Goal: Transaction & Acquisition: Purchase product/service

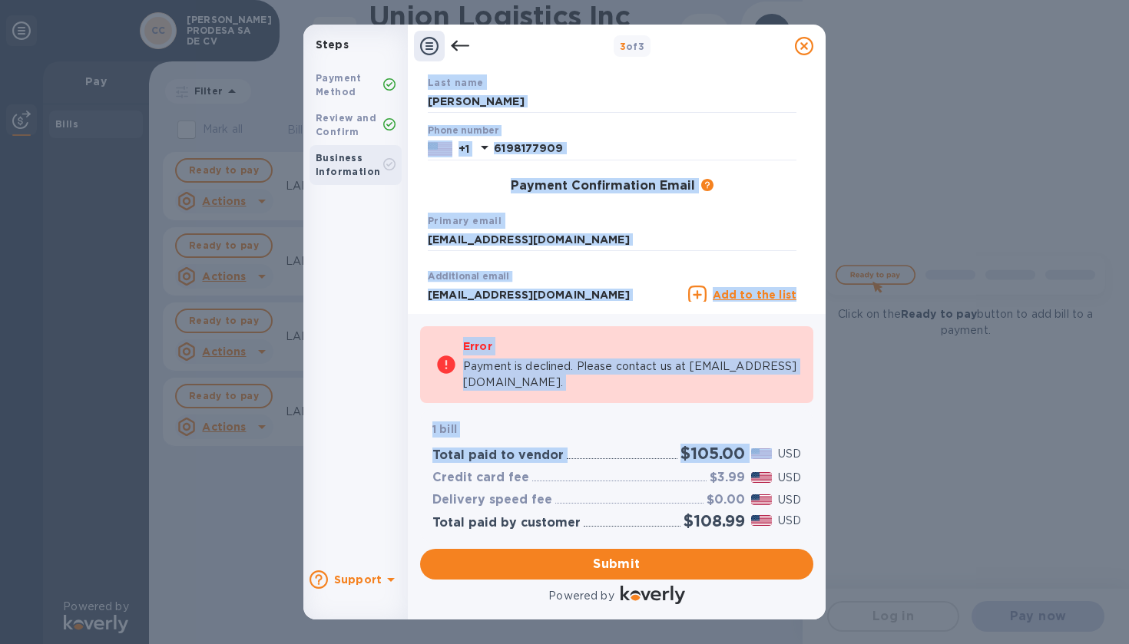
scroll to position [217, 0]
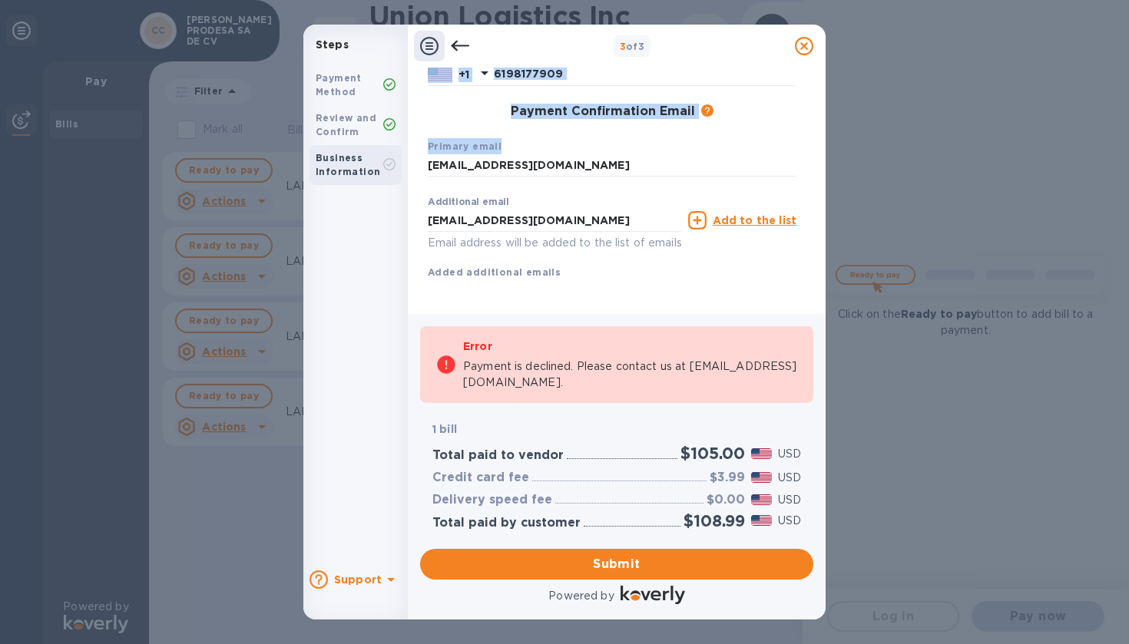
drag, startPoint x: 806, startPoint y: 167, endPoint x: 821, endPoint y: 164, distance: 14.9
click at [819, 166] on div "Payment Contact Information First name [PERSON_NAME] Last name [PERSON_NAME] Ph…" at bounding box center [617, 191] width 418 height 246
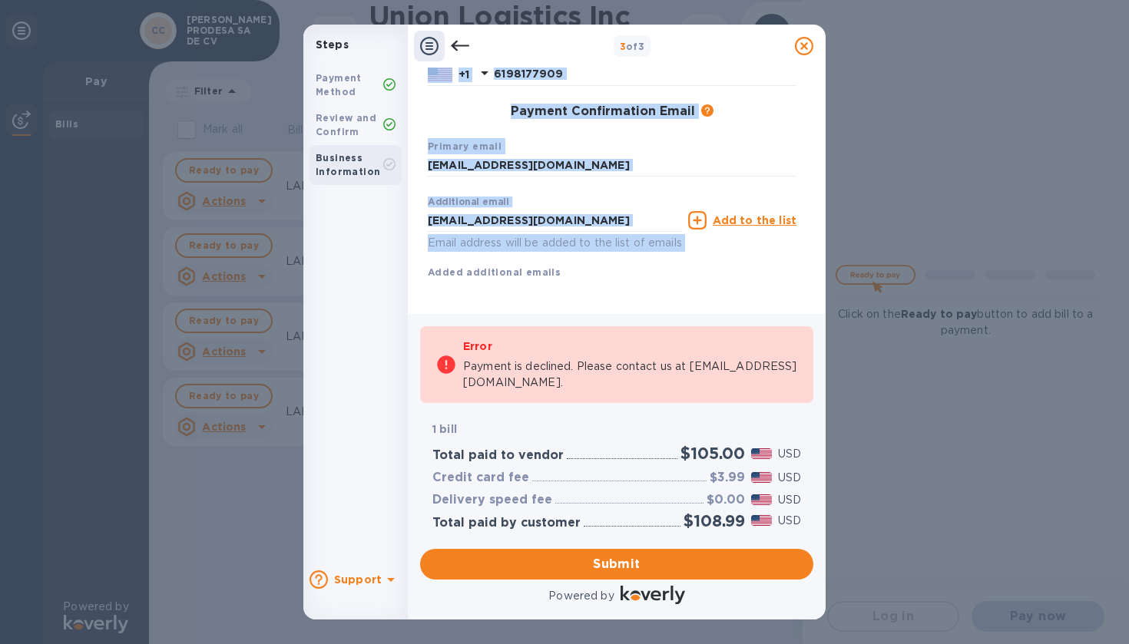
drag, startPoint x: 815, startPoint y: 211, endPoint x: 814, endPoint y: 58, distance: 153.6
click at [814, 58] on div "3 of 3 Payment Contact Information First name [PERSON_NAME] Last name [PERSON_N…" at bounding box center [617, 322] width 418 height 595
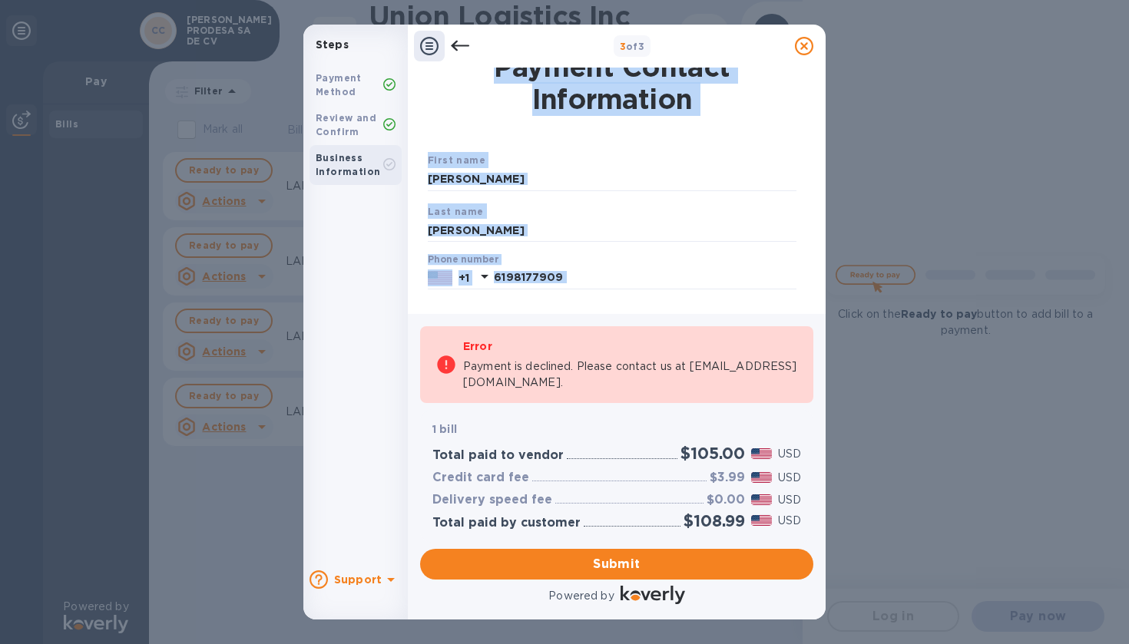
scroll to position [0, 0]
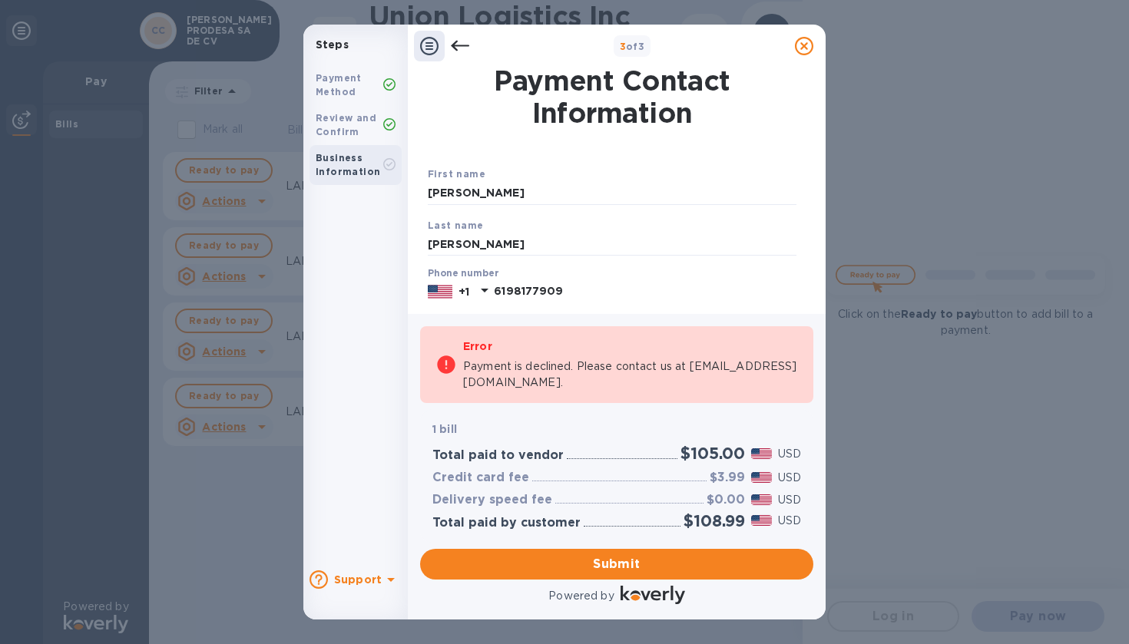
click at [458, 48] on icon at bounding box center [460, 46] width 18 height 18
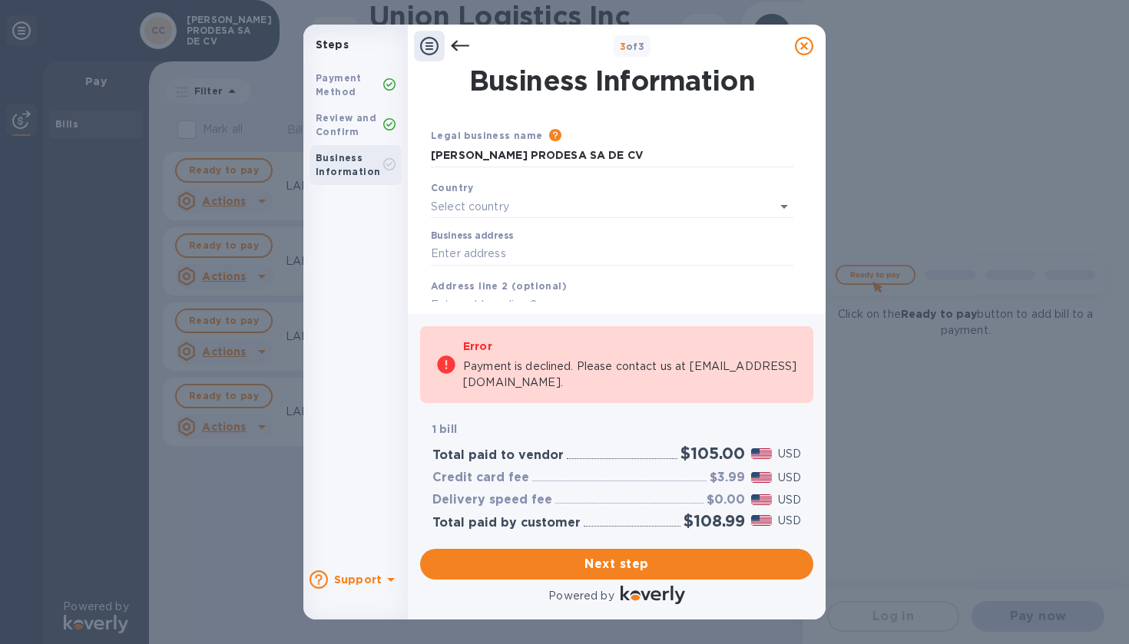
click at [458, 48] on icon at bounding box center [460, 46] width 18 height 18
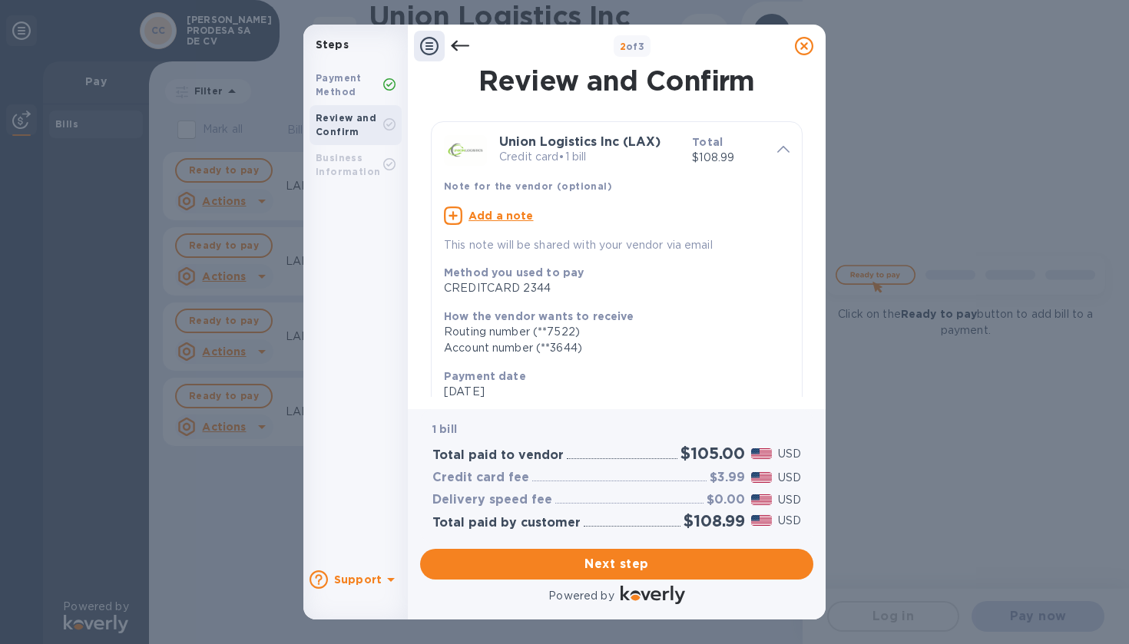
click at [461, 40] on icon at bounding box center [460, 46] width 18 height 18
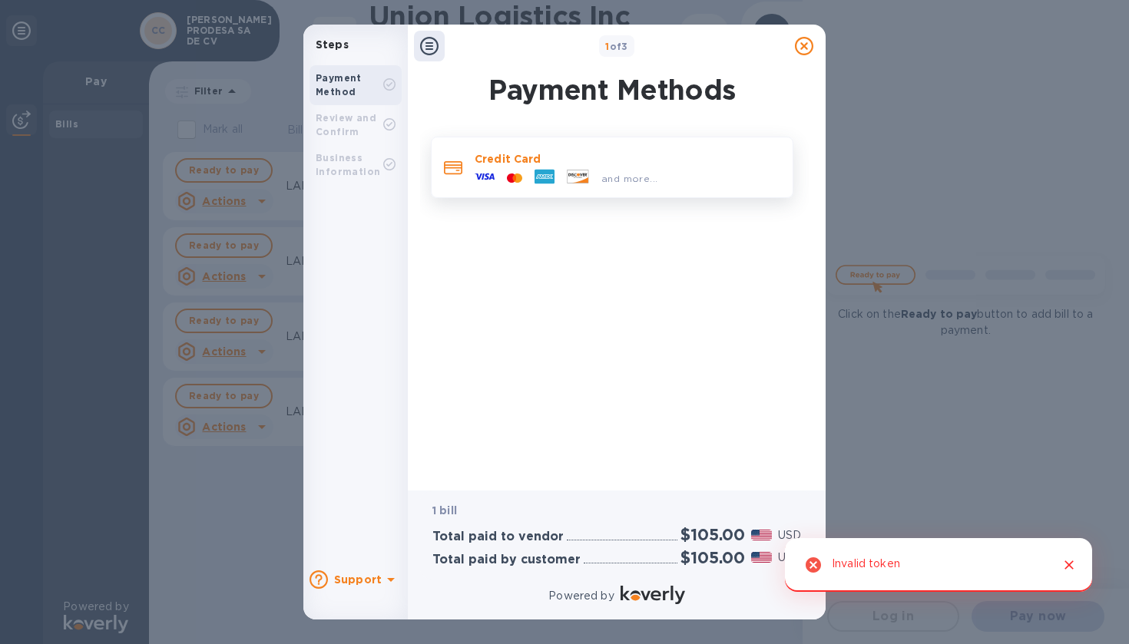
click at [578, 156] on p "Credit Card" at bounding box center [627, 158] width 306 height 15
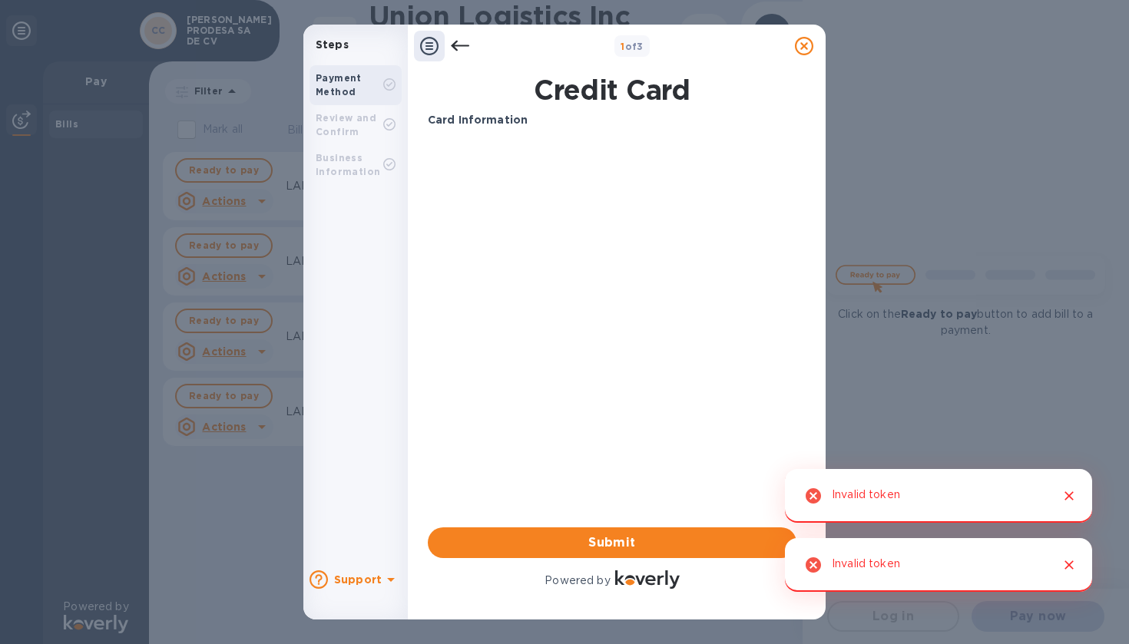
click at [1078, 501] on div at bounding box center [1062, 495] width 32 height 29
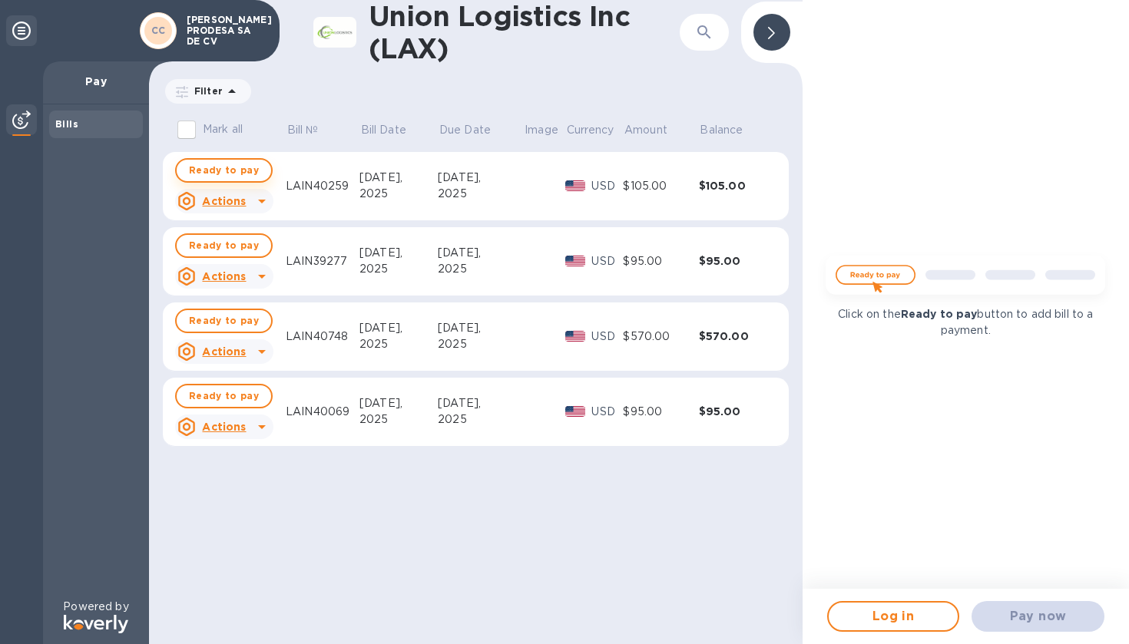
click at [232, 170] on span "Ready to pay" at bounding box center [224, 170] width 70 height 18
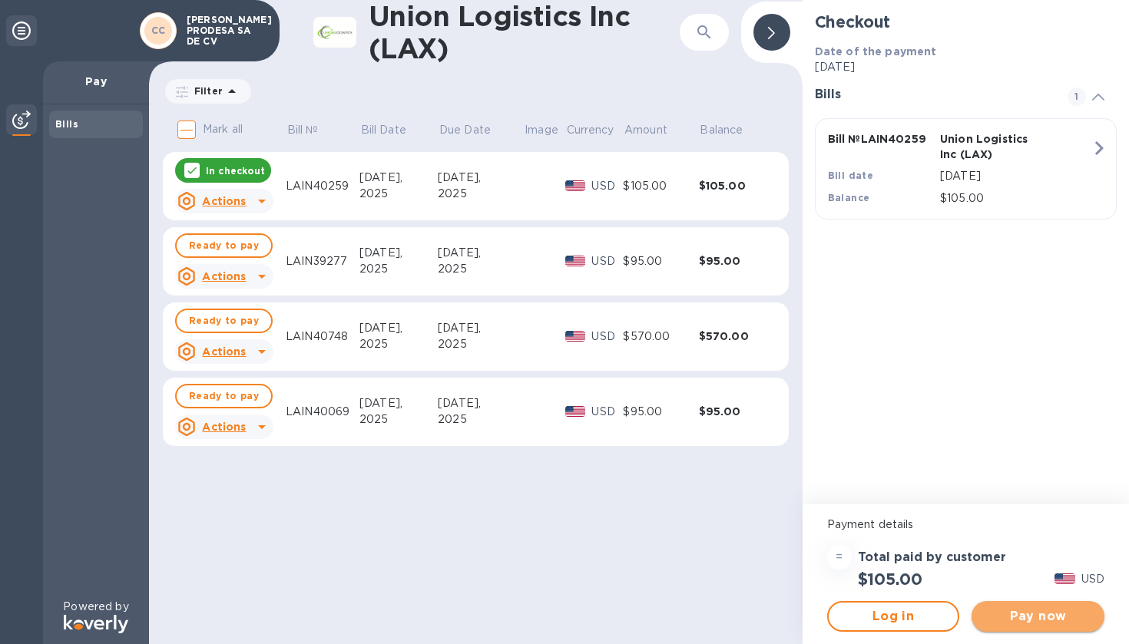
click at [1050, 630] on button "Pay now" at bounding box center [1037, 616] width 133 height 31
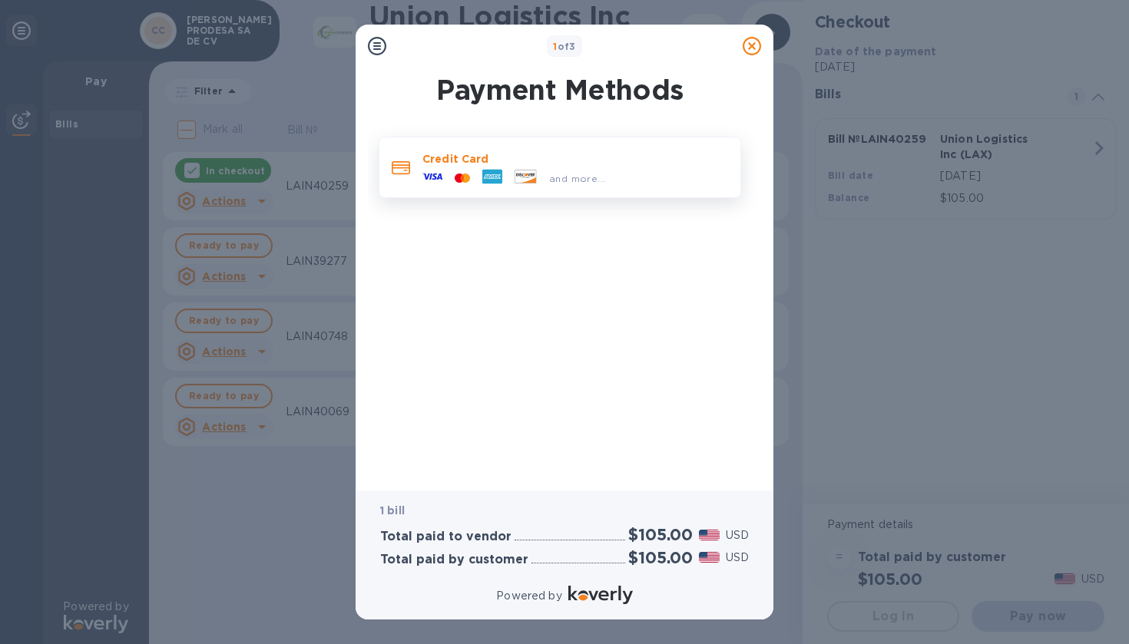
click at [500, 178] on icon at bounding box center [493, 176] width 18 height 5
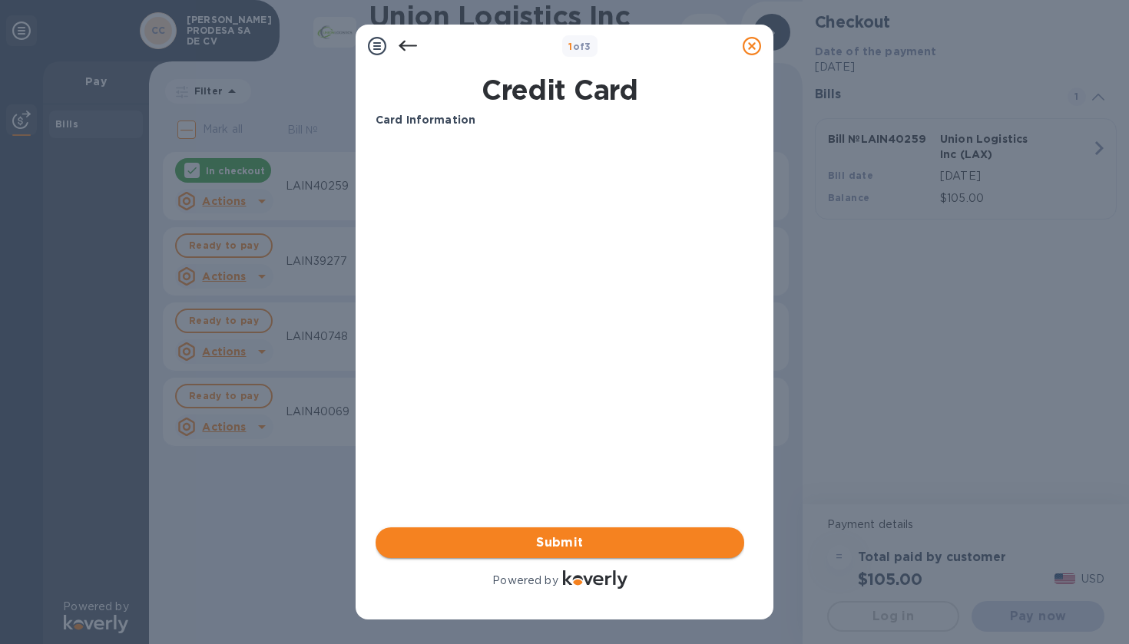
click at [620, 536] on span "Submit" at bounding box center [560, 543] width 344 height 18
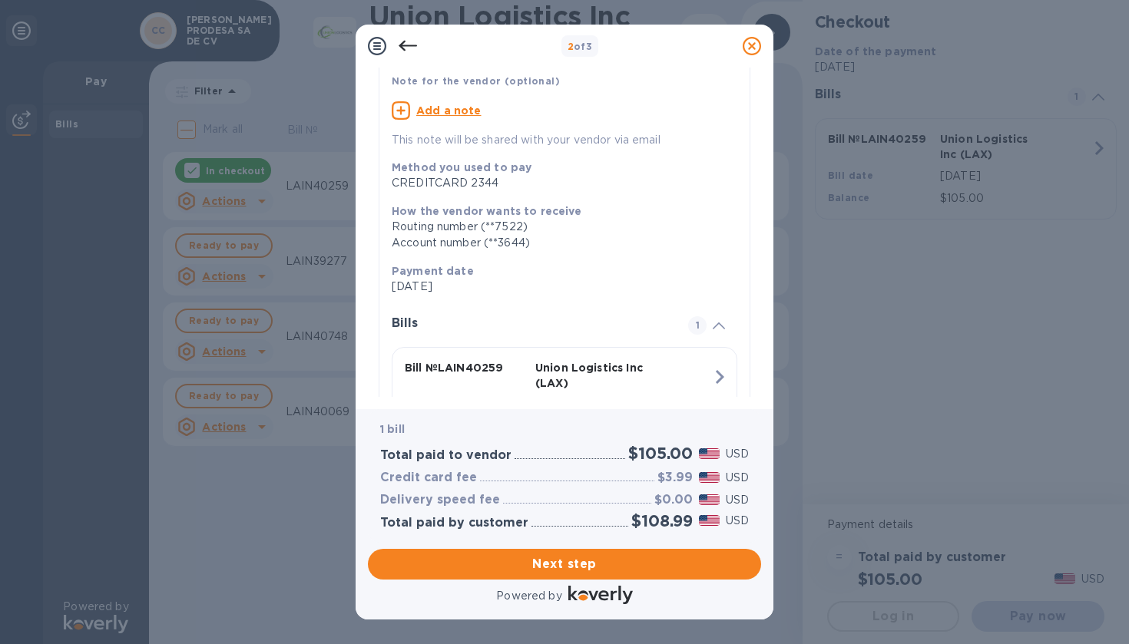
scroll to position [194, 0]
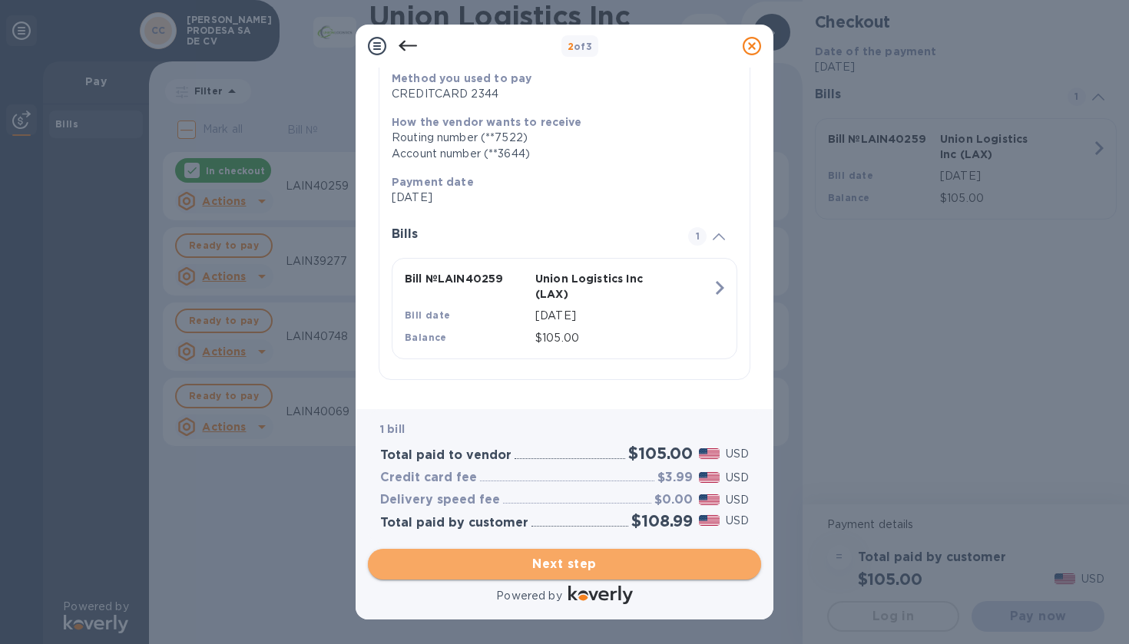
click at [556, 554] on button "Next step" at bounding box center [564, 564] width 393 height 31
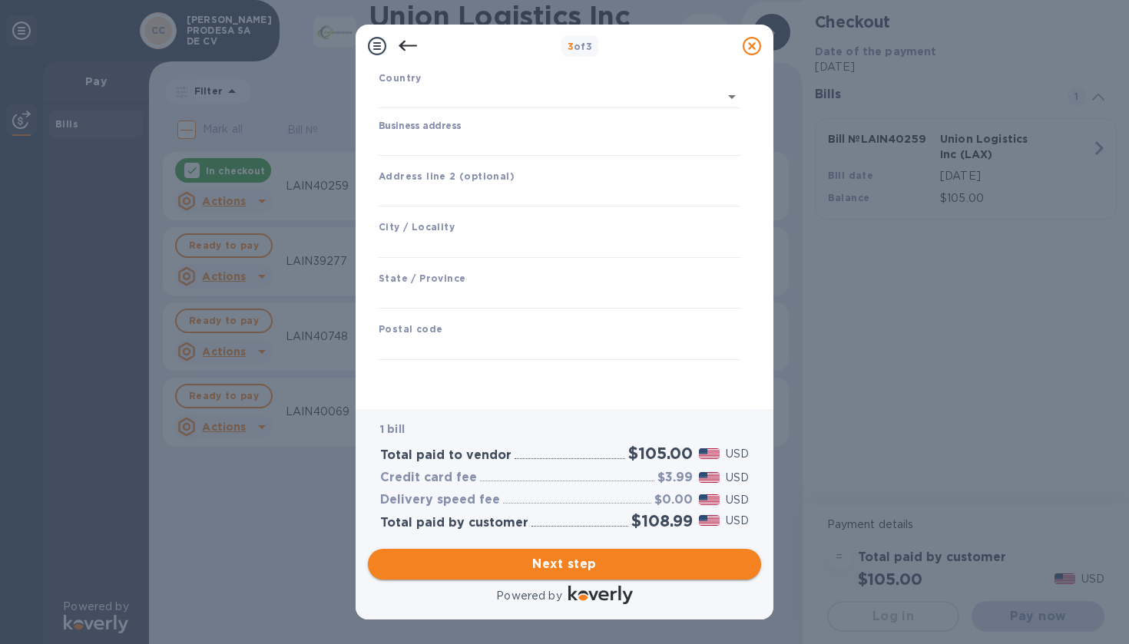
scroll to position [105, 0]
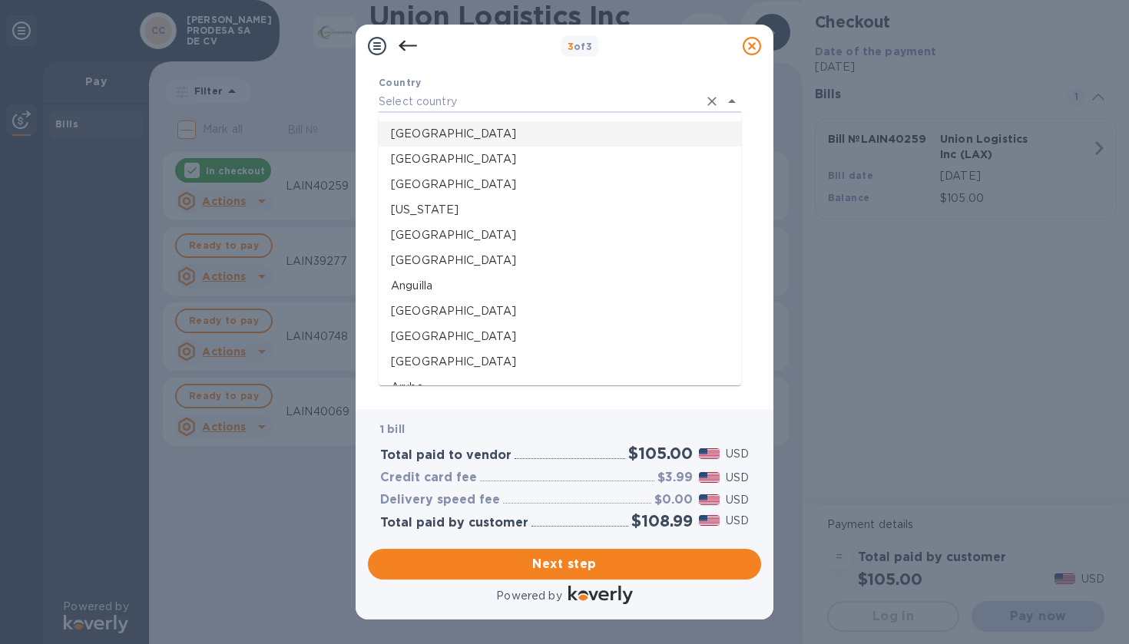
click at [489, 126] on p "[GEOGRAPHIC_DATA]" at bounding box center [560, 134] width 338 height 16
type input "[GEOGRAPHIC_DATA]"
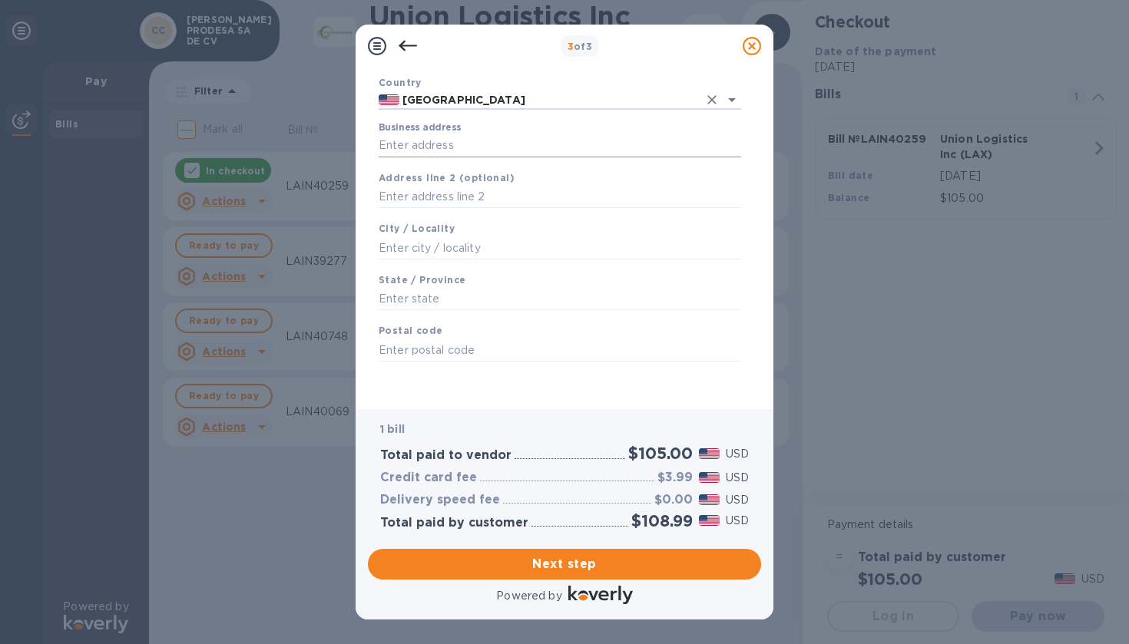
scroll to position [102, 0]
type input "[STREET_ADDRESS]"
type input "[GEOGRAPHIC_DATA]"
type input "CA"
type input "92154"
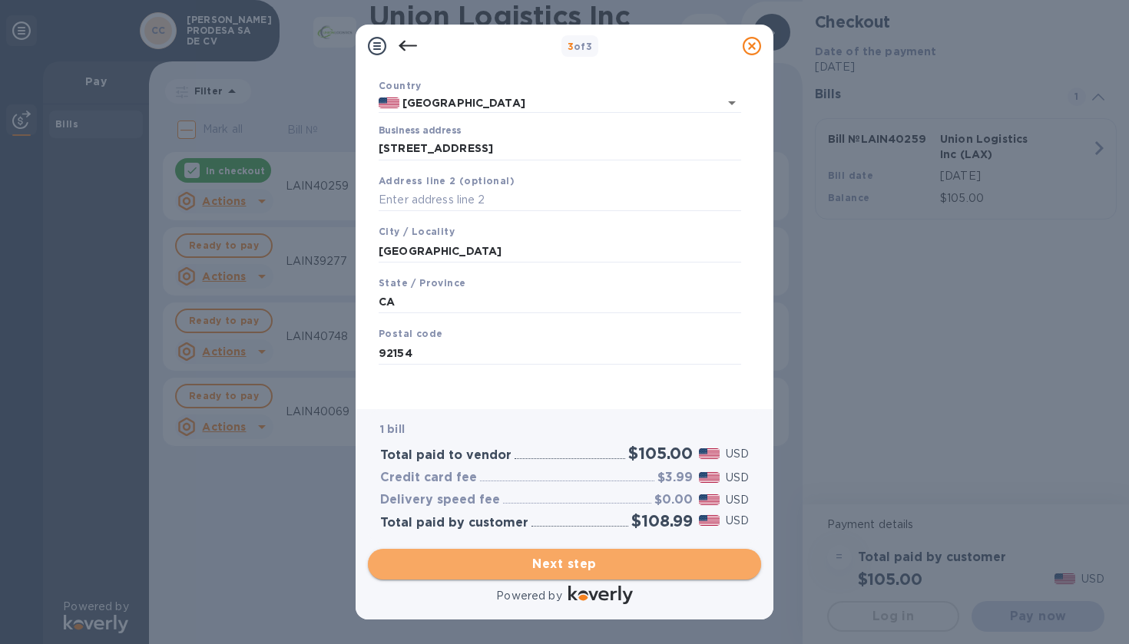
click at [451, 560] on span "Next step" at bounding box center [564, 564] width 369 height 18
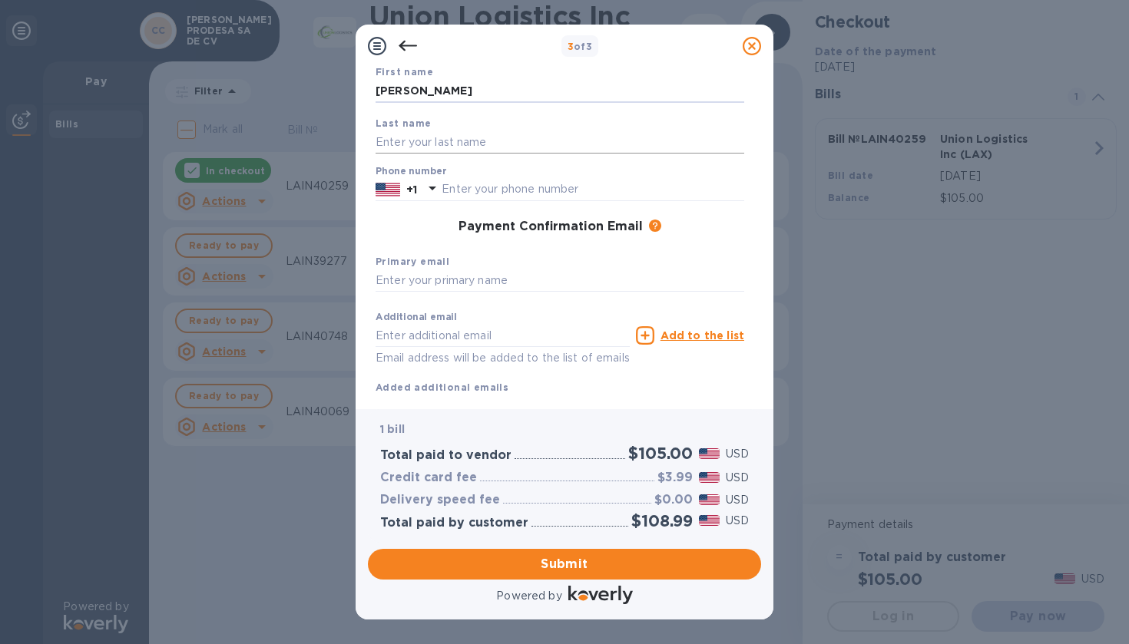
type input "[PERSON_NAME]"
type input "[EMAIL_ADDRESS][DOMAIN_NAME]"
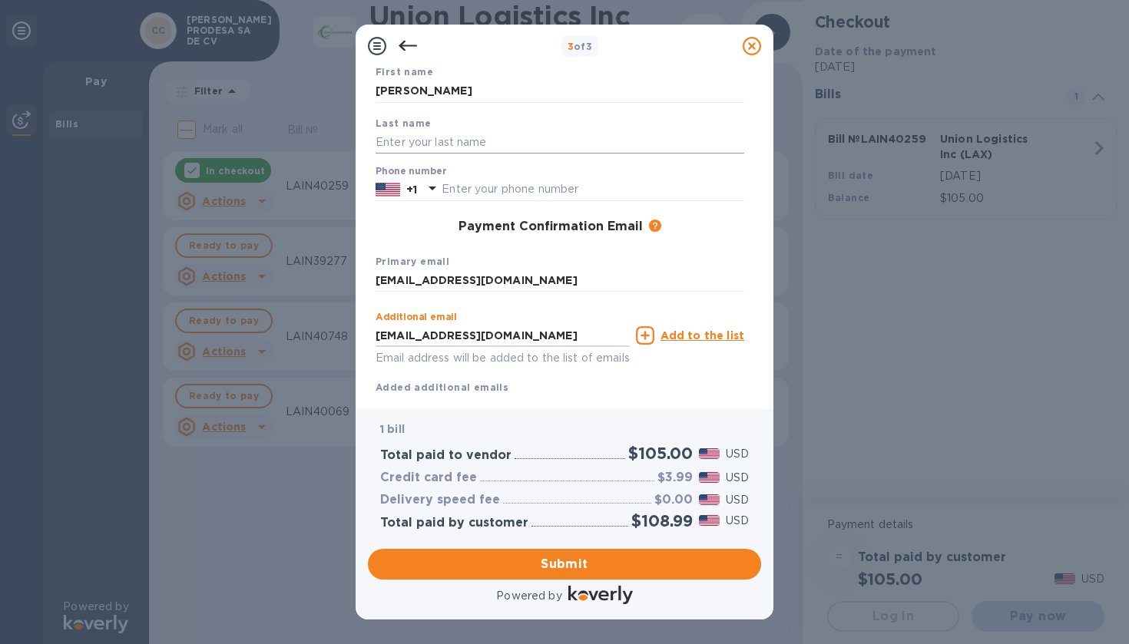
type input "[EMAIL_ADDRESS][DOMAIN_NAME]"
click at [466, 134] on input "text" at bounding box center [559, 142] width 369 height 23
type input "[PERSON_NAME]"
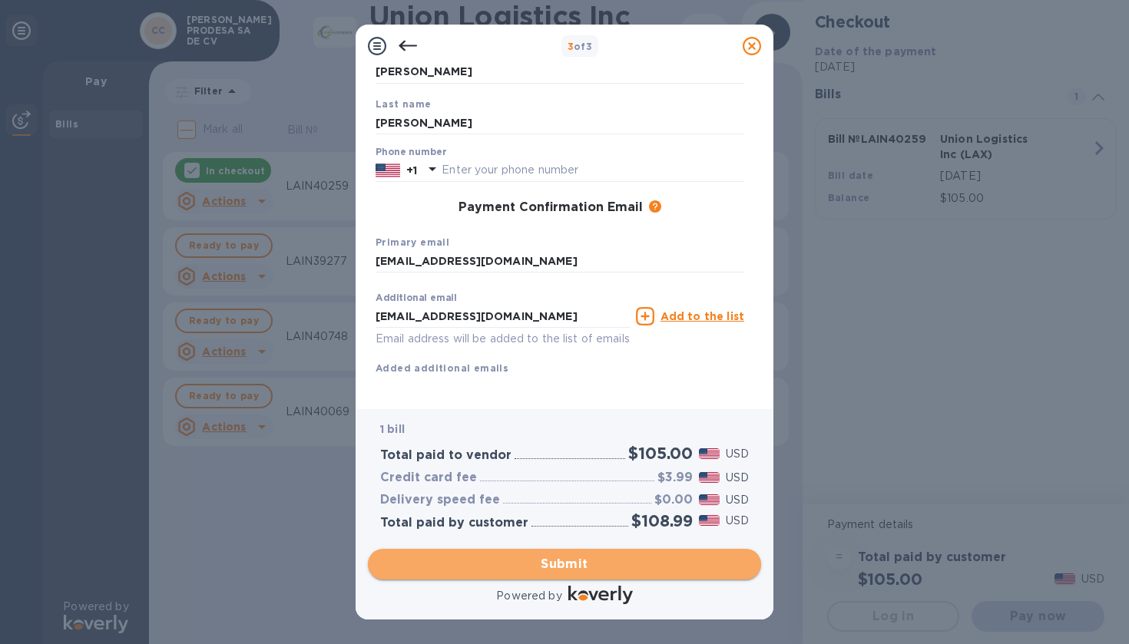
click at [547, 562] on span "Submit" at bounding box center [564, 564] width 369 height 18
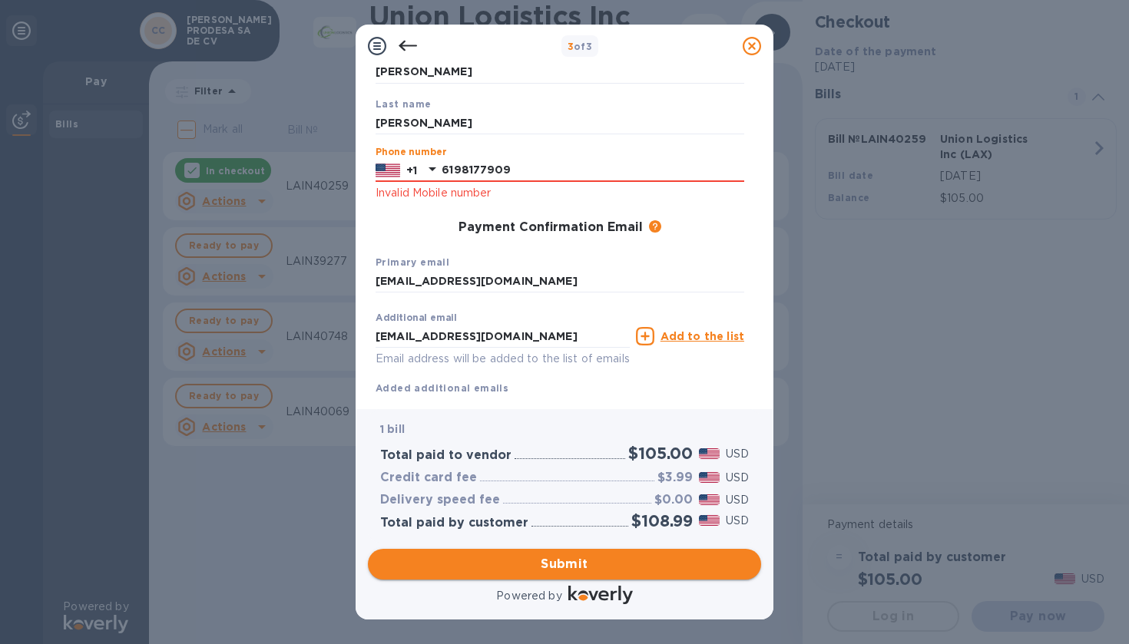
type input "6198177909"
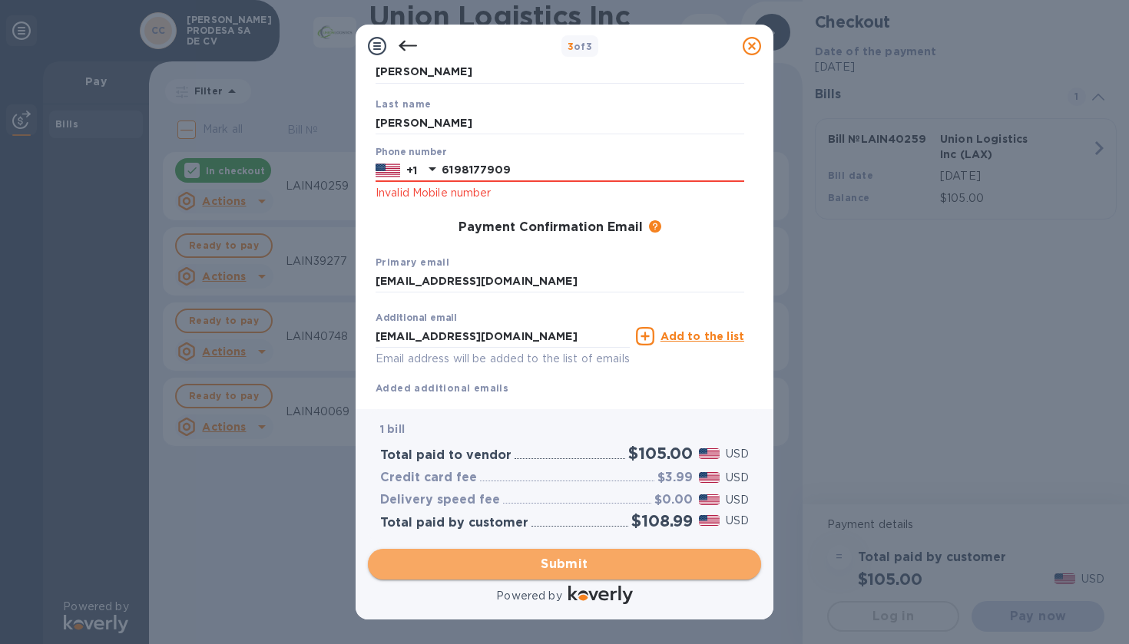
click at [480, 554] on button "Submit" at bounding box center [564, 564] width 393 height 31
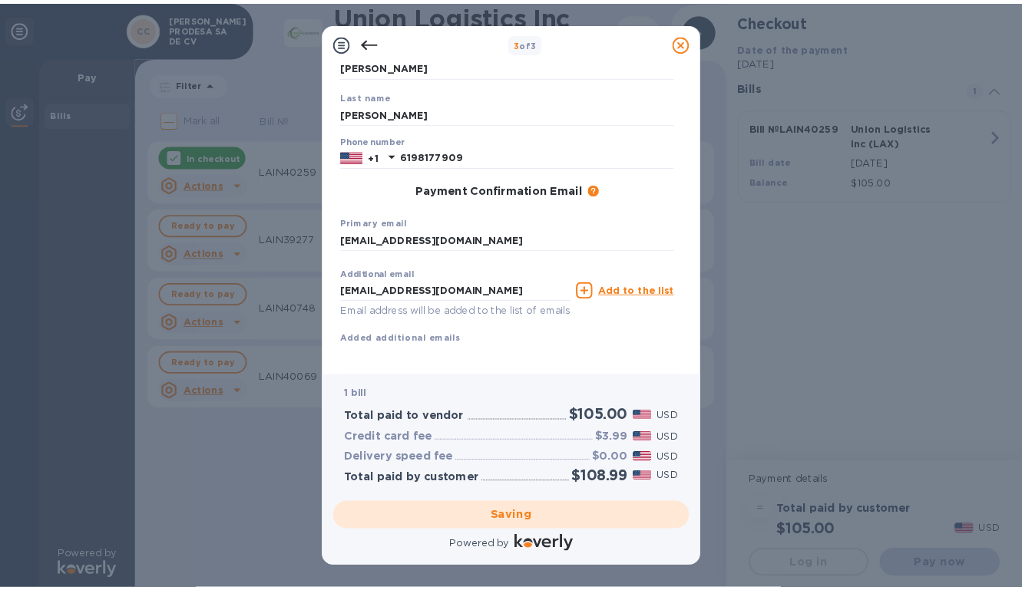
scroll to position [0, 0]
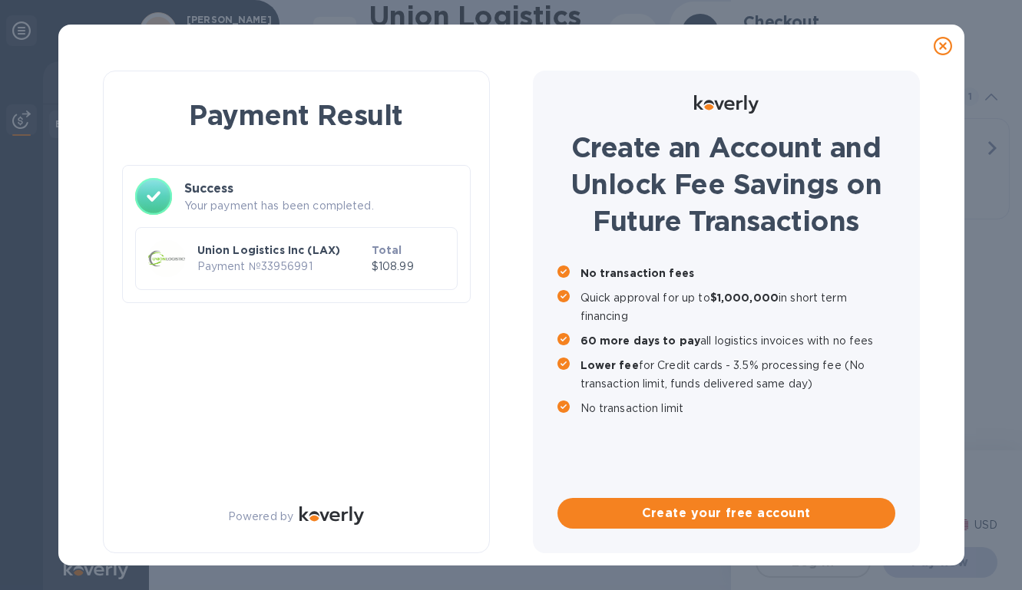
click at [217, 200] on p "Your payment has been completed." at bounding box center [320, 206] width 273 height 16
click at [228, 261] on p "Payment № 33956991" at bounding box center [281, 267] width 168 height 16
drag, startPoint x: 339, startPoint y: 256, endPoint x: 346, endPoint y: 260, distance: 8.3
click at [341, 256] on p "Union Logistics Inc (LAX)" at bounding box center [281, 250] width 168 height 15
click at [399, 273] on p "$108.99" at bounding box center [408, 267] width 73 height 16
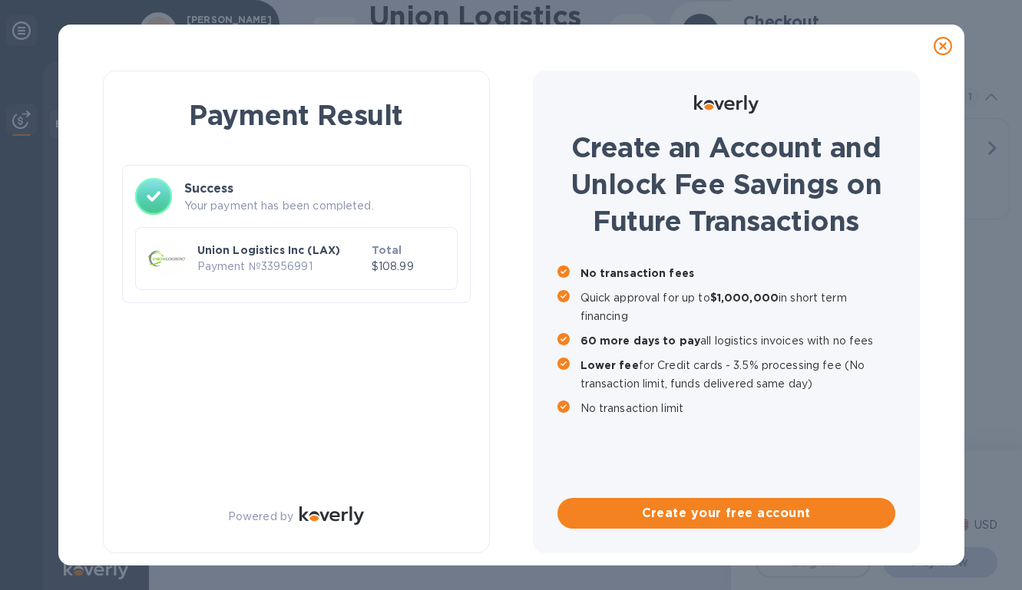
click at [169, 189] on icon at bounding box center [153, 196] width 35 height 35
click at [169, 194] on icon at bounding box center [153, 196] width 37 height 37
click at [351, 354] on div "Payment Result Success Your payment has been completed. Union Logistics Inc (LA…" at bounding box center [296, 312] width 387 height 483
click at [246, 242] on div "Union Logistics Inc (LAX) Payment № 33956991" at bounding box center [281, 259] width 174 height 38
click at [138, 271] on div "Union Logistics Inc (LAX) Payment № 33956991 Total $108.99" at bounding box center [296, 258] width 322 height 63
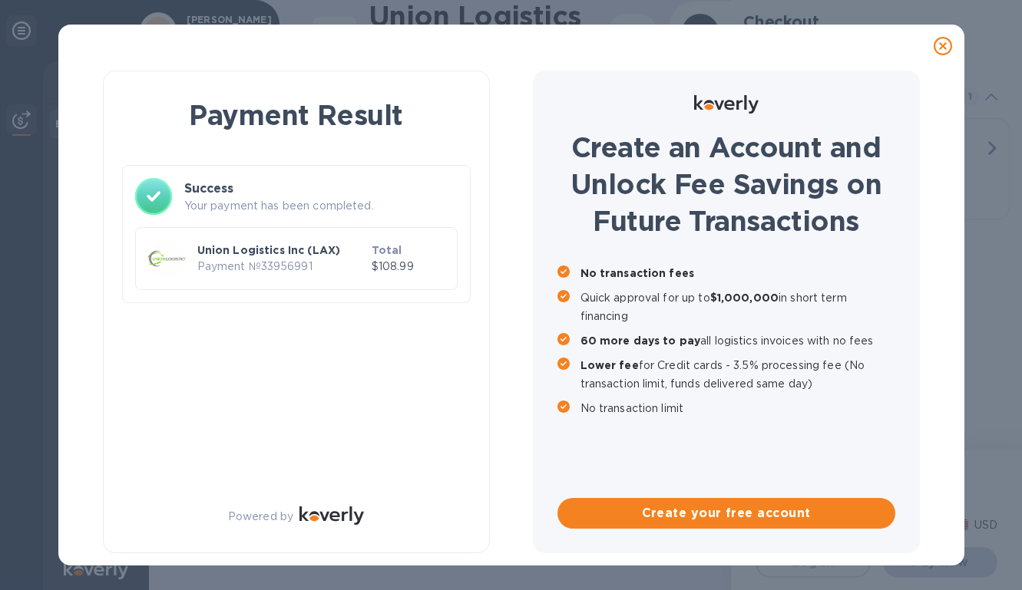
click at [147, 267] on div at bounding box center [166, 258] width 43 height 43
click at [308, 270] on p "Payment № 33956991" at bounding box center [281, 267] width 168 height 16
click at [304, 266] on p "Payment № 33956991" at bounding box center [281, 267] width 168 height 16
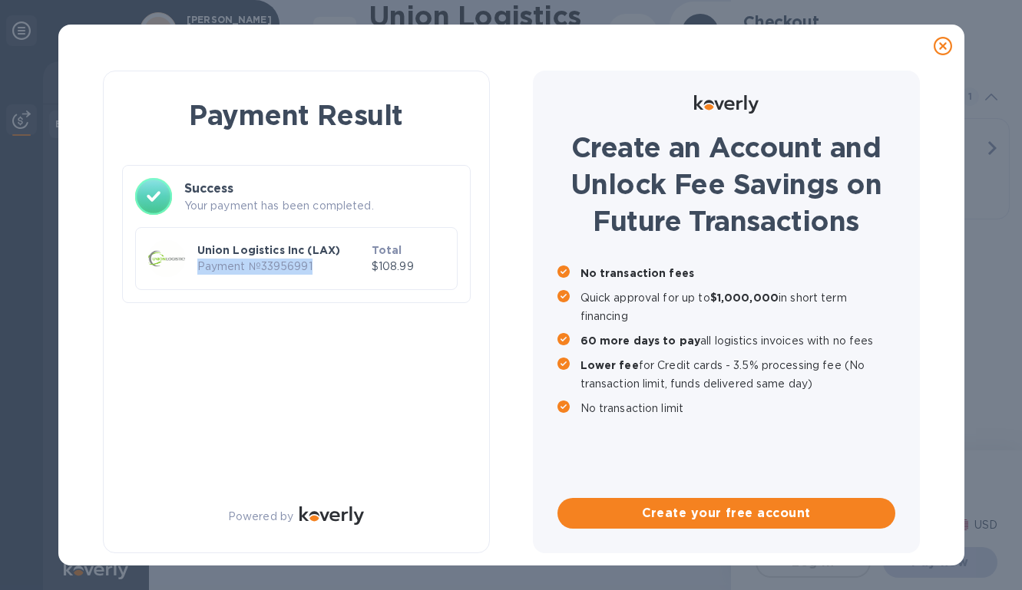
drag, startPoint x: 304, startPoint y: 266, endPoint x: 244, endPoint y: 252, distance: 61.6
click at [304, 266] on p "Payment № 33956991" at bounding box center [281, 267] width 168 height 16
click at [180, 202] on div "Success Your payment has been completed." at bounding box center [296, 196] width 329 height 43
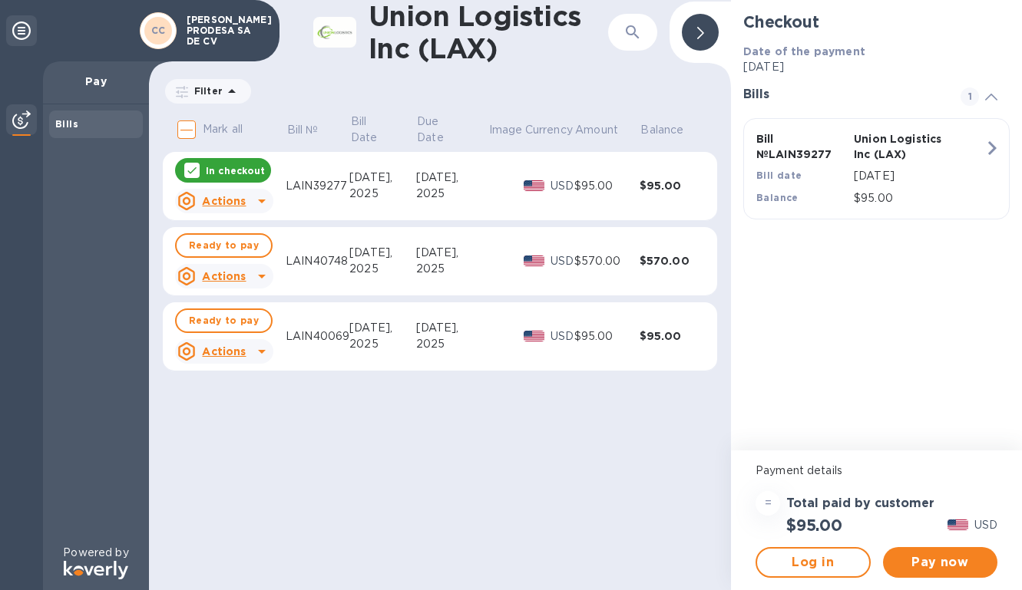
click at [974, 94] on span "1" at bounding box center [969, 97] width 18 height 18
click at [250, 173] on p "In checkout" at bounding box center [235, 170] width 59 height 13
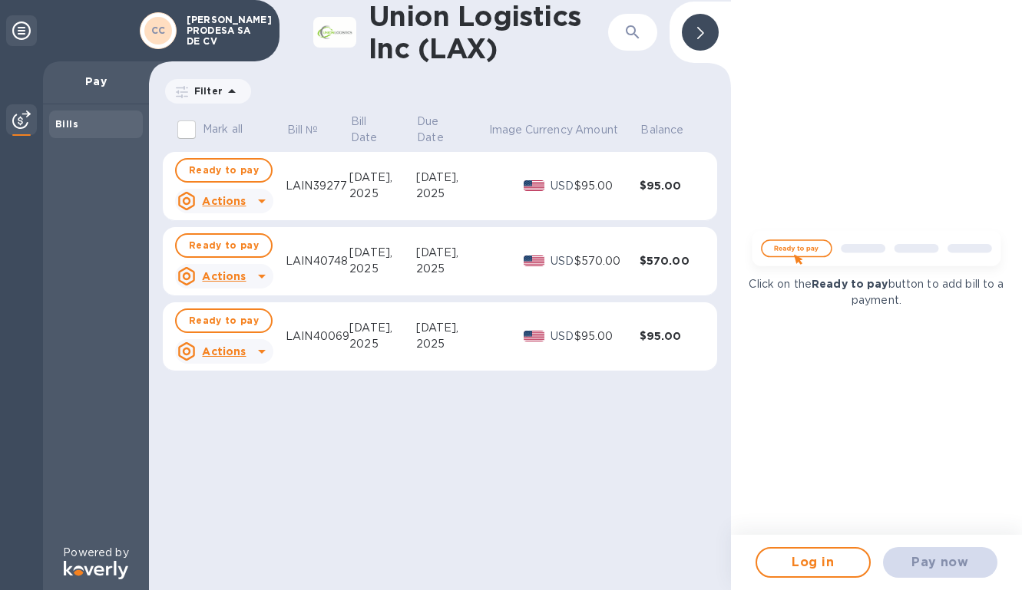
click at [845, 150] on div "Click on the Ready to pay button to add bill to a payment." at bounding box center [876, 267] width 291 height 535
click at [697, 38] on icon at bounding box center [700, 33] width 7 height 12
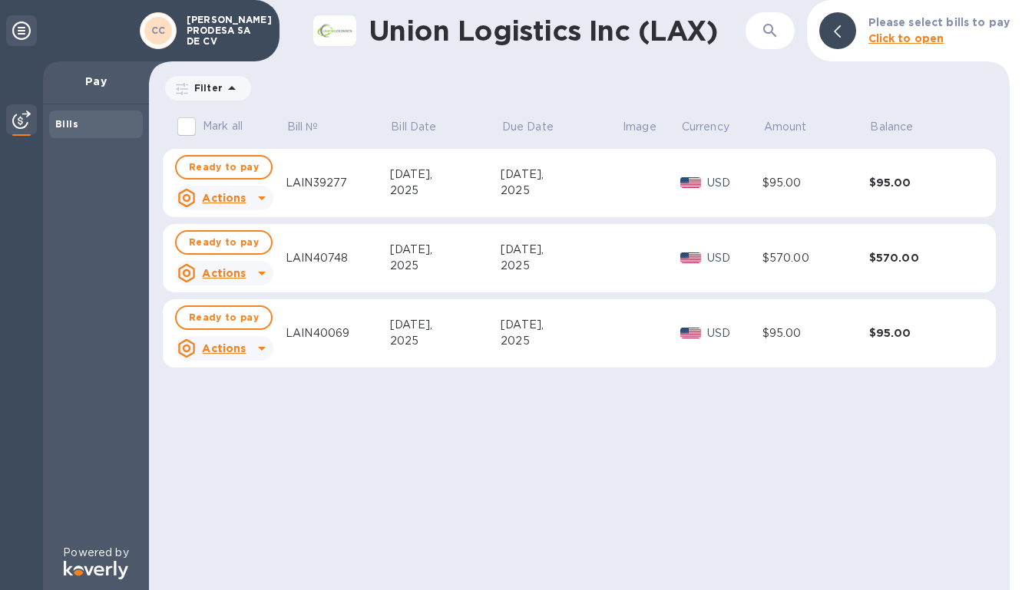
click at [154, 38] on span "CC" at bounding box center [158, 30] width 15 height 15
click at [80, 98] on div "Pay" at bounding box center [96, 82] width 106 height 43
click at [80, 88] on p "Pay" at bounding box center [95, 81] width 81 height 15
click at [79, 86] on p "Pay" at bounding box center [95, 81] width 81 height 15
click at [24, 129] on div at bounding box center [21, 121] width 31 height 34
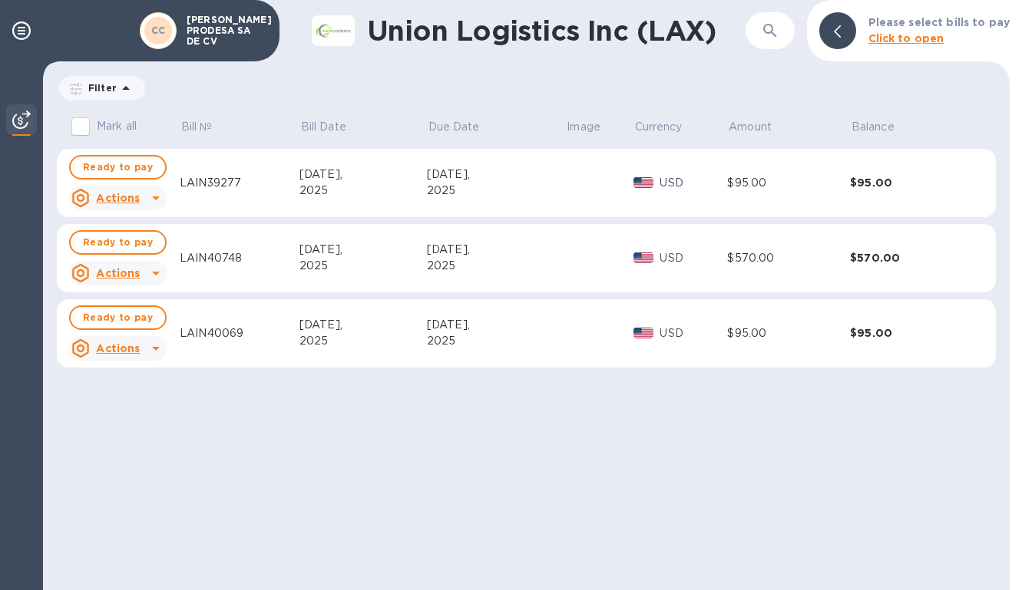
click at [37, 26] on div "[PERSON_NAME] PRODESA SA DE CV" at bounding box center [139, 30] width 279 height 61
click at [12, 26] on icon at bounding box center [21, 30] width 18 height 18
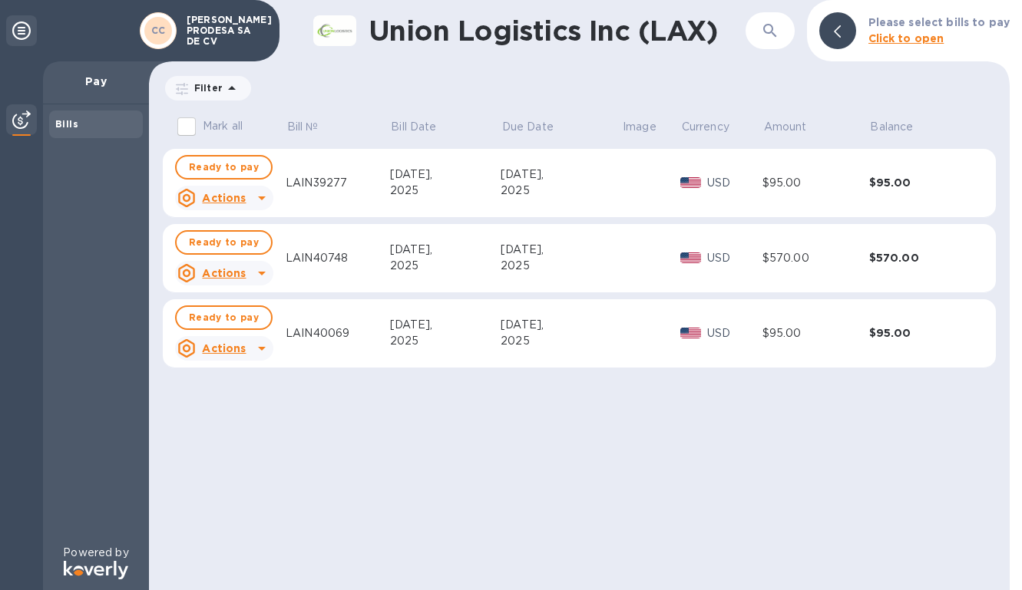
click at [30, 33] on icon at bounding box center [21, 30] width 18 height 18
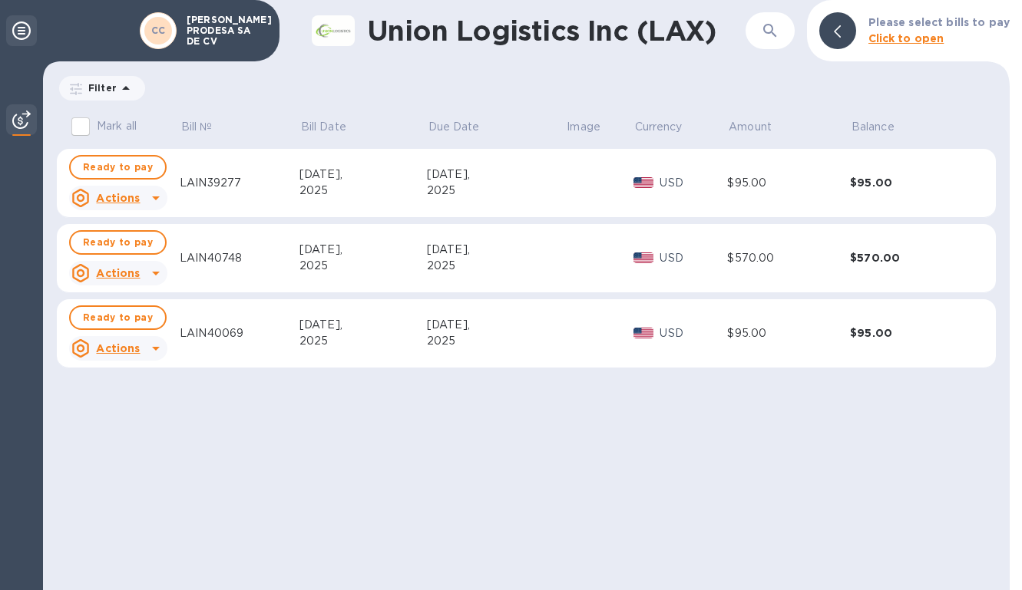
click at [20, 29] on icon at bounding box center [21, 30] width 18 height 18
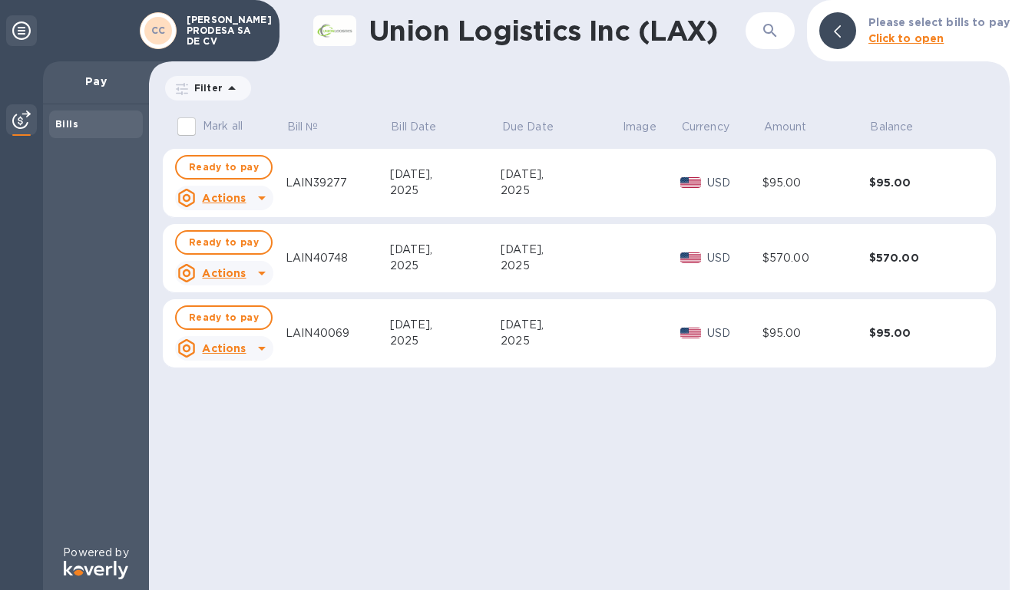
drag, startPoint x: 51, startPoint y: 99, endPoint x: 50, endPoint y: 254, distance: 155.1
click at [50, 254] on div "Pay Bills Powered by" at bounding box center [96, 325] width 106 height 529
click at [109, 45] on div "[PERSON_NAME] PRODESA SA DE CV" at bounding box center [139, 30] width 279 height 61
click at [100, 85] on p "Pay" at bounding box center [95, 81] width 81 height 15
click at [100, 137] on div "Bills" at bounding box center [96, 125] width 94 height 28
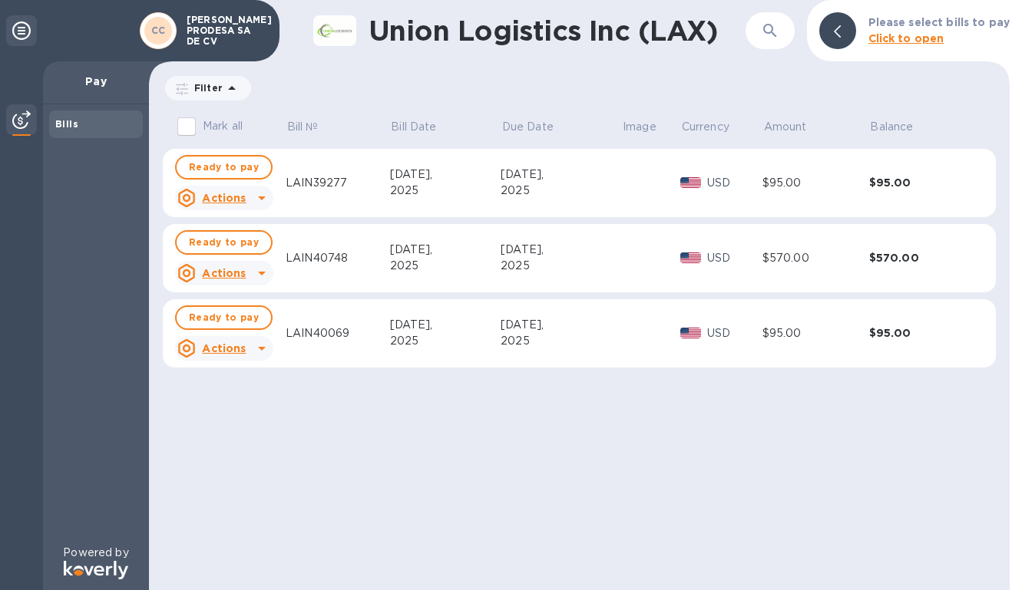
click at [174, 40] on div "CC" at bounding box center [158, 30] width 37 height 37
click at [157, 32] on b "CC" at bounding box center [158, 31] width 15 height 12
click at [390, 35] on h1 "Union Logistics Inc (LAX)" at bounding box center [557, 31] width 377 height 32
click at [772, 37] on icon "button" at bounding box center [770, 30] width 18 height 18
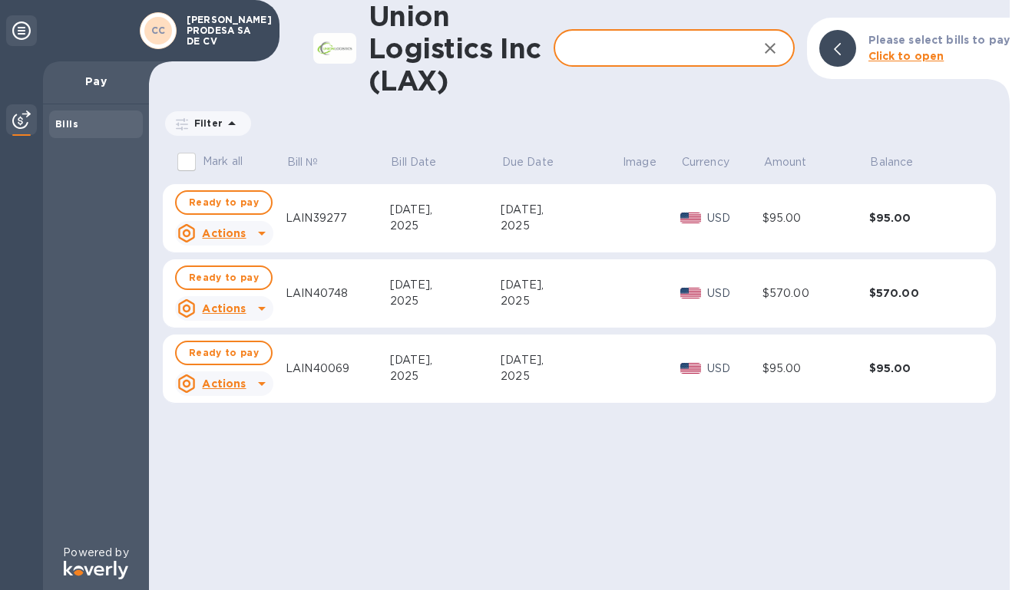
click at [625, 55] on input "text" at bounding box center [649, 49] width 191 height 38
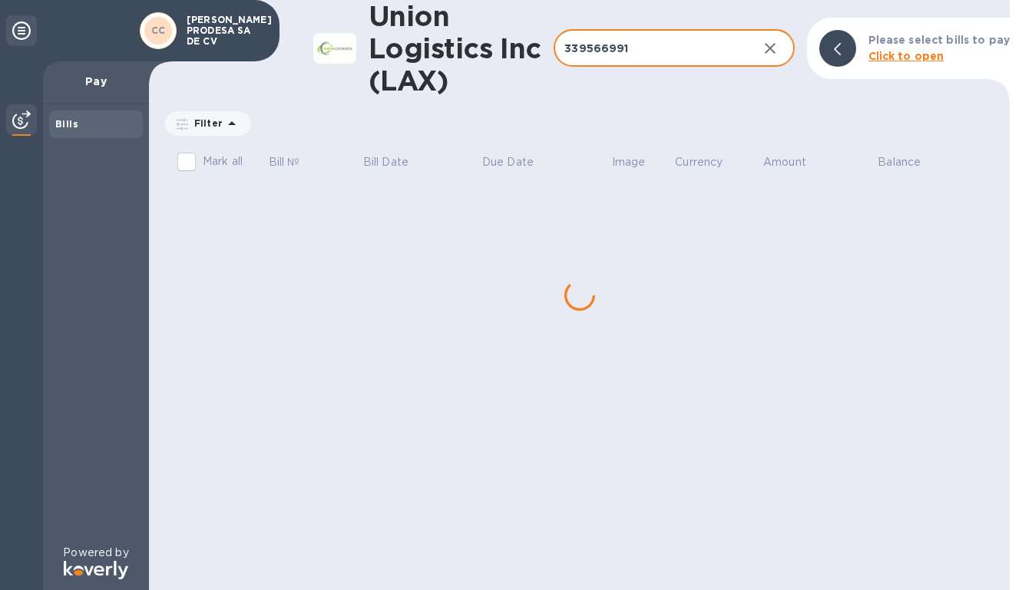
type input "339566991"
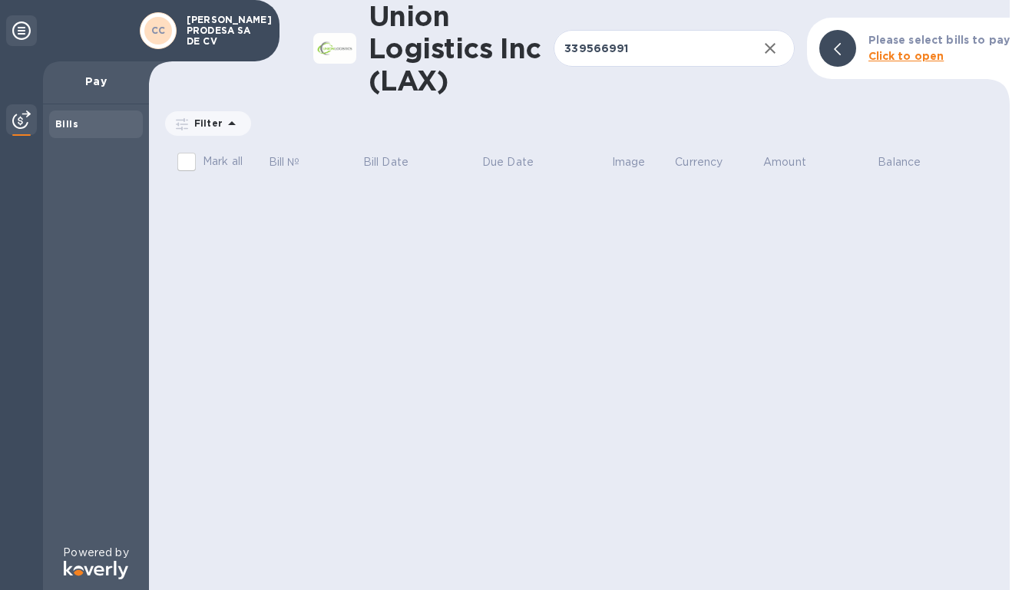
click at [666, 93] on div "Union Logistics Inc (LAX) 339566991 ​ Please select bills to pay Click to open" at bounding box center [579, 48] width 861 height 97
click at [671, 51] on input "339566991" at bounding box center [649, 49] width 191 height 38
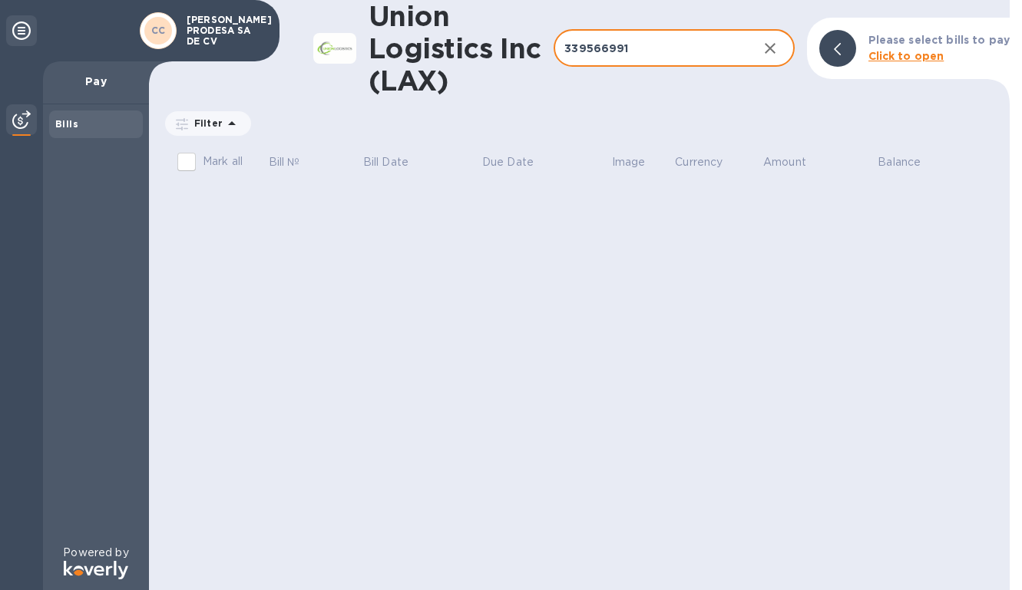
click at [424, 349] on div "Union Logistics Inc (LAX) 339566991 ​ Please select bills to pay Click to open …" at bounding box center [579, 295] width 861 height 590
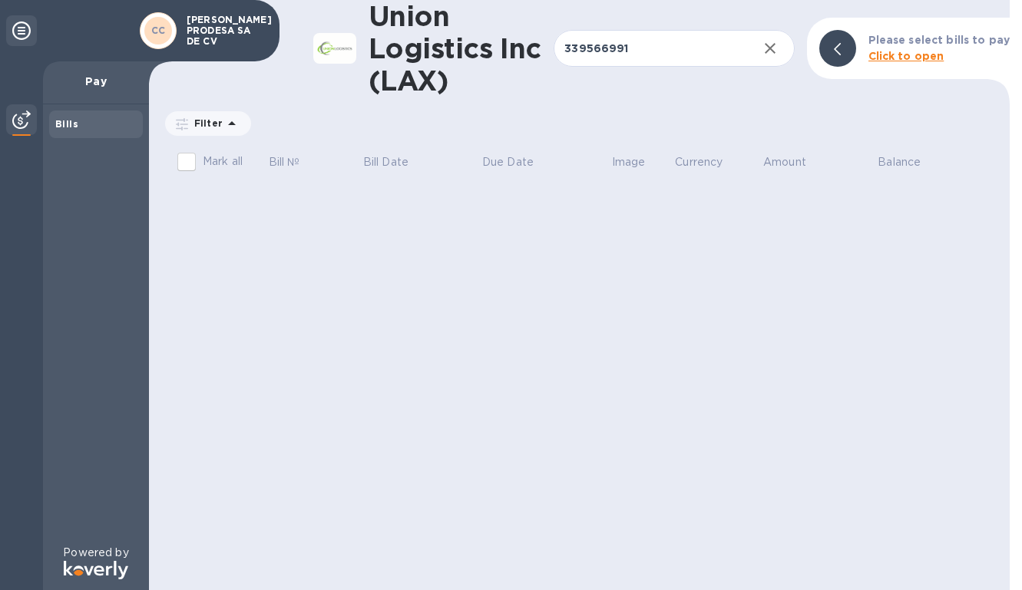
click at [846, 45] on div at bounding box center [837, 48] width 37 height 37
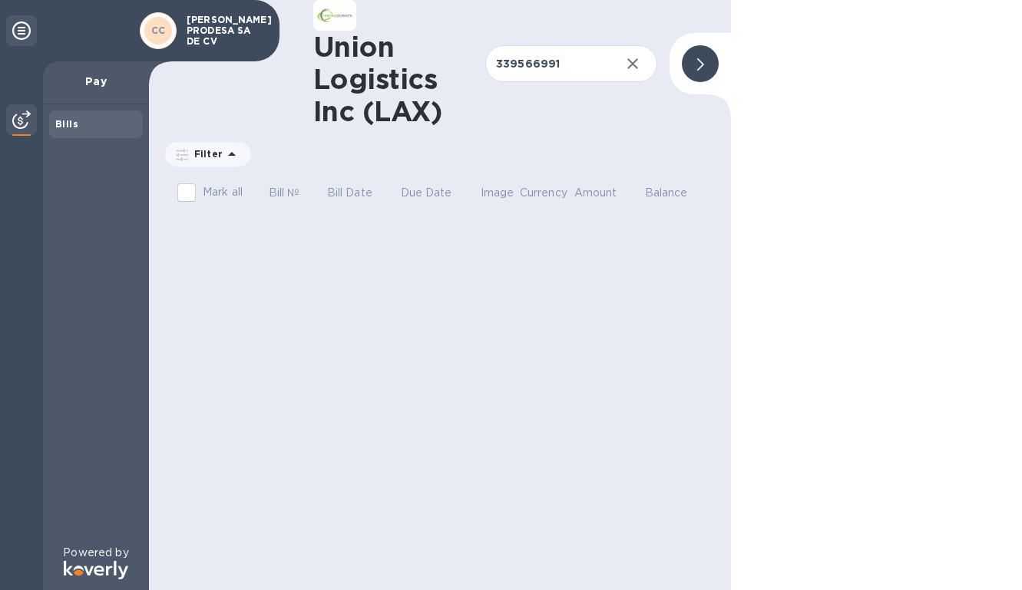
click at [689, 65] on div at bounding box center [700, 63] width 37 height 37
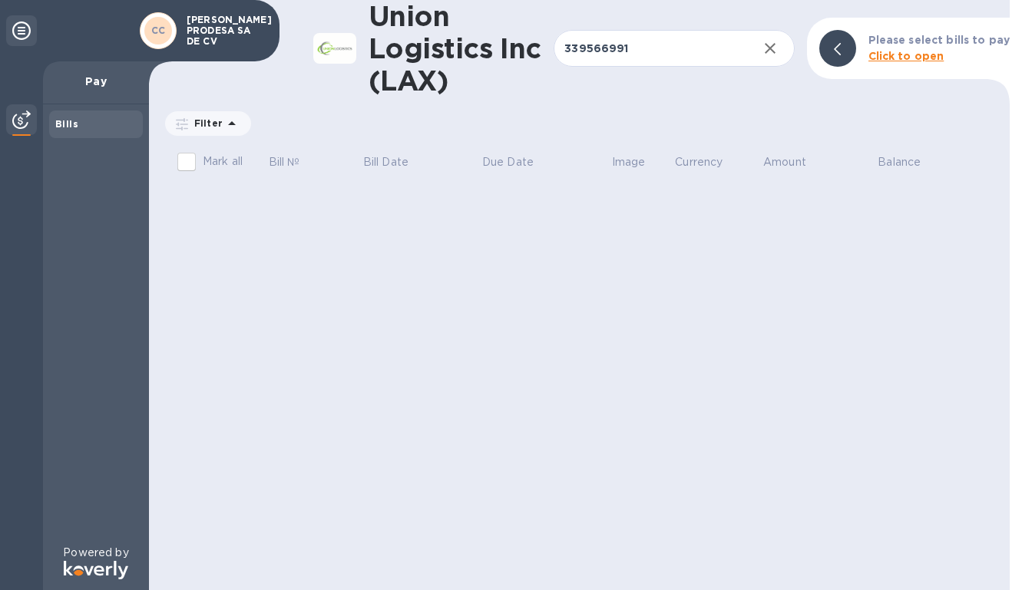
click at [912, 60] on b "Click to open" at bounding box center [906, 56] width 76 height 12
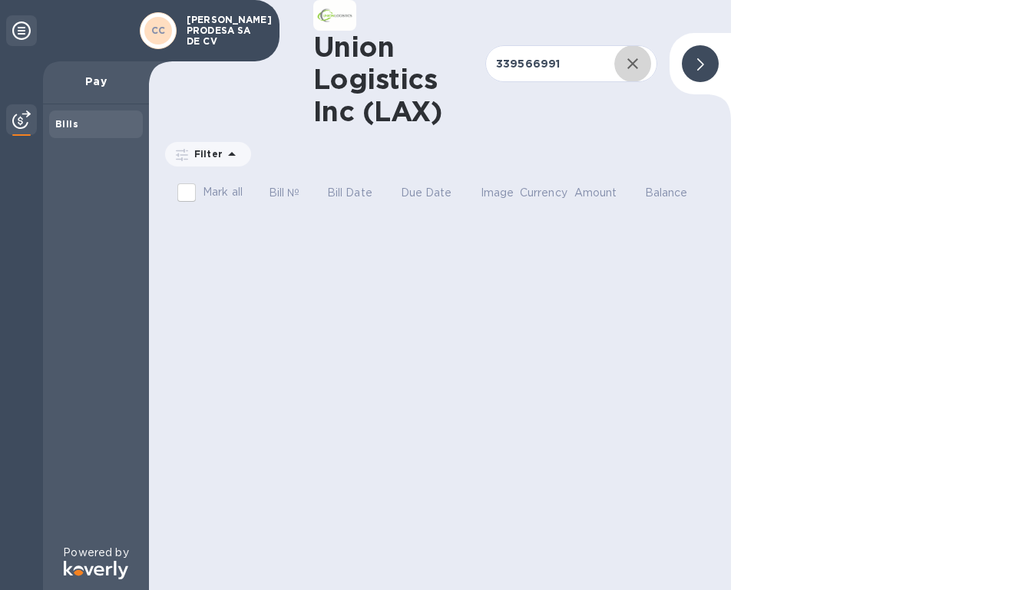
click at [633, 64] on icon "button" at bounding box center [632, 63] width 11 height 11
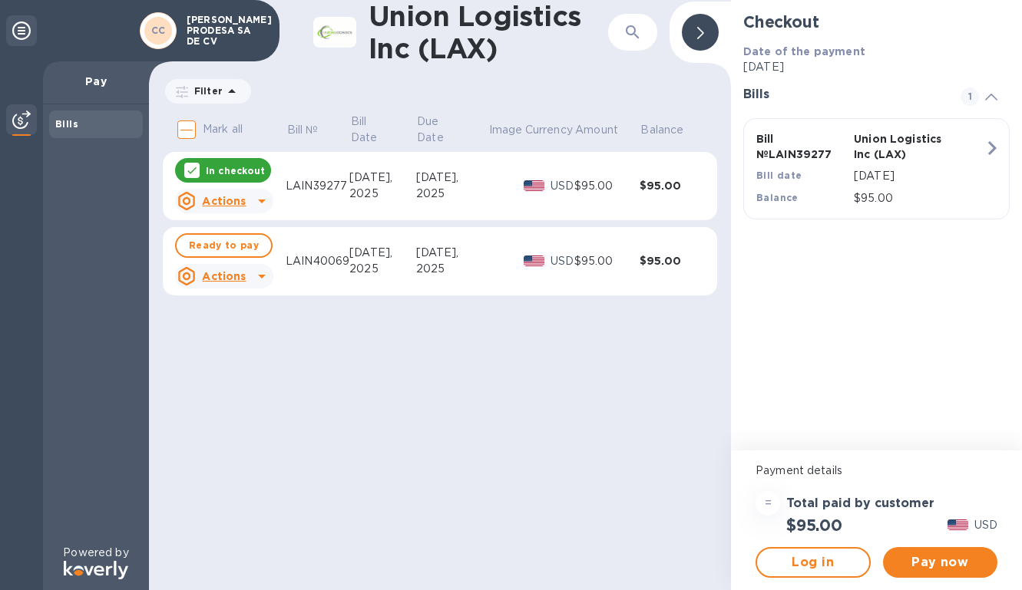
click at [336, 474] on div "Union Logistics Inc (LAX) ​ Filter Amount Mark all Bill № Bill Date Due Date Im…" at bounding box center [440, 295] width 582 height 590
drag, startPoint x: 342, startPoint y: 184, endPoint x: 292, endPoint y: 180, distance: 50.8
click at [291, 180] on div "LAIN39277" at bounding box center [318, 186] width 64 height 16
click at [288, 170] on td "LAIN39277" at bounding box center [318, 186] width 64 height 69
drag, startPoint x: 288, startPoint y: 170, endPoint x: 343, endPoint y: 181, distance: 56.3
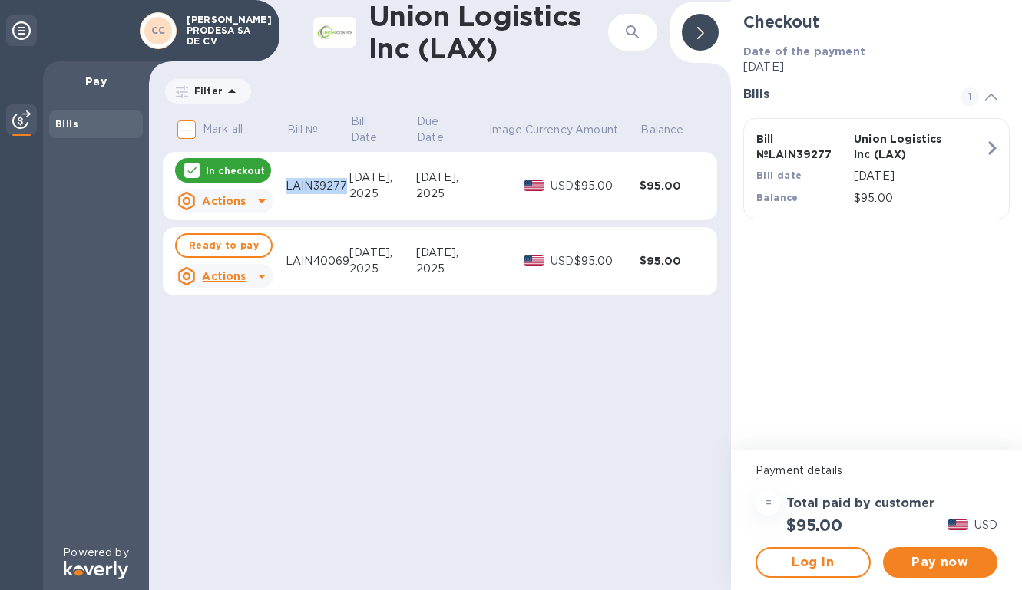
click at [343, 181] on td "LAIN39277" at bounding box center [318, 186] width 64 height 69
copy div "LAIN39277"
click at [496, 393] on div "Union Logistics Inc (LAX) ​ Filter Amount Mark all Bill № Bill Date Due Date Im…" at bounding box center [440, 295] width 582 height 590
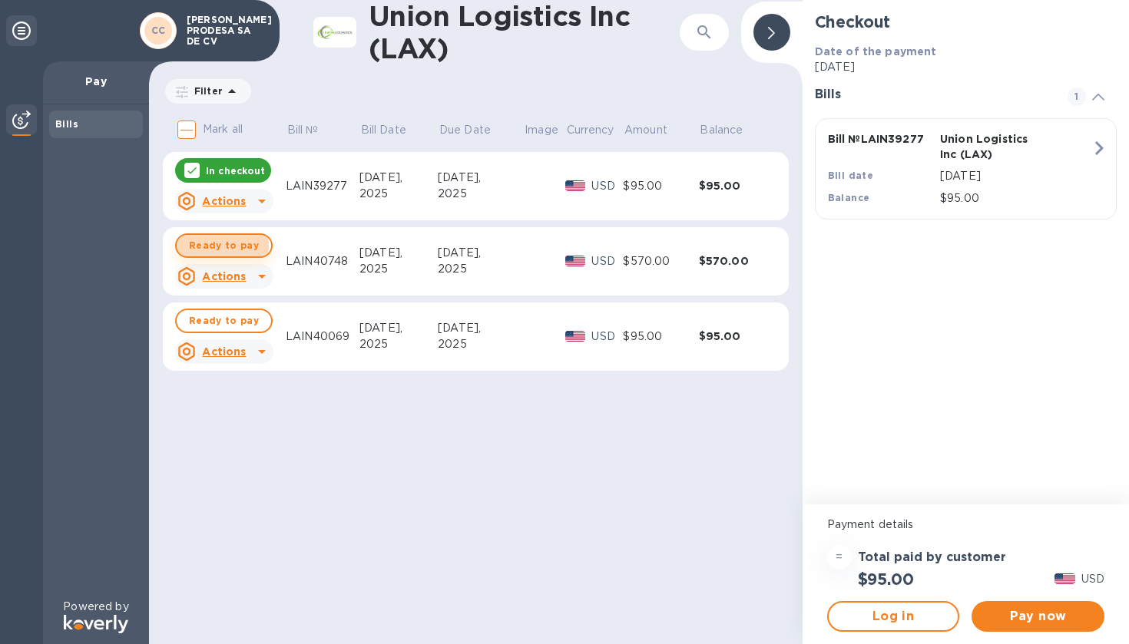
click at [217, 246] on span "Ready to pay" at bounding box center [224, 245] width 70 height 18
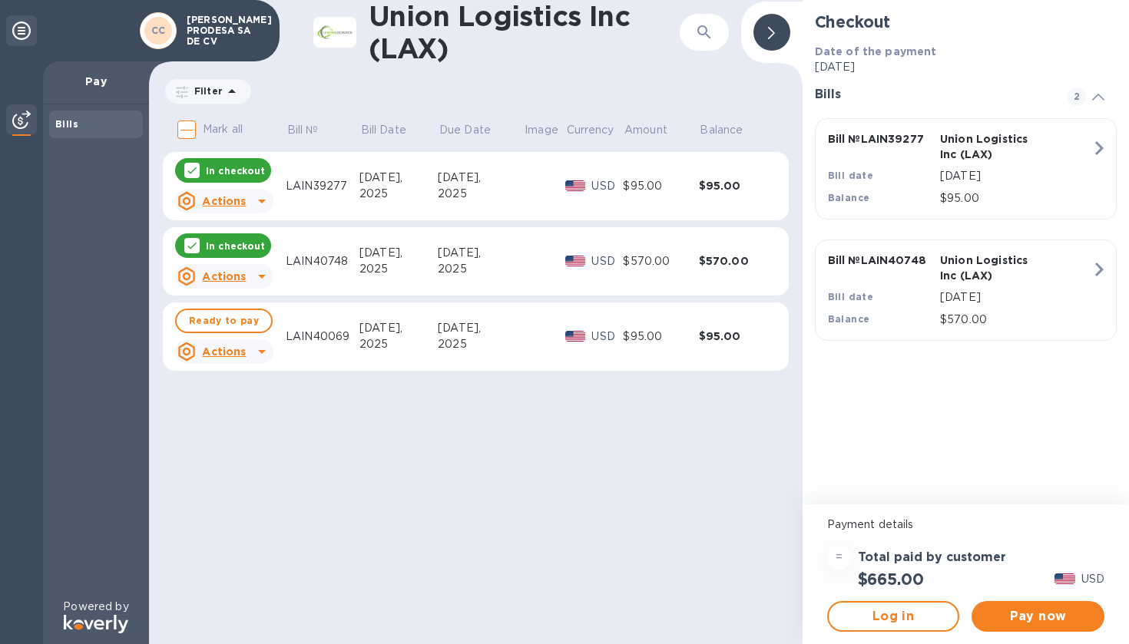
click at [183, 164] on div "In checkout" at bounding box center [223, 170] width 96 height 25
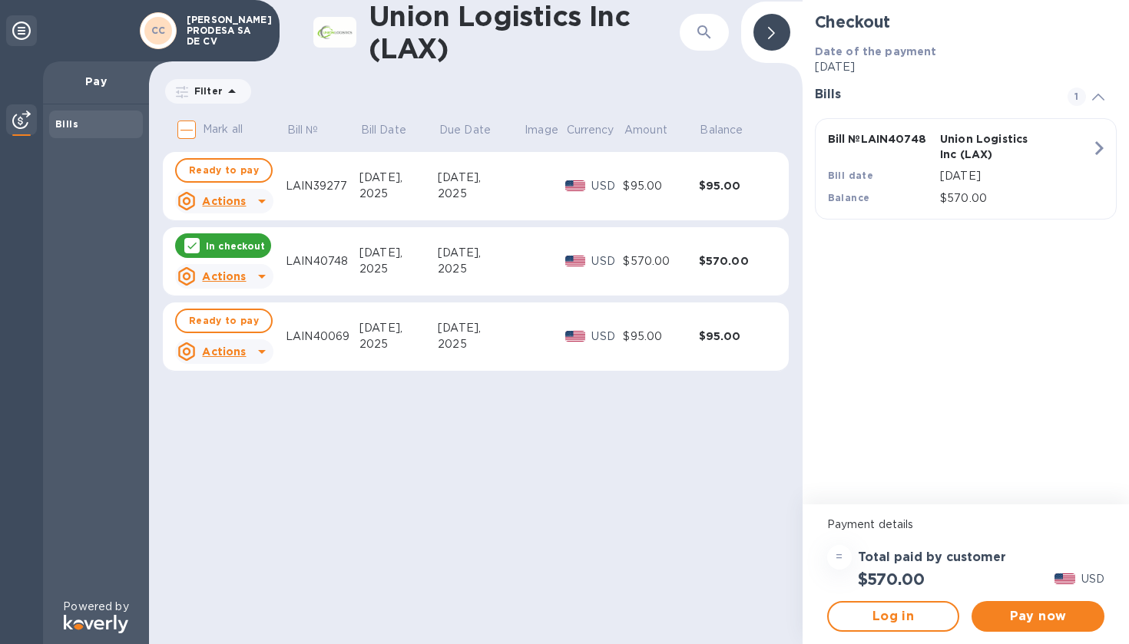
click at [192, 253] on div at bounding box center [191, 245] width 15 height 15
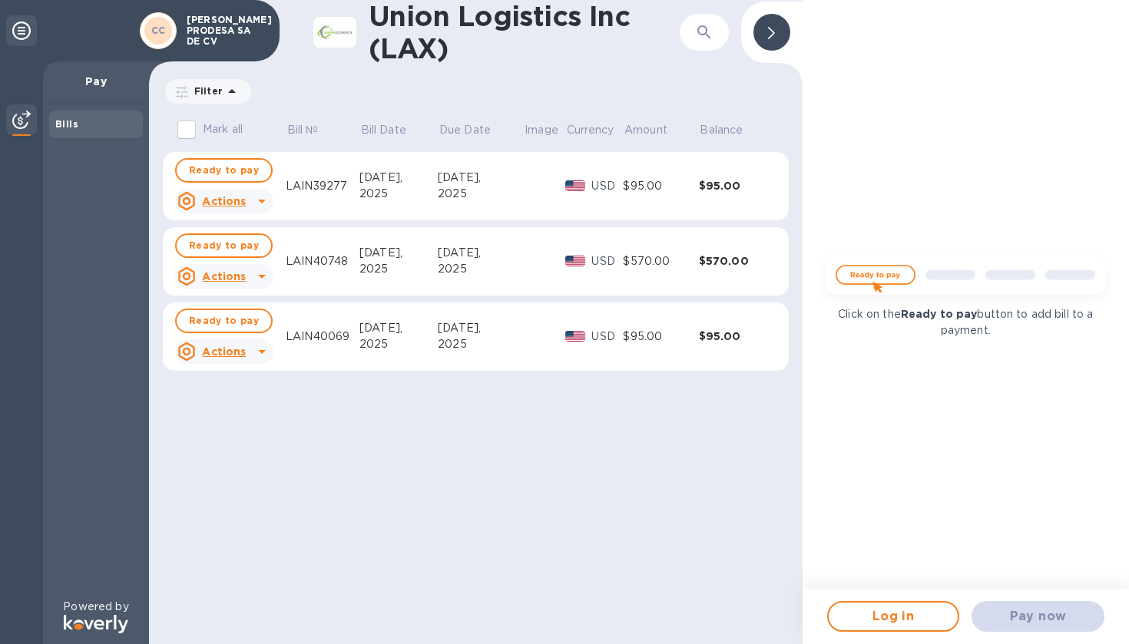
click at [426, 276] on div "2025" at bounding box center [398, 269] width 78 height 16
click at [312, 252] on td "LAIN40748" at bounding box center [323, 261] width 74 height 69
click at [550, 203] on td at bounding box center [544, 186] width 41 height 69
click at [550, 229] on td at bounding box center [544, 261] width 41 height 69
click at [550, 257] on td at bounding box center [544, 261] width 41 height 69
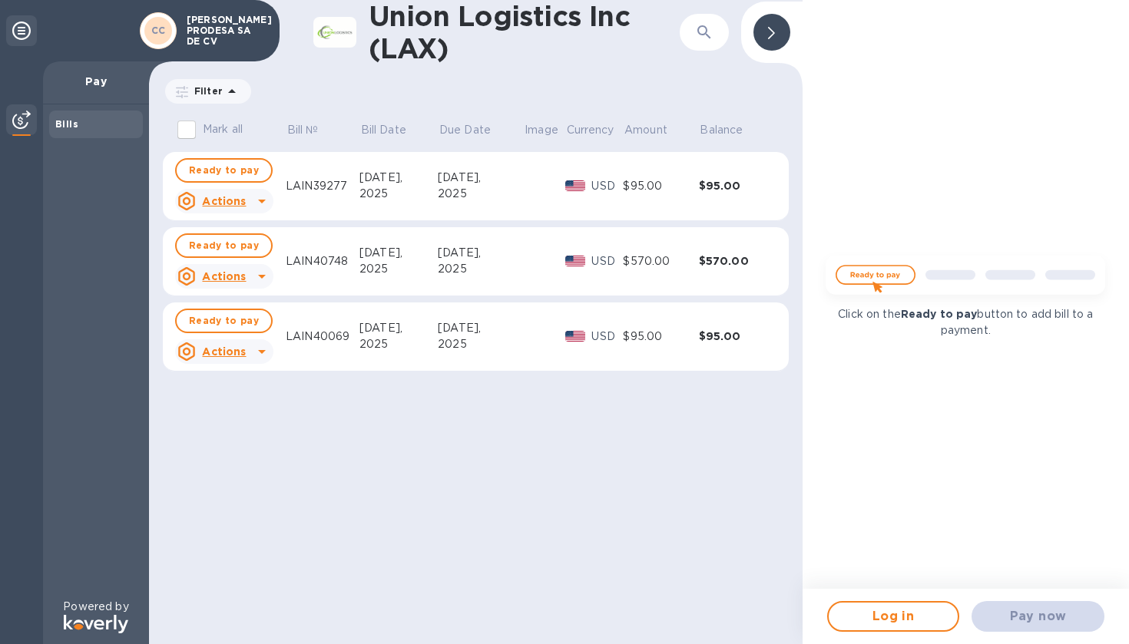
click at [455, 253] on div "[DATE]," at bounding box center [480, 253] width 85 height 16
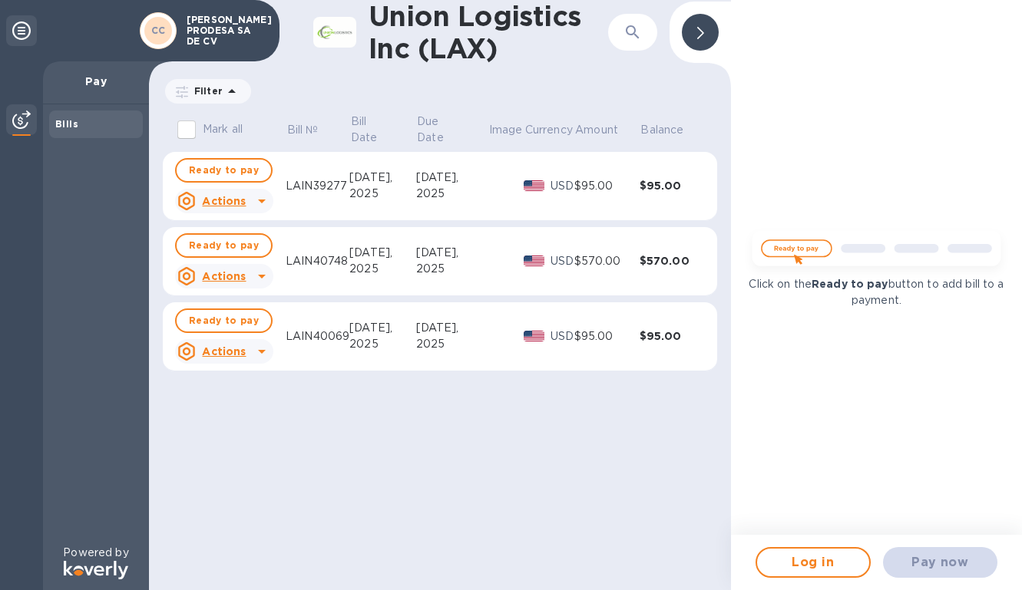
click at [91, 124] on div "Bills" at bounding box center [95, 124] width 81 height 15
click at [89, 125] on div "Bills" at bounding box center [95, 124] width 81 height 15
click at [15, 130] on div at bounding box center [21, 121] width 31 height 34
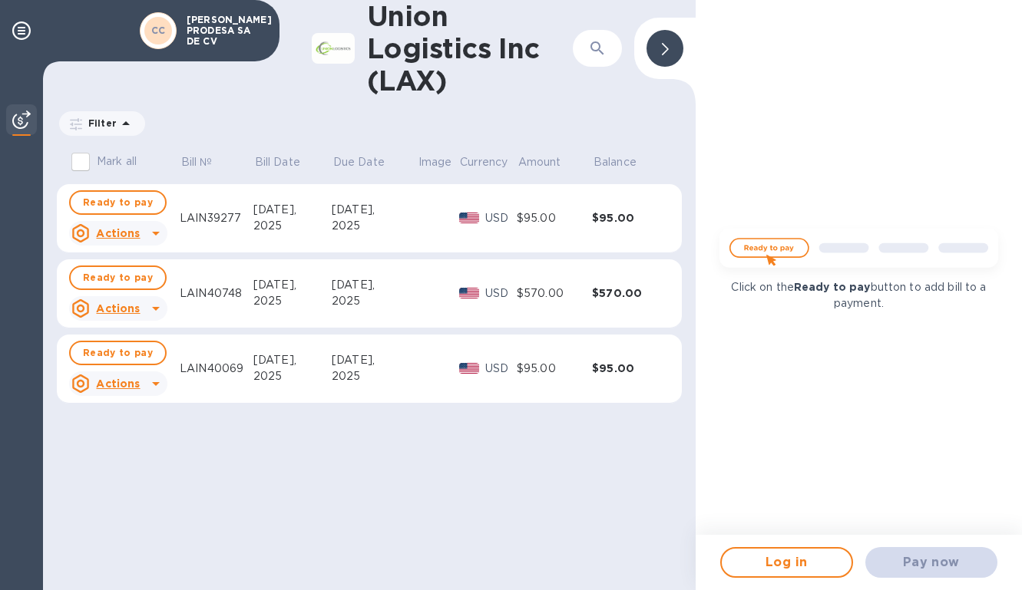
click at [791, 328] on div "Click on the Ready to pay button to add bill to a payment." at bounding box center [859, 267] width 326 height 535
click at [264, 162] on p "Bill Date" at bounding box center [277, 162] width 45 height 16
click at [170, 159] on th "Mark all" at bounding box center [118, 164] width 123 height 40
click at [127, 160] on p "Mark all" at bounding box center [117, 162] width 40 height 16
click at [97, 160] on input "Mark all" at bounding box center [80, 162] width 32 height 32
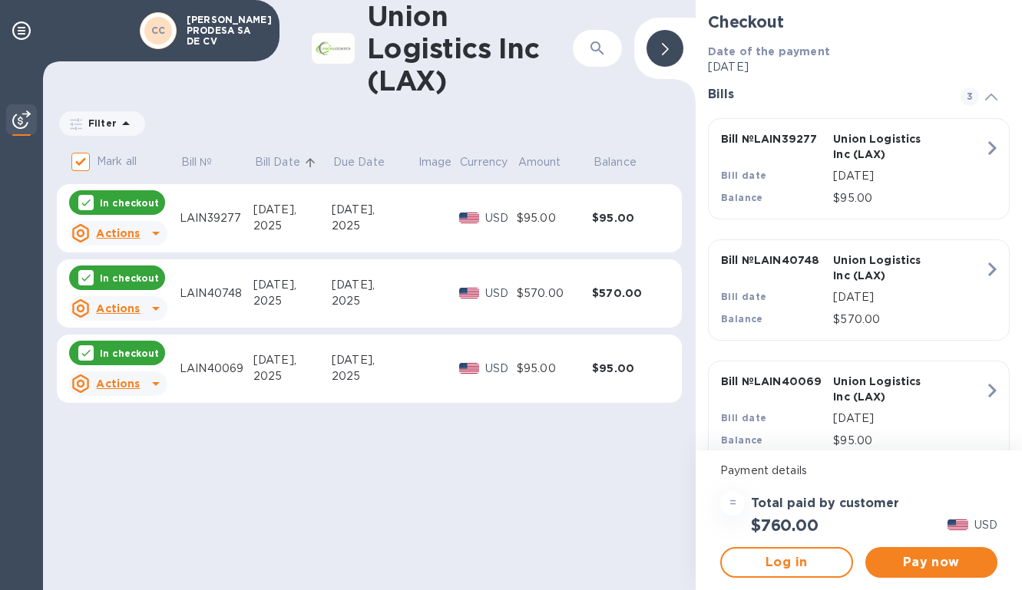
click at [127, 160] on p "Mark all" at bounding box center [117, 162] width 40 height 16
click at [97, 160] on input "Mark all" at bounding box center [80, 162] width 32 height 32
checkbox input "false"
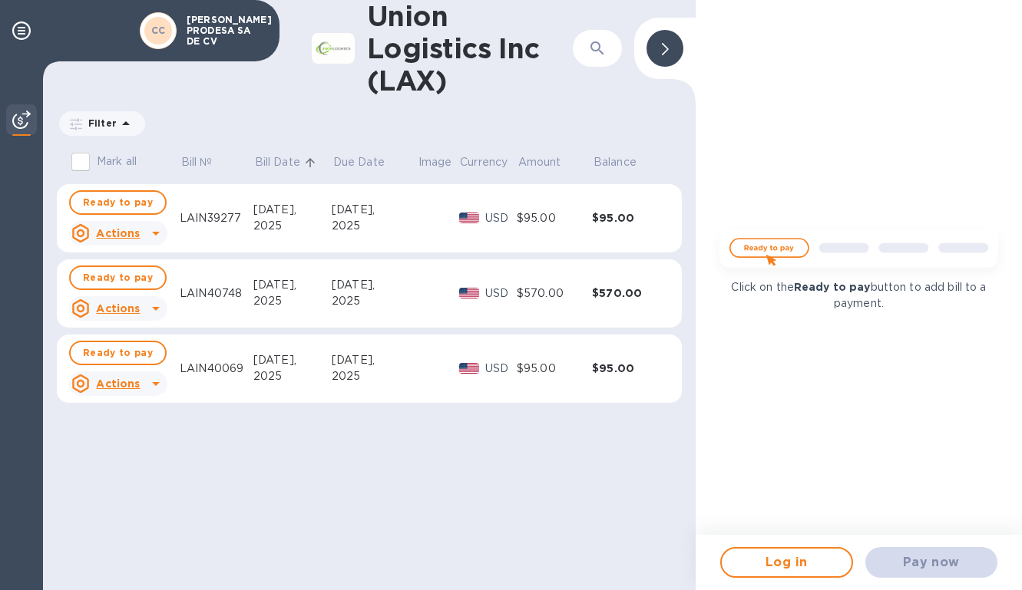
click at [478, 161] on p "Currency" at bounding box center [484, 162] width 48 height 16
click at [531, 157] on p "Amount" at bounding box center [539, 162] width 43 height 16
click at [627, 160] on p "Balance" at bounding box center [614, 162] width 43 height 16
drag, startPoint x: 627, startPoint y: 160, endPoint x: 523, endPoint y: 116, distance: 113.2
click at [593, 158] on th "Balance" at bounding box center [629, 164] width 75 height 40
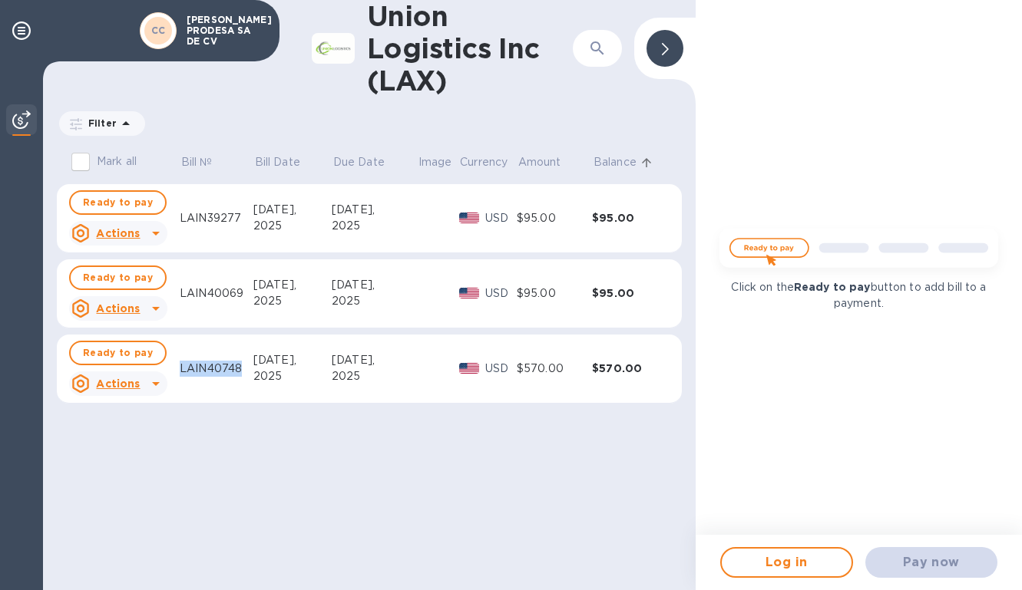
drag, startPoint x: 180, startPoint y: 354, endPoint x: 243, endPoint y: 370, distance: 65.7
click at [243, 370] on td "LAIN40748" at bounding box center [217, 369] width 74 height 69
copy div "LAIN40748"
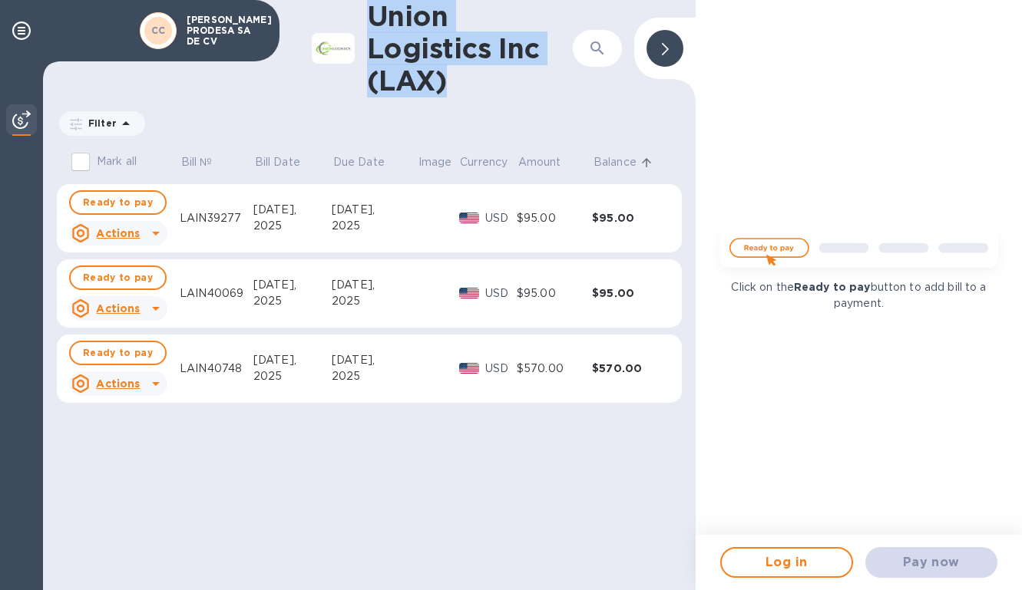
drag, startPoint x: 371, startPoint y: 15, endPoint x: 452, endPoint y: 83, distance: 105.8
click at [452, 83] on h1 "Union Logistics Inc (LAX)" at bounding box center [470, 48] width 206 height 97
copy h1 "Union Logistics Inc (LAX)"
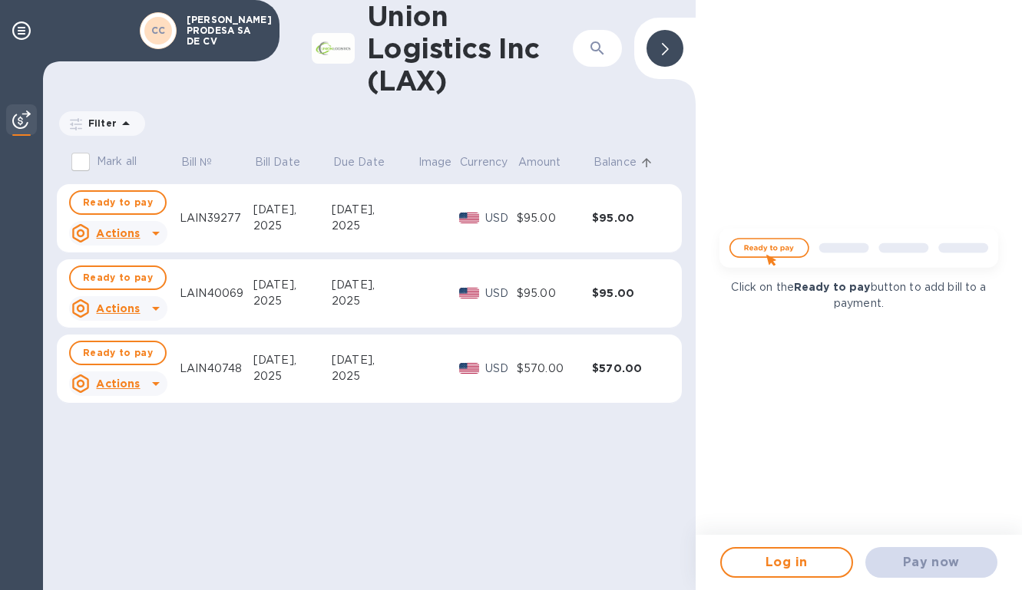
click at [137, 388] on u "Actions" at bounding box center [118, 384] width 44 height 12
click at [131, 422] on h3 "Bill actions" at bounding box center [125, 415] width 113 height 15
click at [124, 382] on u "Actions" at bounding box center [118, 384] width 44 height 12
click at [143, 446] on b "Open bill" at bounding box center [137, 446] width 51 height 12
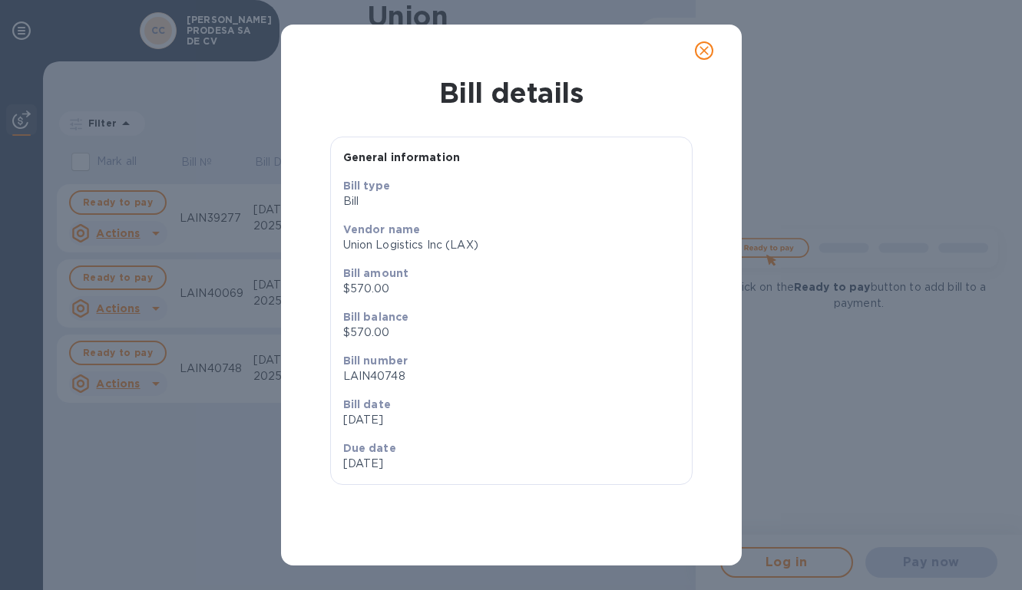
drag, startPoint x: 506, startPoint y: 229, endPoint x: 537, endPoint y: 444, distance: 217.2
click at [537, 444] on div "Bill type Bill Vendor name Union Logistics Inc (LAX) Bill amount $570.00 Bill b…" at bounding box center [511, 325] width 349 height 306
click at [545, 547] on div "Bill details General information Bill type Bill Vendor name Union Logistics Inc…" at bounding box center [511, 321] width 461 height 489
drag, startPoint x: 428, startPoint y: 383, endPoint x: 338, endPoint y: 379, distance: 90.7
click at [338, 379] on div "Bill number LAIN40748" at bounding box center [511, 369] width 349 height 44
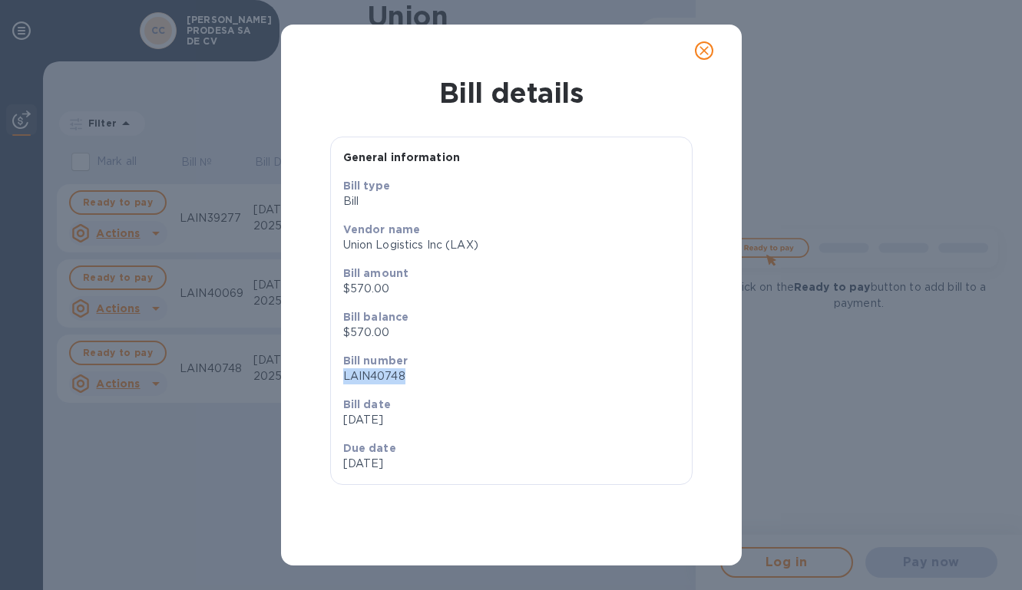
copy p "LAIN40748"
click at [848, 217] on div "Bill details General information Bill type Bill Vendor name Union Logistics Inc…" at bounding box center [511, 295] width 1022 height 590
click at [574, 18] on div "Bill details General information Bill type Bill Vendor name Union Logistics Inc…" at bounding box center [511, 295] width 1022 height 590
click at [708, 54] on icon "close" at bounding box center [703, 50] width 15 height 15
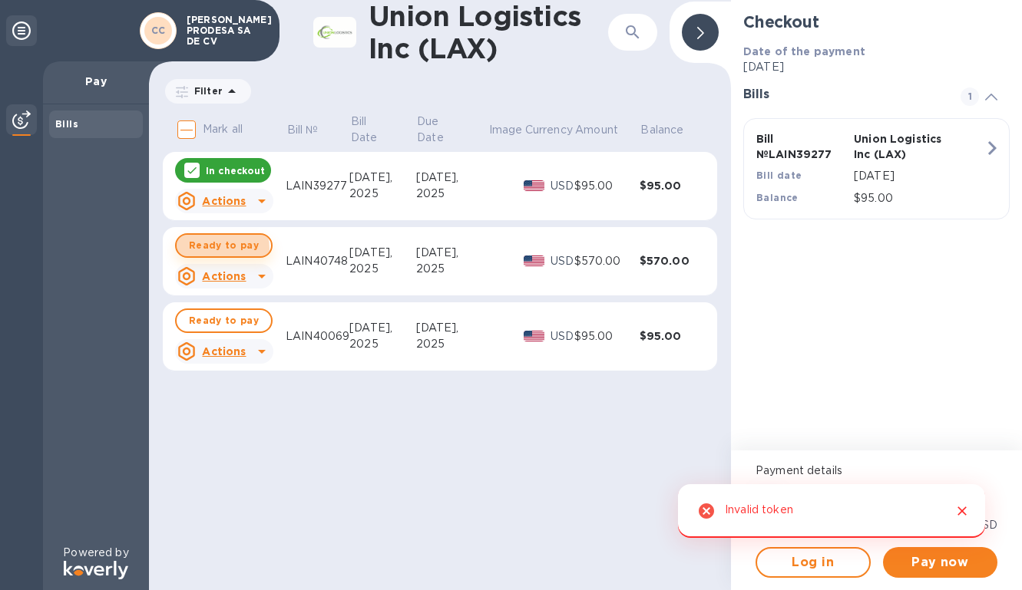
click at [220, 248] on span "Ready to pay" at bounding box center [224, 245] width 70 height 18
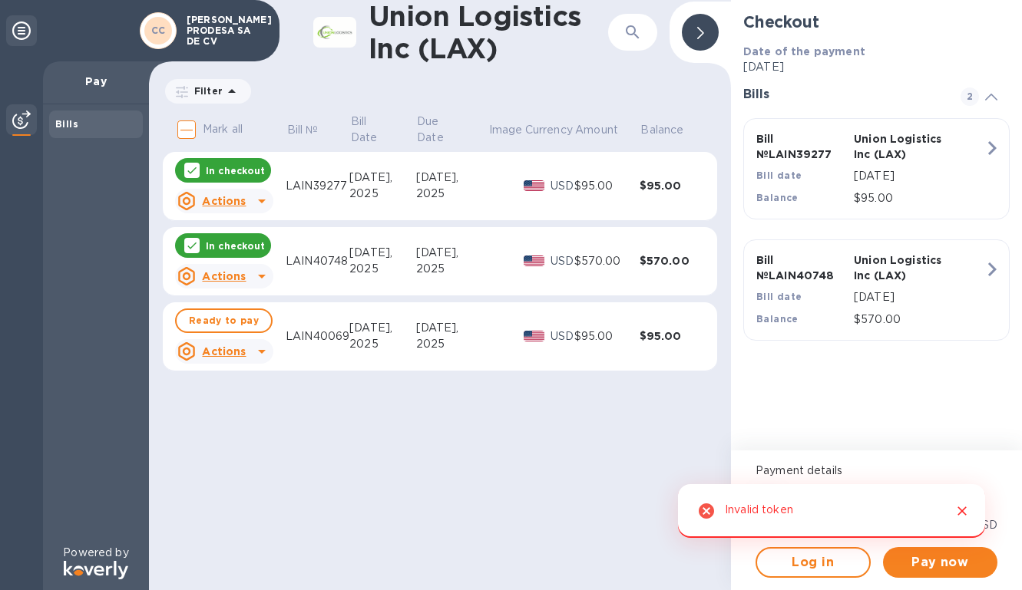
click at [199, 171] on div at bounding box center [191, 170] width 15 height 15
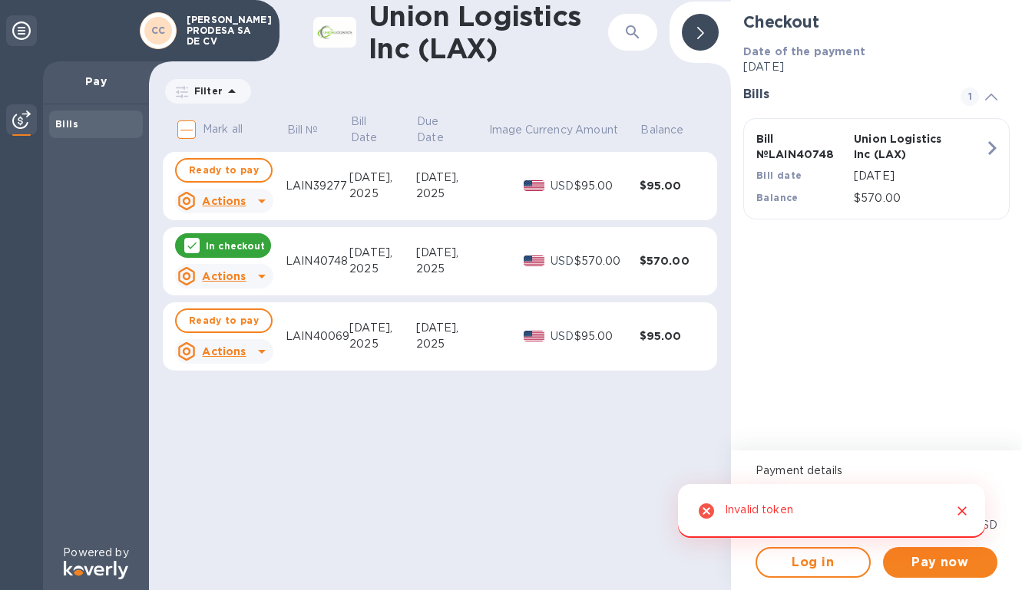
click at [954, 518] on icon "Close" at bounding box center [961, 511] width 15 height 15
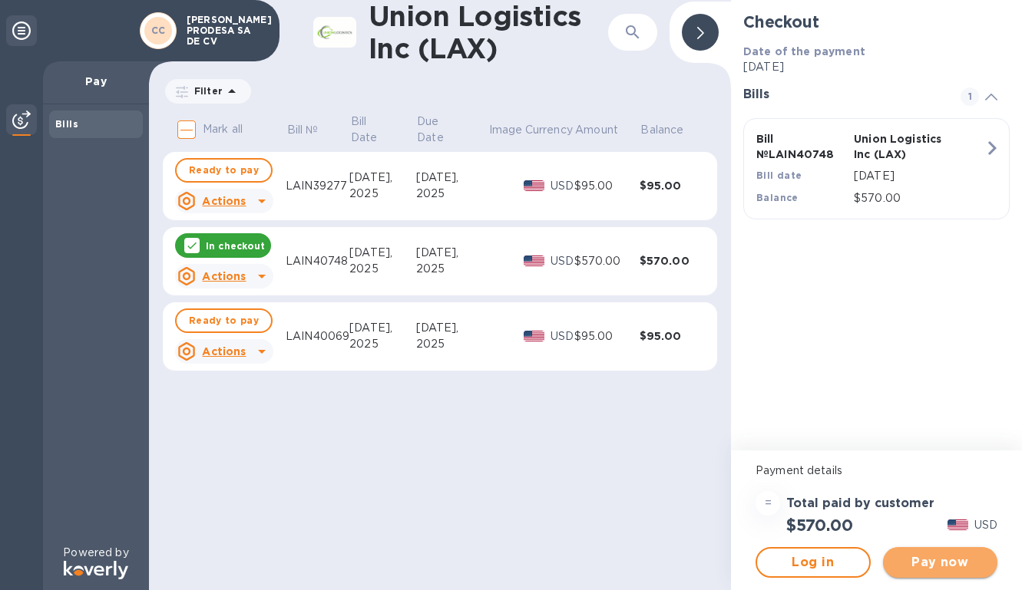
click at [936, 567] on span "Pay now" at bounding box center [940, 563] width 91 height 18
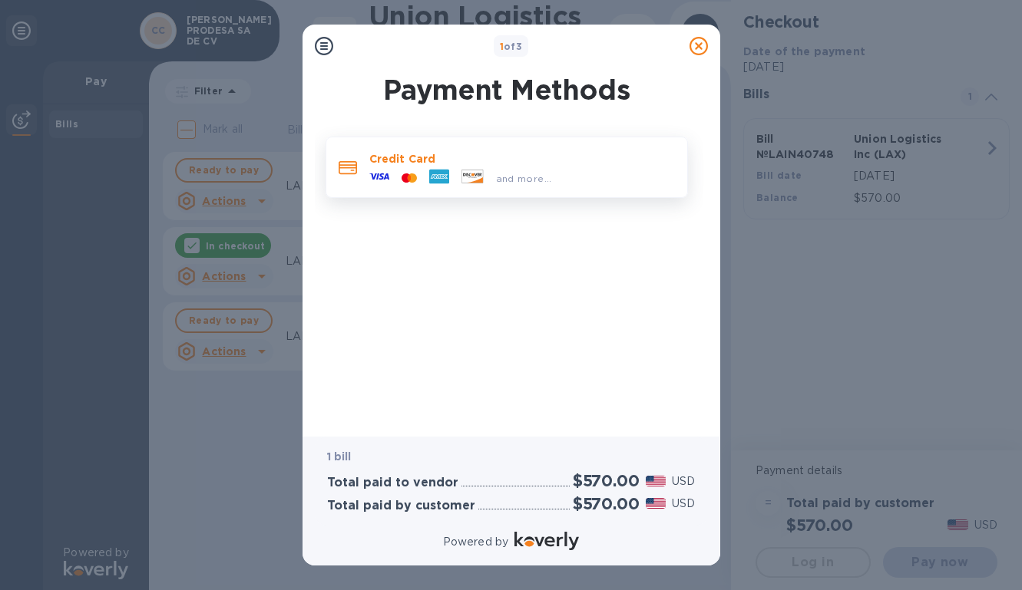
click at [545, 174] on span "and more..." at bounding box center [524, 179] width 56 height 12
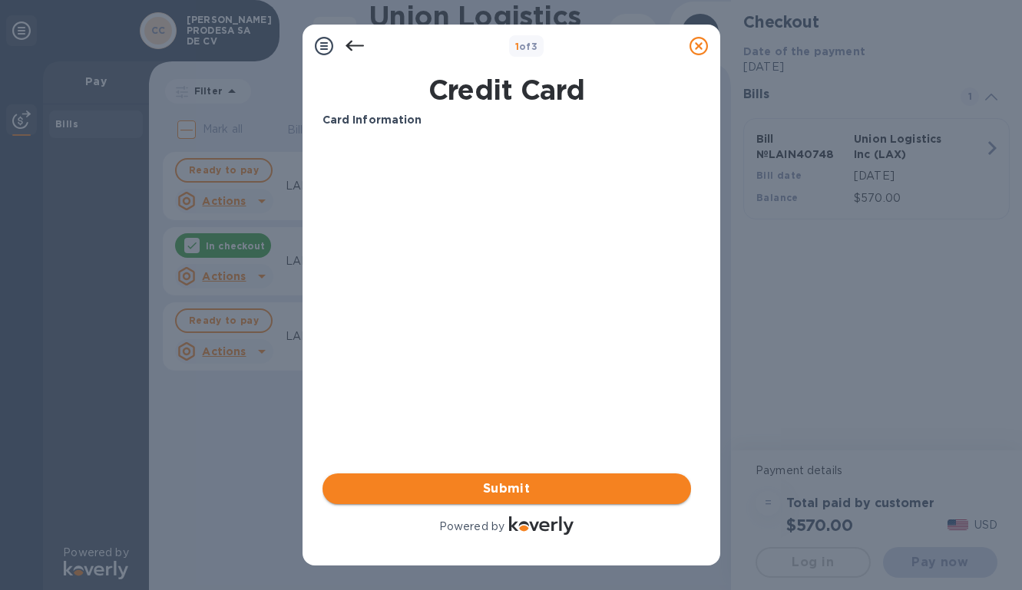
click at [526, 491] on span "Submit" at bounding box center [507, 489] width 344 height 18
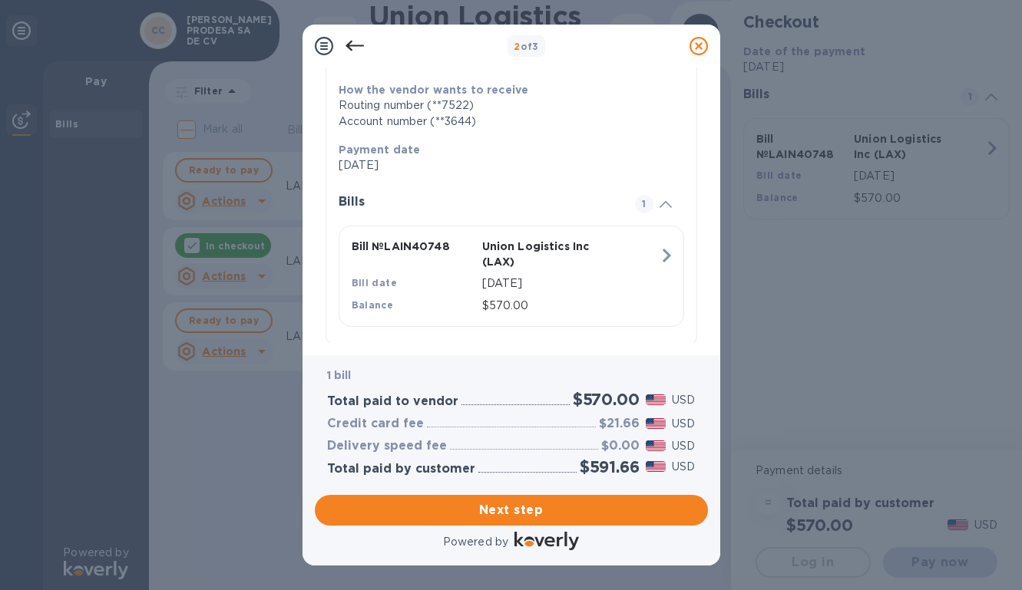
scroll to position [248, 0]
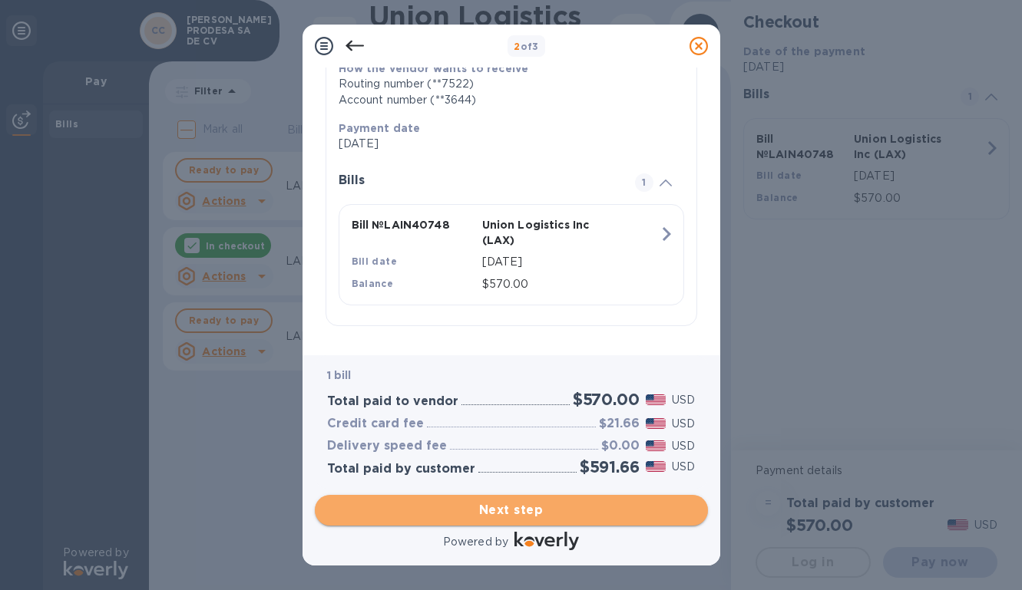
click at [476, 508] on span "Next step" at bounding box center [511, 510] width 369 height 18
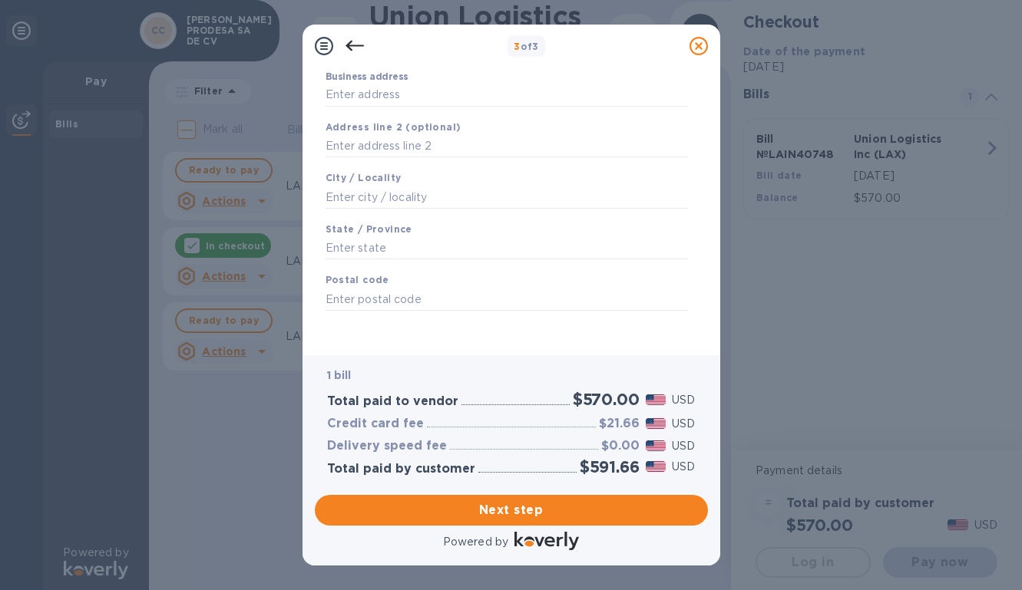
click at [428, 73] on div "Business address" at bounding box center [507, 88] width 362 height 35
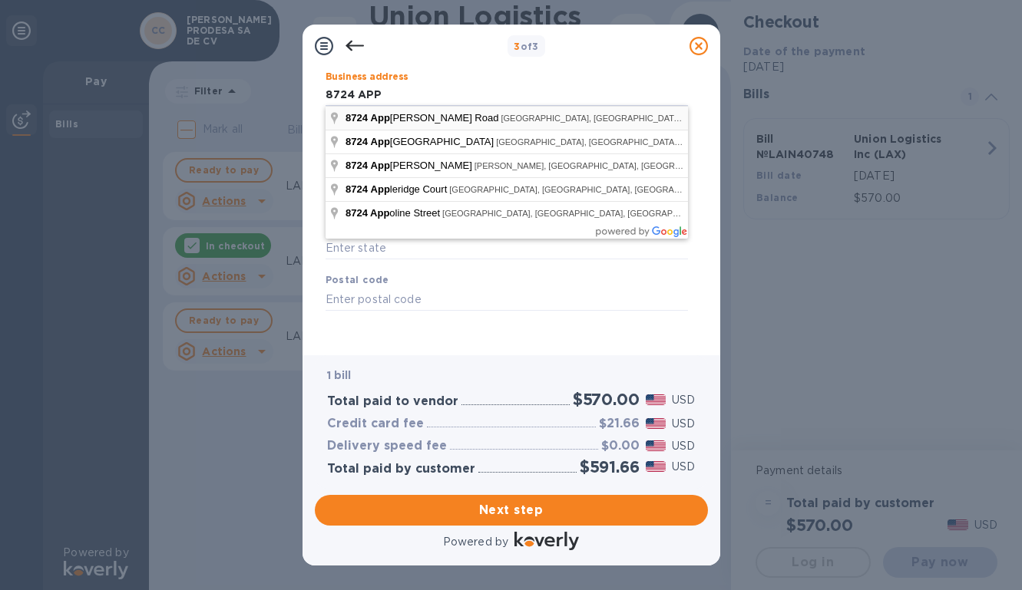
type input "[STREET_ADDRESS]"
type input "[GEOGRAPHIC_DATA]"
type input "CA"
type input "92154"
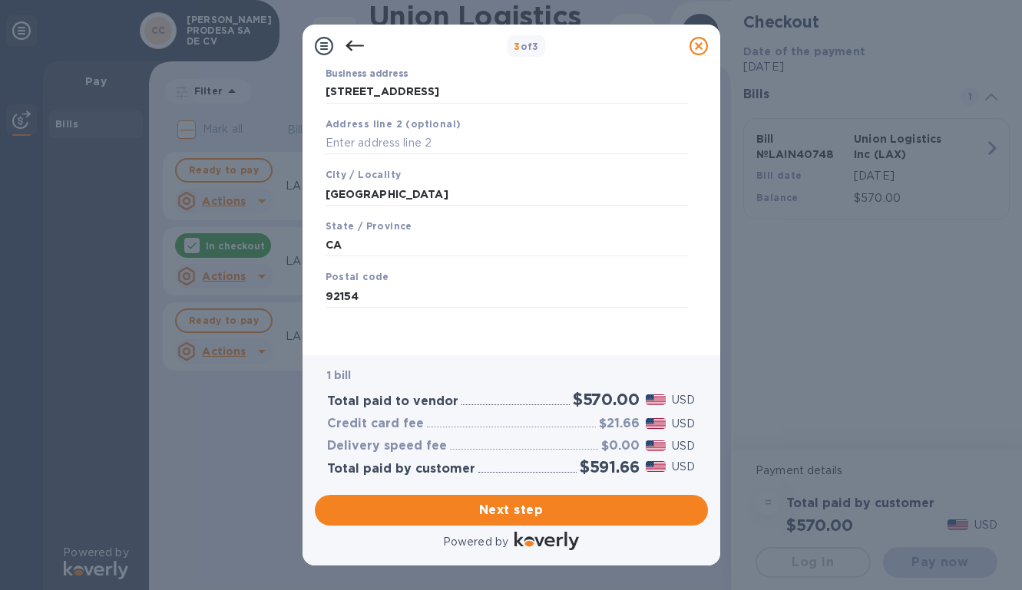
scroll to position [156, 0]
click at [425, 172] on div "City / Locality San Diego" at bounding box center [506, 189] width 375 height 51
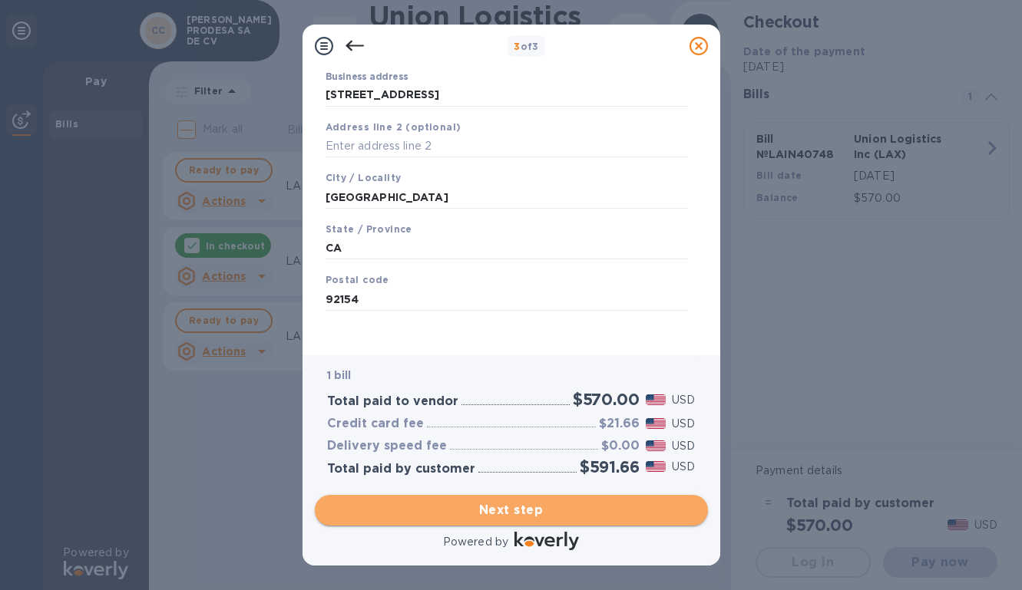
click at [430, 510] on span "Next step" at bounding box center [511, 510] width 369 height 18
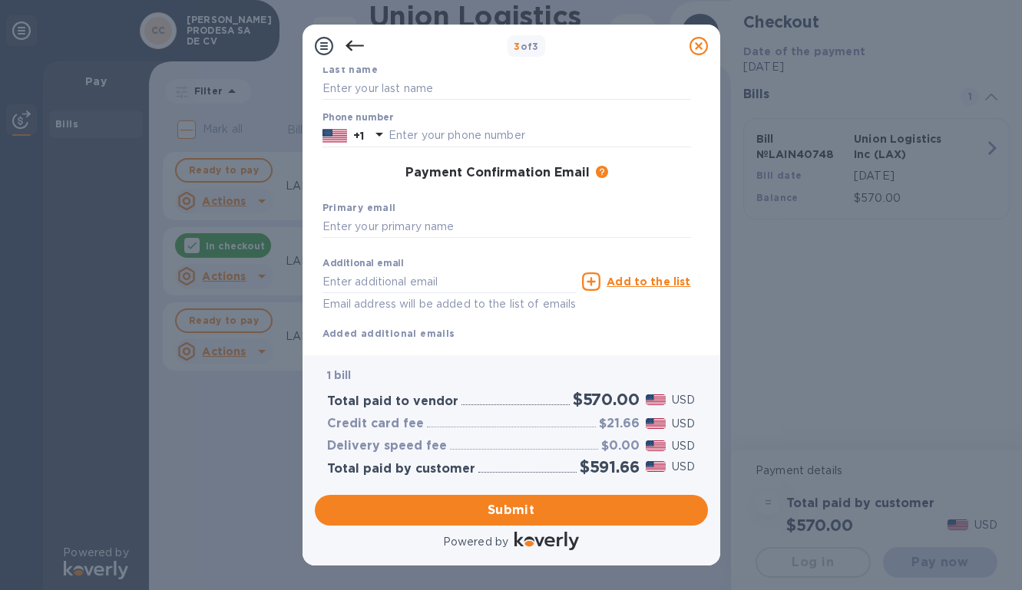
click at [404, 73] on div "Last name" at bounding box center [506, 80] width 381 height 51
type input "VELAZCO CASTRO"
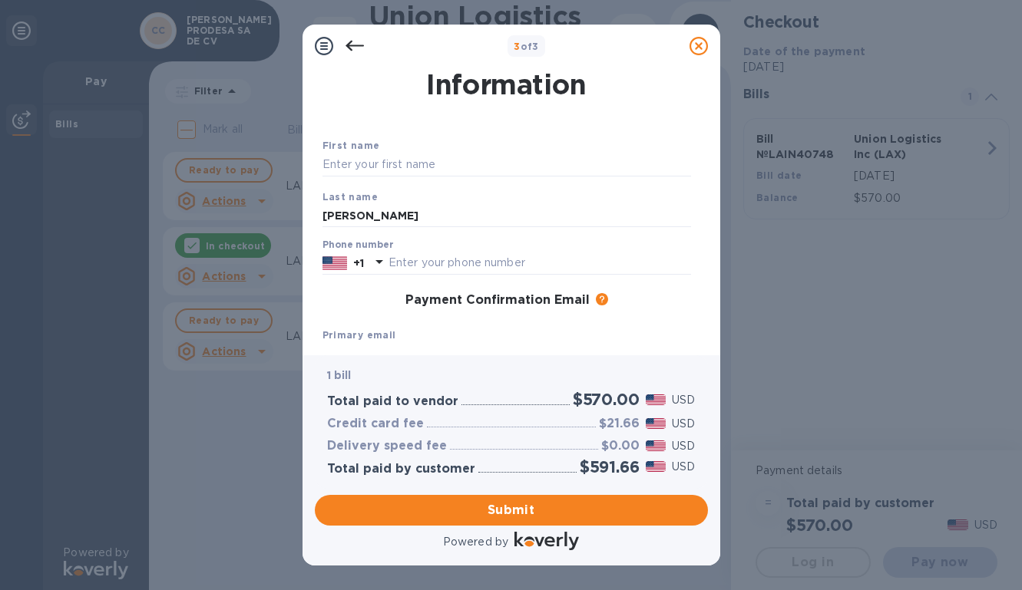
scroll to position [24, 0]
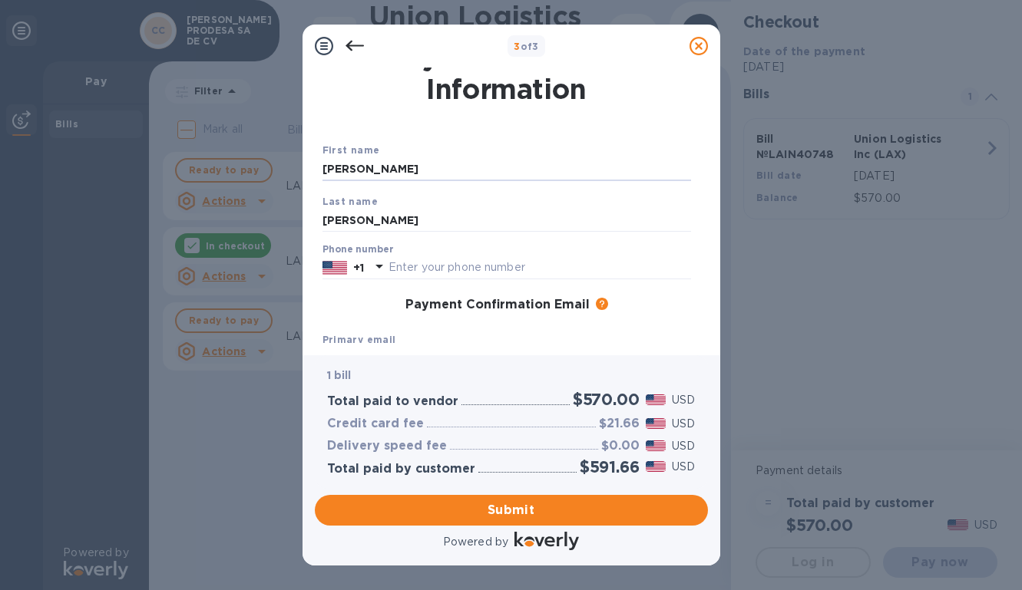
type input "[PERSON_NAME]"
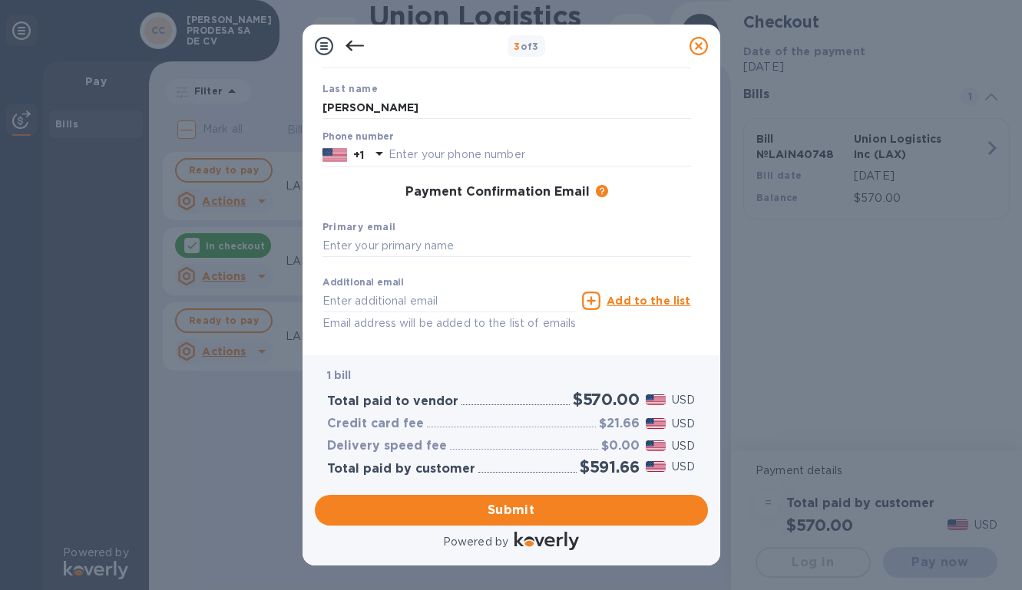
scroll to position [175, 0]
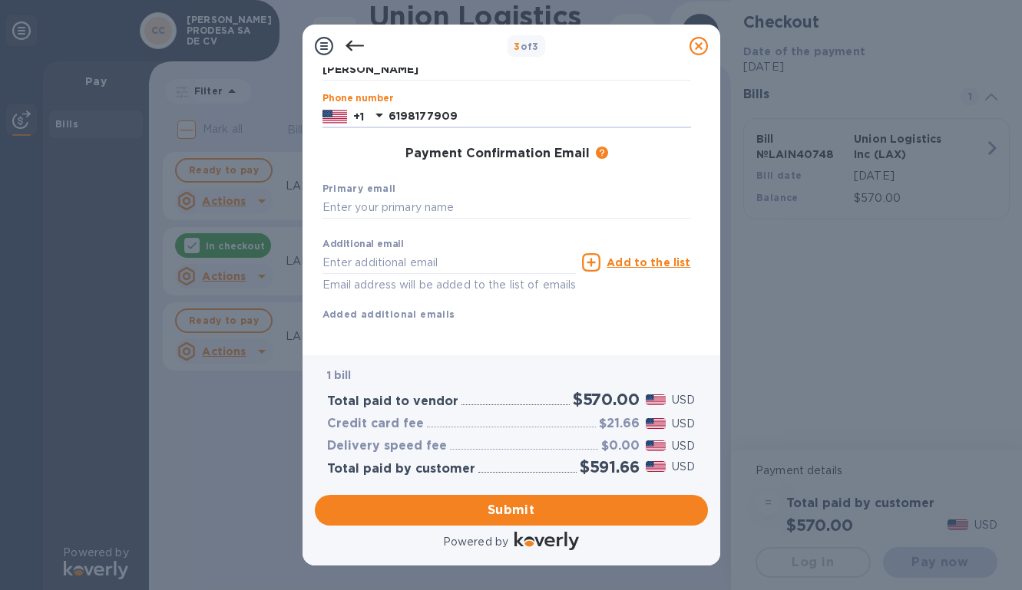
type input "6198177909"
type input "[EMAIL_ADDRESS][DOMAIN_NAME]"
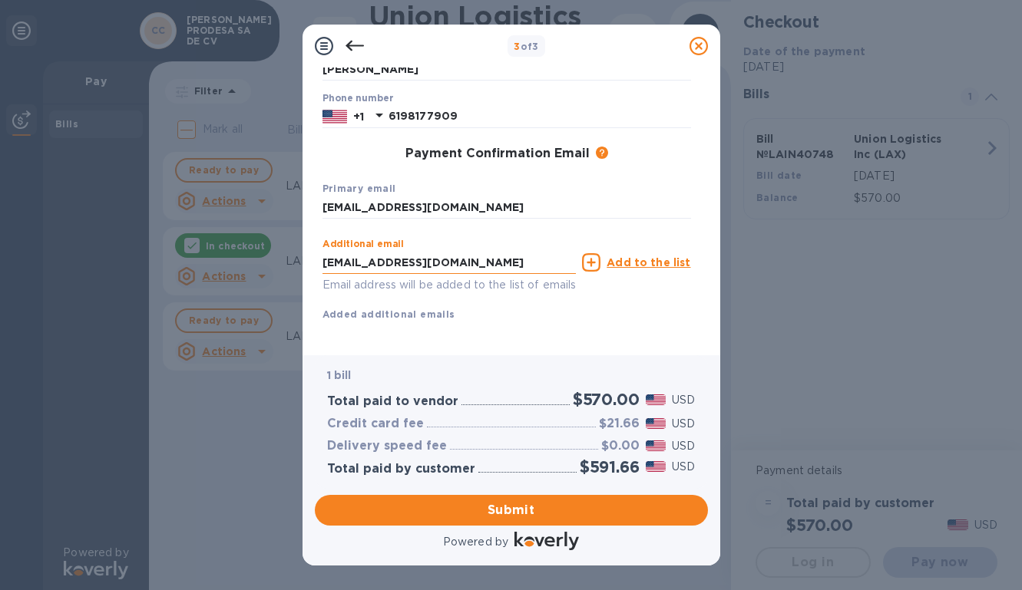
click at [326, 263] on input "[EMAIL_ADDRESS][DOMAIN_NAME]" at bounding box center [449, 262] width 254 height 23
type input "[EMAIL_ADDRESS][DOMAIN_NAME]"
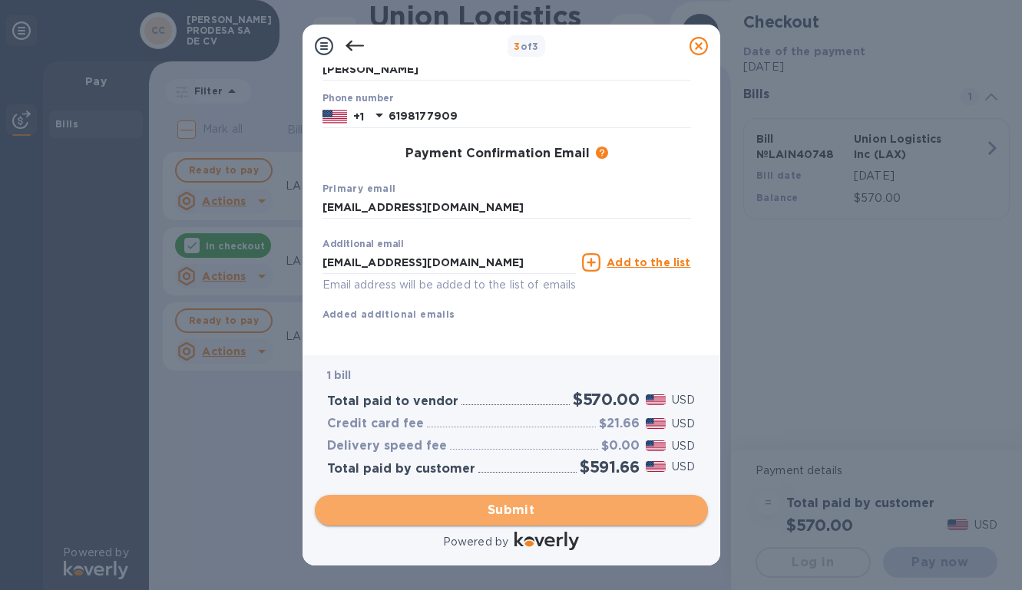
click at [463, 512] on span "Submit" at bounding box center [511, 510] width 369 height 18
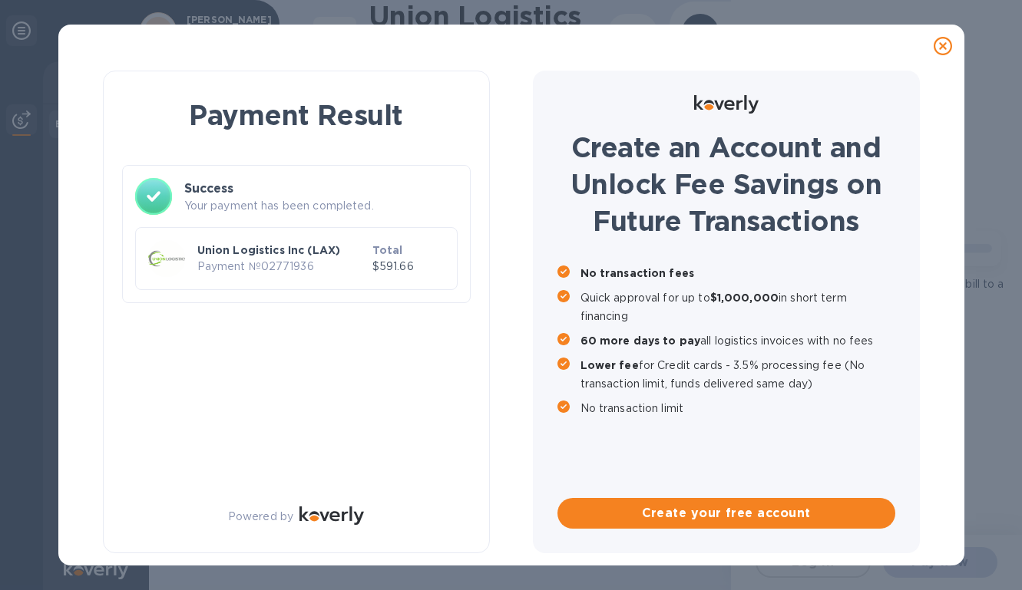
scroll to position [0, 0]
drag, startPoint x: 322, startPoint y: 266, endPoint x: 261, endPoint y: 266, distance: 60.7
click at [260, 266] on p "Payment № 02771936" at bounding box center [281, 267] width 169 height 16
copy p "Payment № 02771936"
click at [283, 246] on p "Union Logistics Inc (LAX)" at bounding box center [281, 250] width 169 height 15
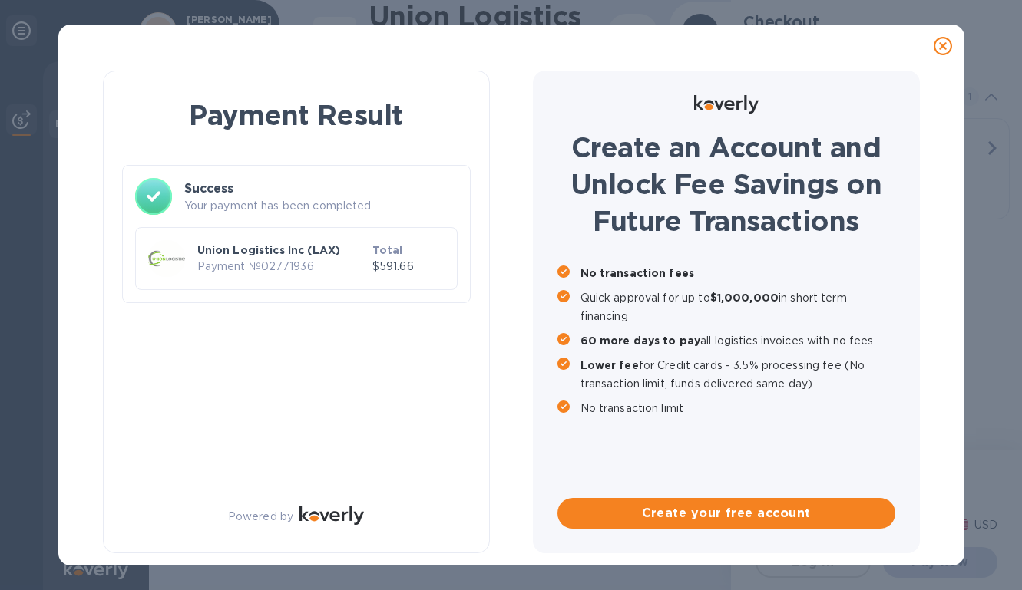
click at [283, 246] on p "Union Logistics Inc (LAX)" at bounding box center [281, 250] width 169 height 15
click at [248, 262] on p "Payment № 02771936" at bounding box center [281, 267] width 169 height 16
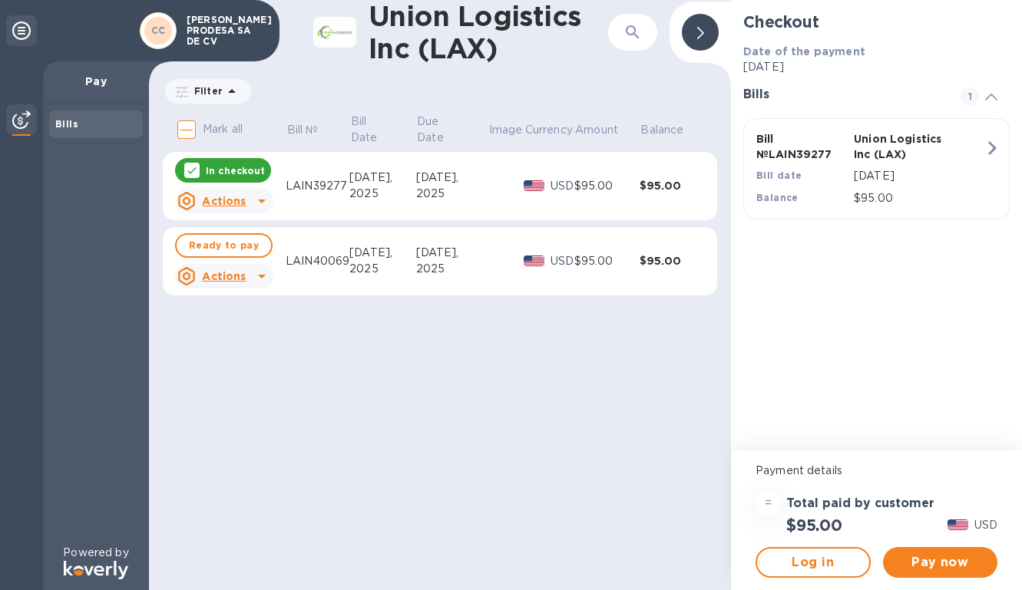
click at [712, 365] on div "Union Logistics Inc (LAX) ​ Filter Amount Mark all Bill № Bill Date Due Date Im…" at bounding box center [440, 295] width 582 height 590
click at [322, 52] on div "Union Logistics Inc (LAX)" at bounding box center [460, 32] width 295 height 64
click at [322, 46] on img at bounding box center [334, 32] width 43 height 31
click at [418, 43] on h1 "Union Logistics Inc (LAX)" at bounding box center [489, 32] width 240 height 64
click at [160, 15] on div "CC" at bounding box center [158, 30] width 37 height 37
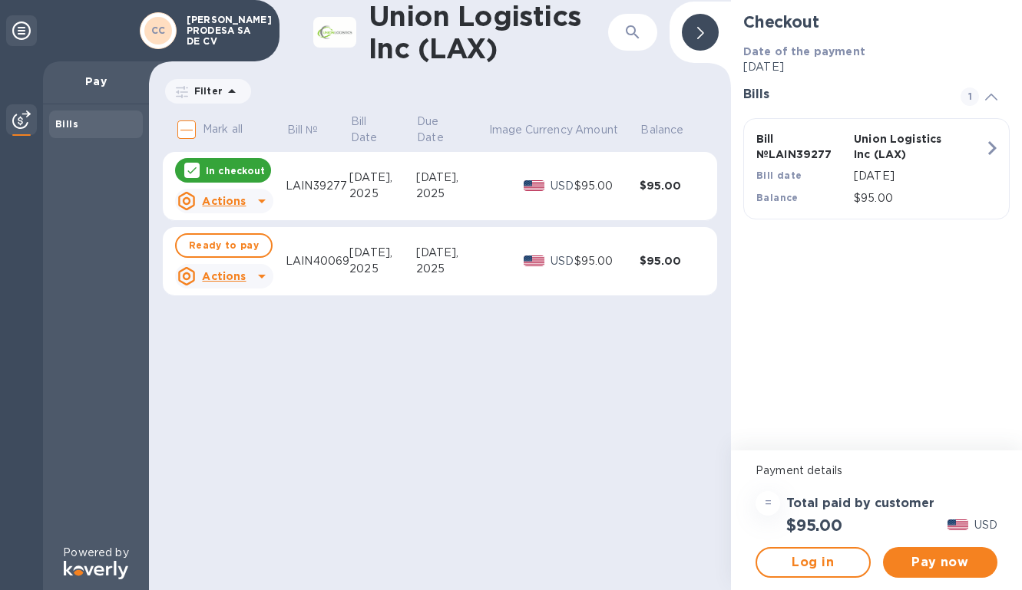
click at [160, 35] on b "CC" at bounding box center [158, 31] width 15 height 12
click at [87, 64] on div "Pay" at bounding box center [96, 82] width 106 height 43
click at [79, 72] on div "Pay" at bounding box center [96, 82] width 106 height 43
click at [332, 180] on div "LAIN39277" at bounding box center [318, 186] width 64 height 16
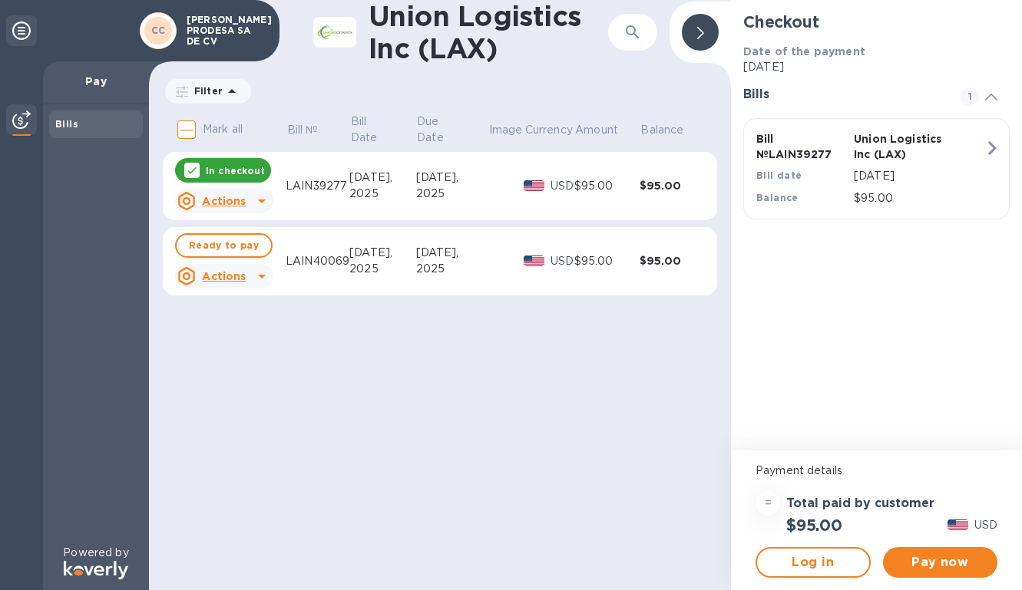
click at [250, 206] on div at bounding box center [262, 201] width 25 height 25
click at [243, 263] on b "Open bill" at bounding box center [243, 263] width 51 height 12
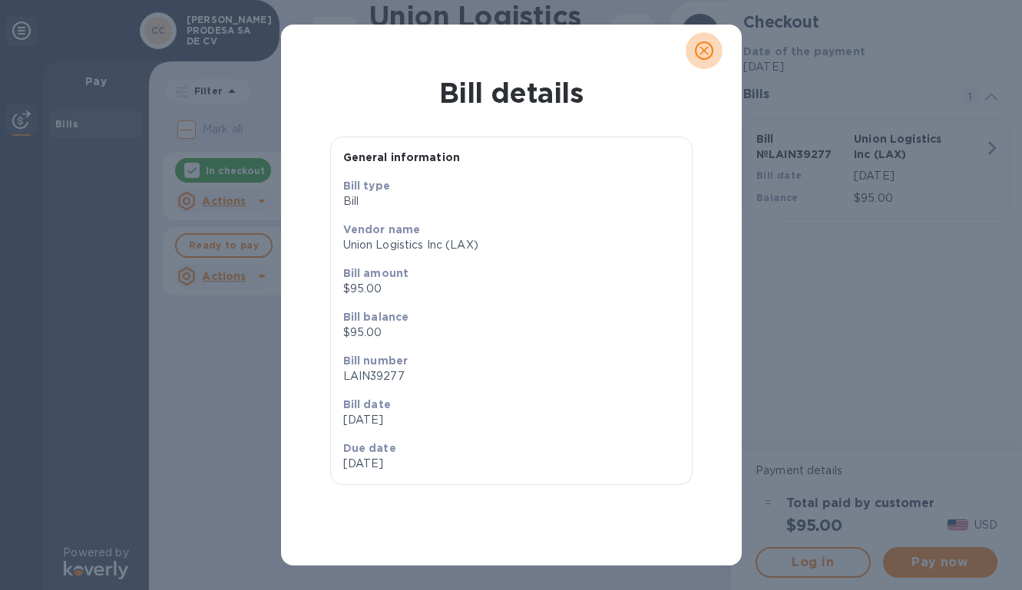
click at [705, 51] on icon "close" at bounding box center [703, 50] width 9 height 9
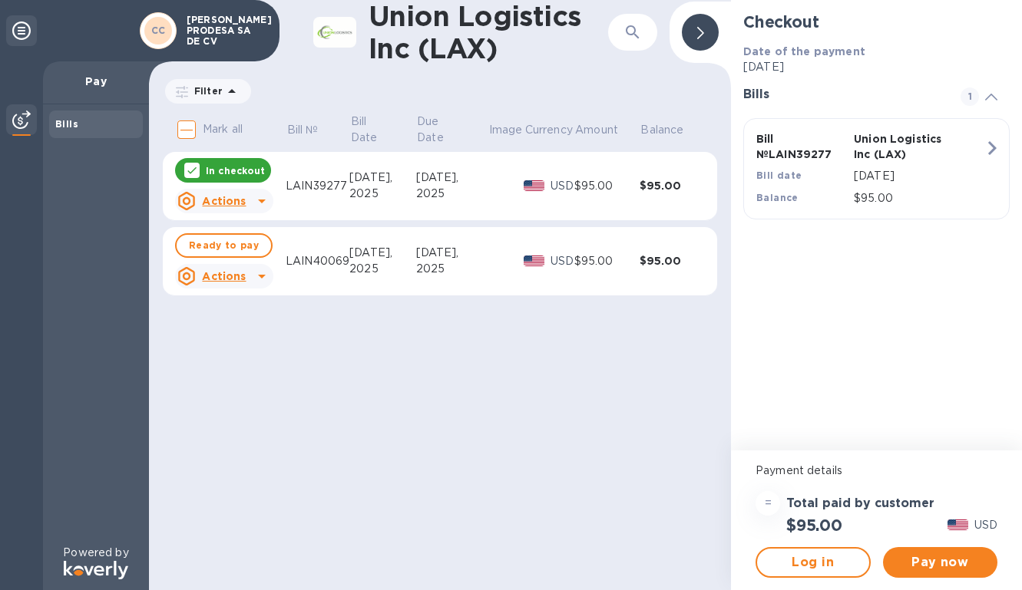
click at [15, 34] on icon at bounding box center [21, 30] width 18 height 18
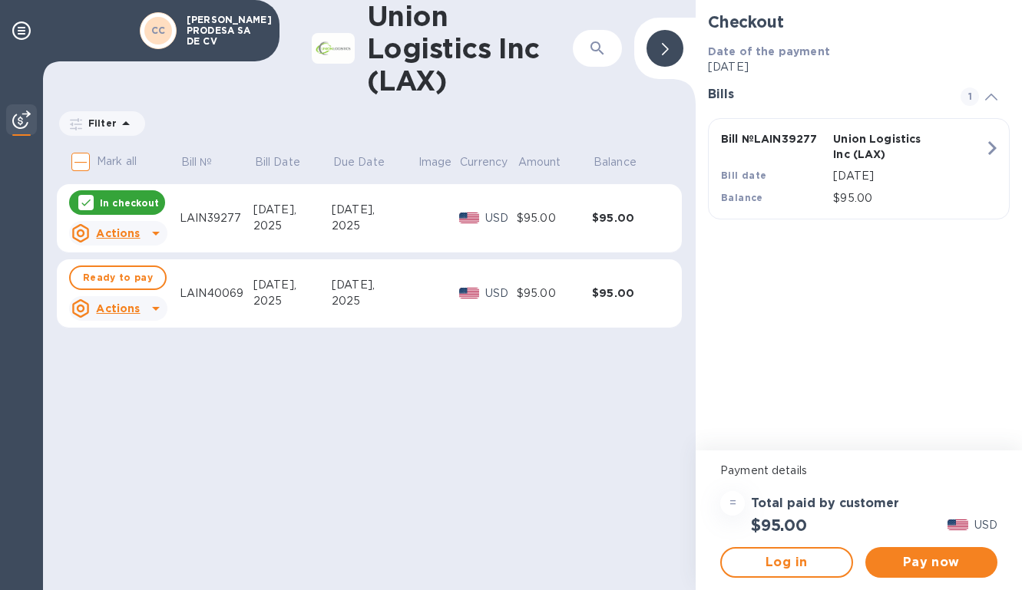
click at [18, 118] on img at bounding box center [21, 120] width 18 height 18
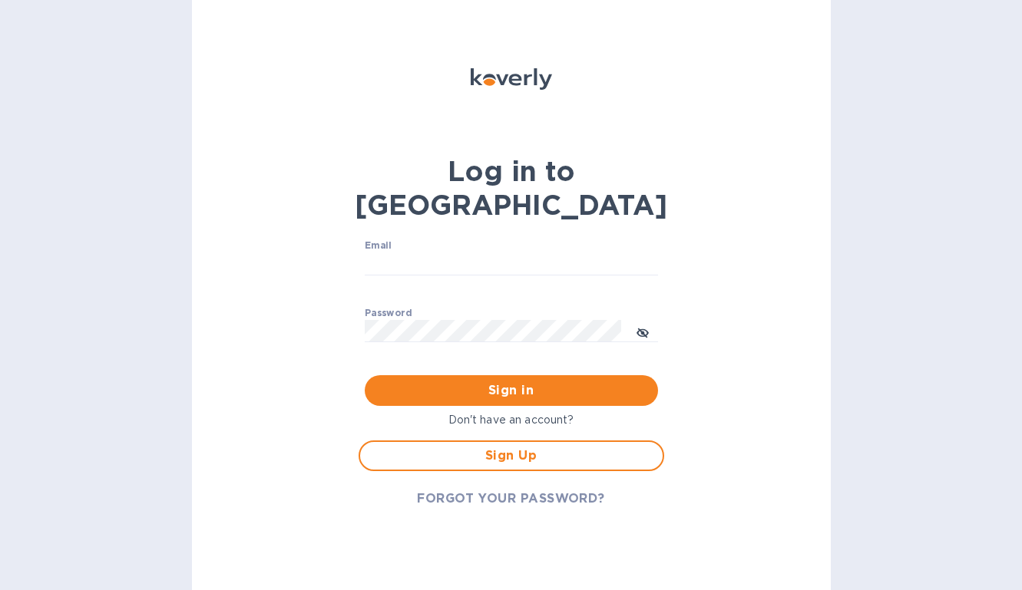
click at [544, 412] on p "Don't have an account?" at bounding box center [512, 420] width 306 height 16
click at [499, 447] on span "Sign Up" at bounding box center [511, 456] width 278 height 18
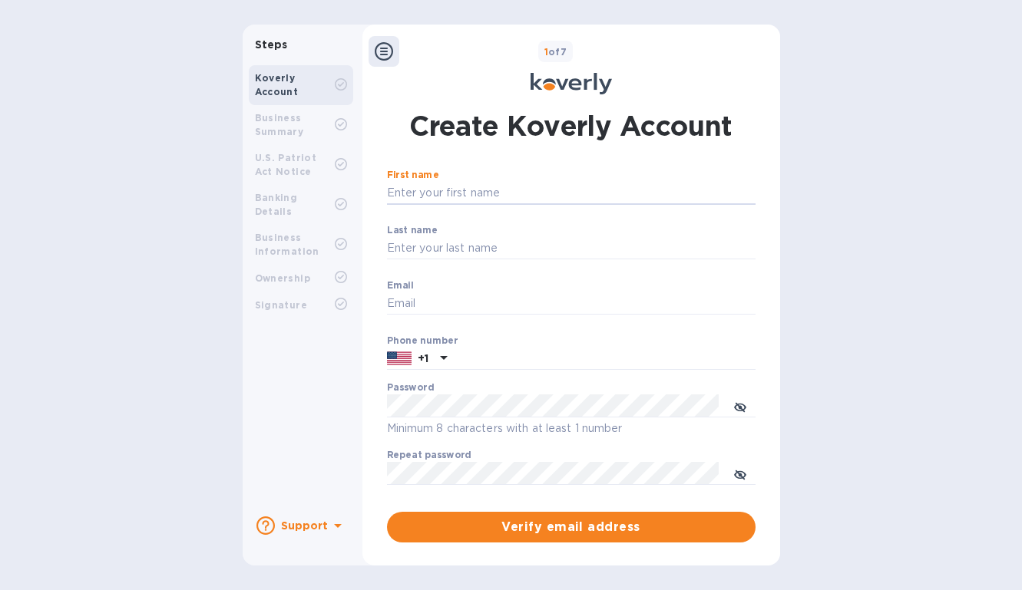
drag, startPoint x: 462, startPoint y: 186, endPoint x: 458, endPoint y: 175, distance: 11.4
click at [463, 184] on input "First name" at bounding box center [571, 193] width 369 height 23
click at [504, 187] on input "First name" at bounding box center [571, 193] width 369 height 23
type input "cintya"
click at [567, 526] on button "Verify email address" at bounding box center [571, 527] width 369 height 31
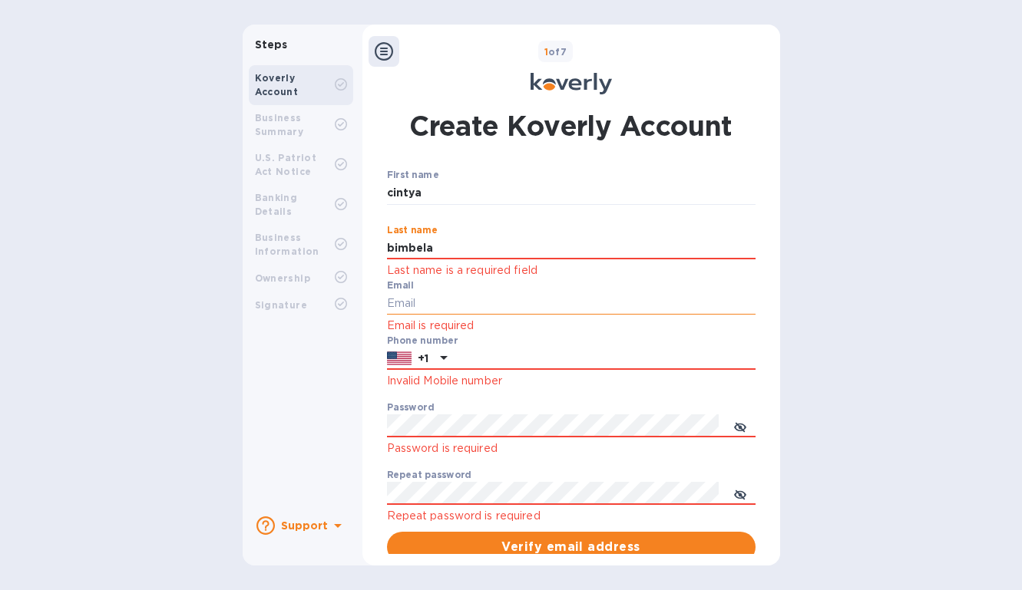
type input "bimbela"
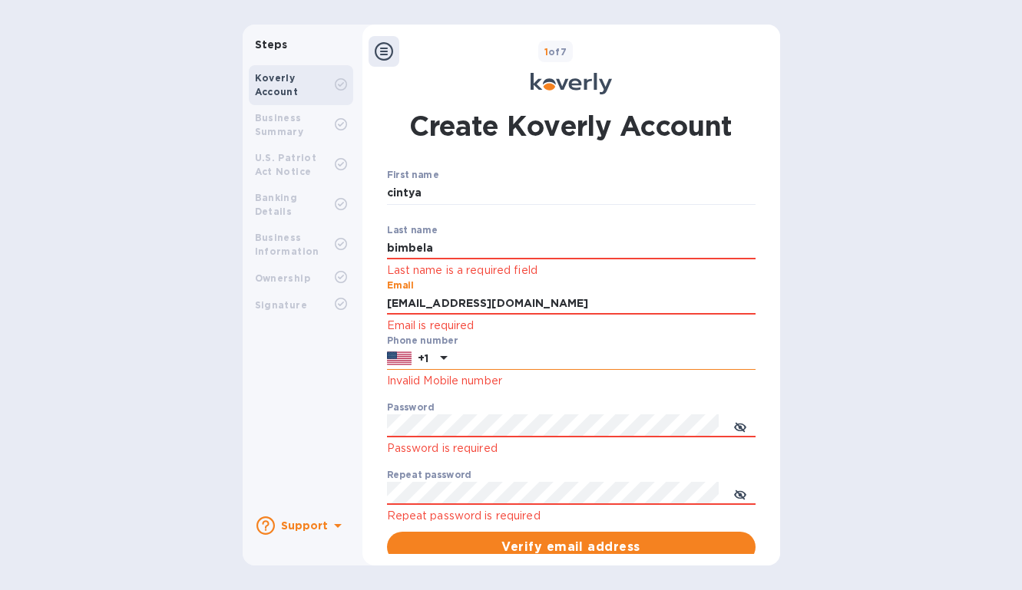
type input "pegasopackingsd@gmail.com"
type input "6198177909"
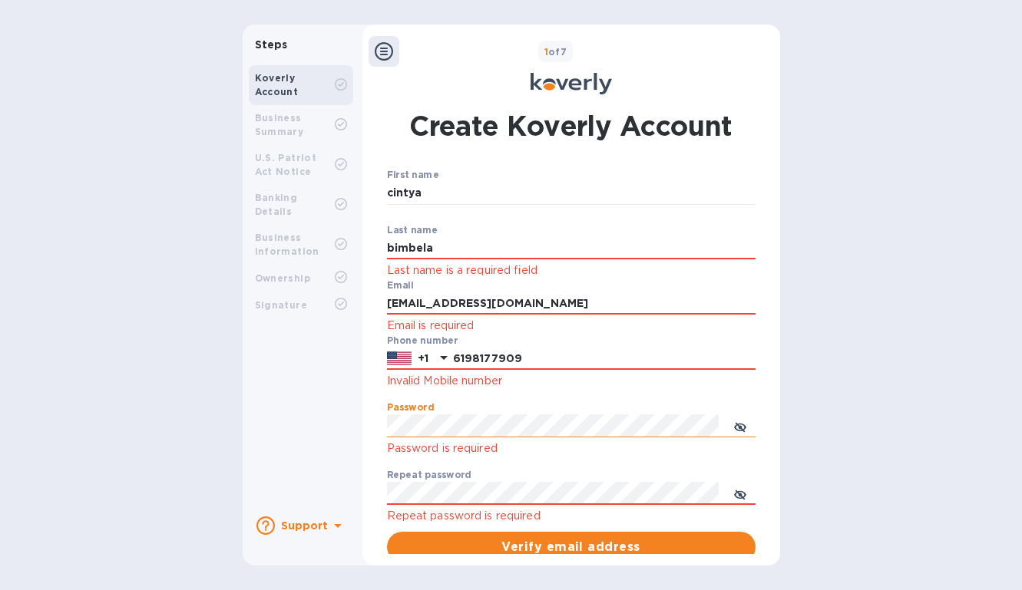
click at [740, 419] on span "toggle password visibility" at bounding box center [740, 426] width 12 height 22
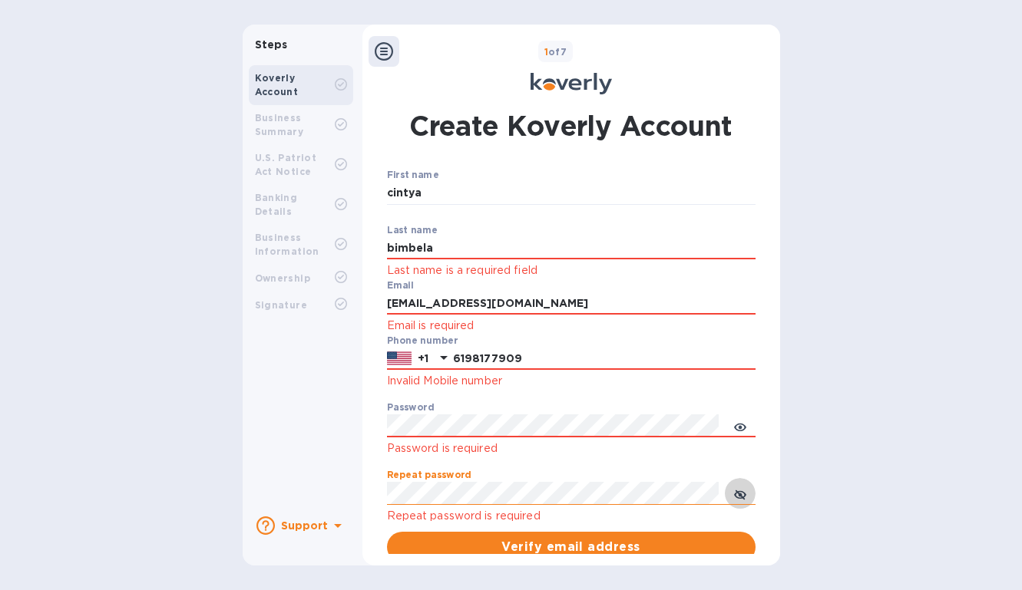
click at [738, 497] on icon "toggle password visibility" at bounding box center [739, 495] width 9 height 9
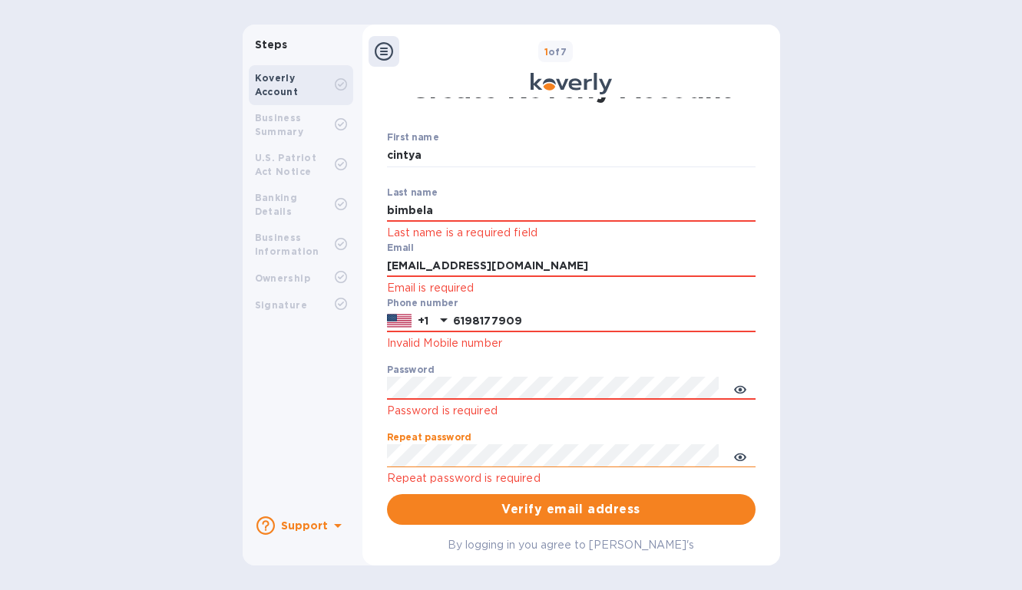
scroll to position [35, 0]
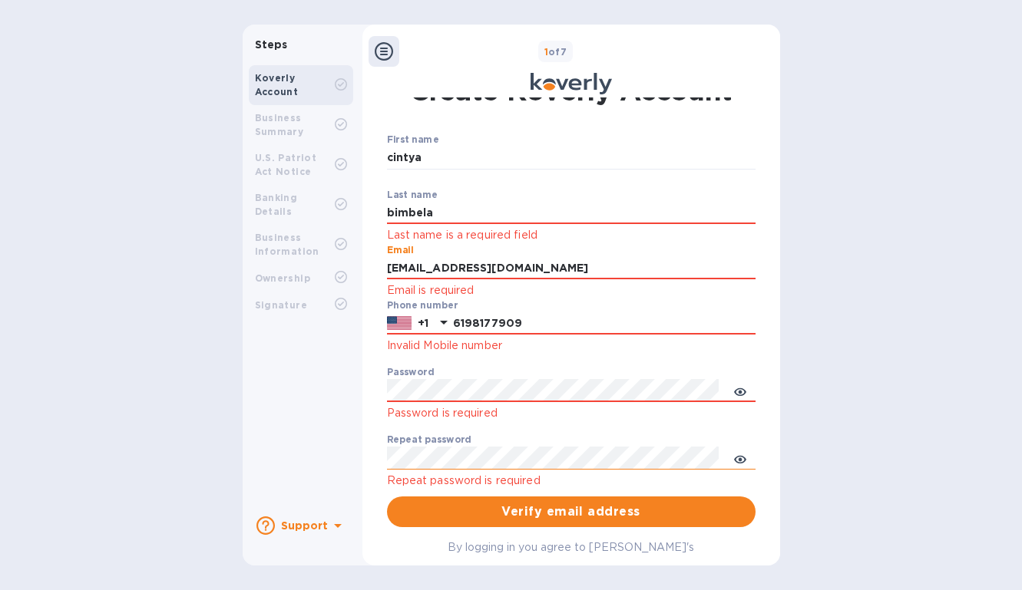
drag, startPoint x: 571, startPoint y: 266, endPoint x: 371, endPoint y: 264, distance: 200.4
click at [371, 264] on div "Create Koverly Account First name cintya ​ Last name bimbela Last name is a req…" at bounding box center [571, 383] width 402 height 643
click at [352, 388] on div "Steps Koverly Account Business Summary U.S. Patriot Act Notice Banking Details …" at bounding box center [511, 295] width 537 height 541
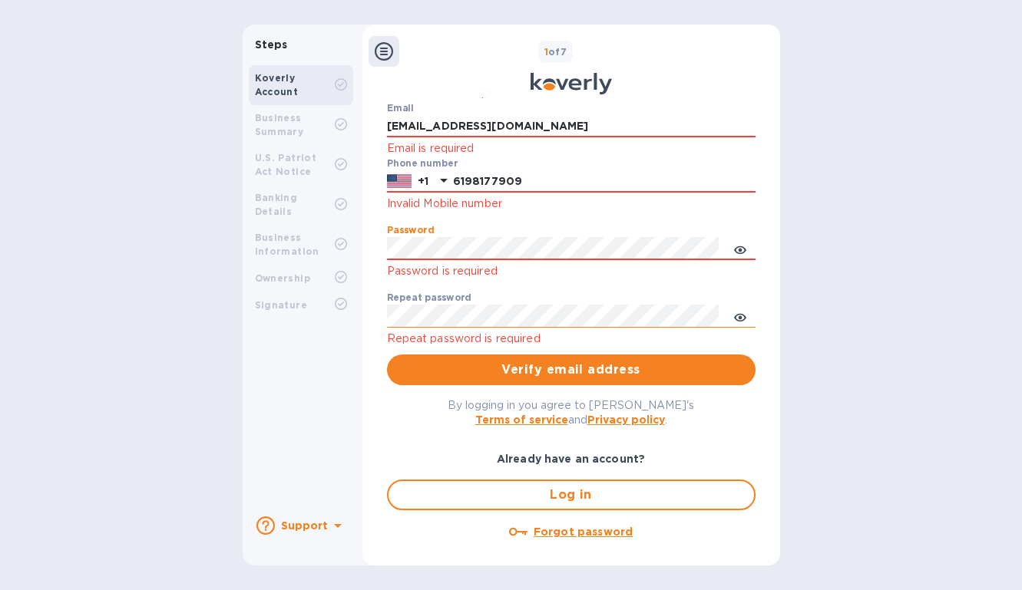
scroll to position [185, 0]
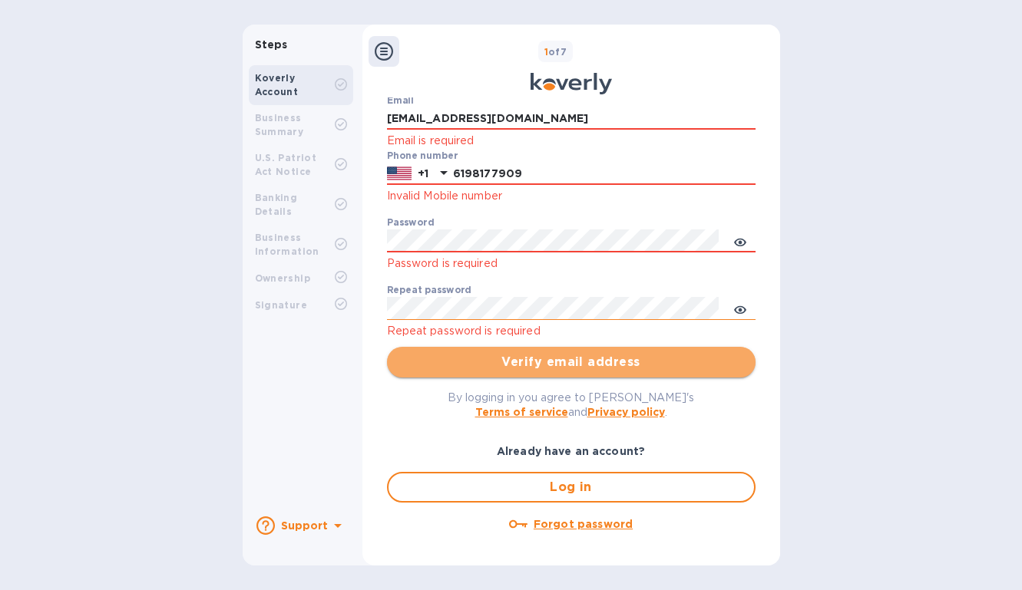
click at [591, 362] on span "Verify email address" at bounding box center [571, 362] width 344 height 18
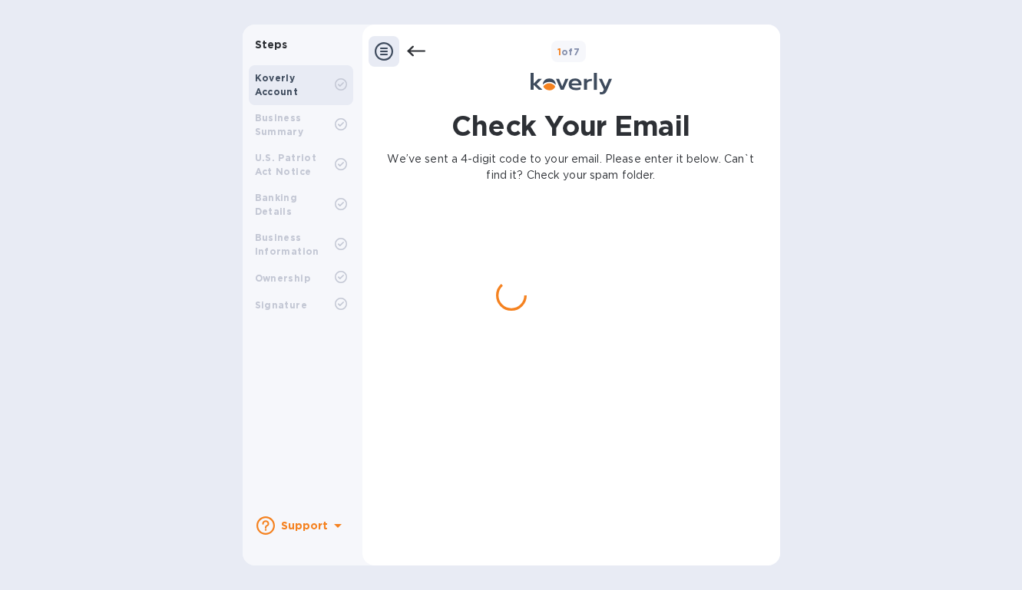
scroll to position [0, 0]
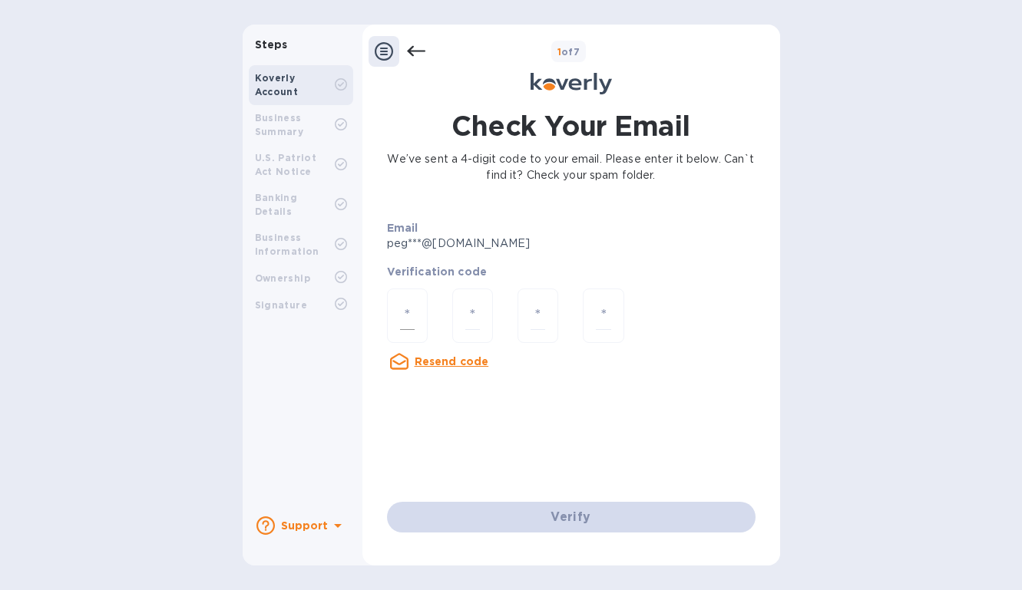
click at [406, 318] on input "number" at bounding box center [407, 316] width 15 height 28
type input "5"
type input "7"
type input "2"
type input "0"
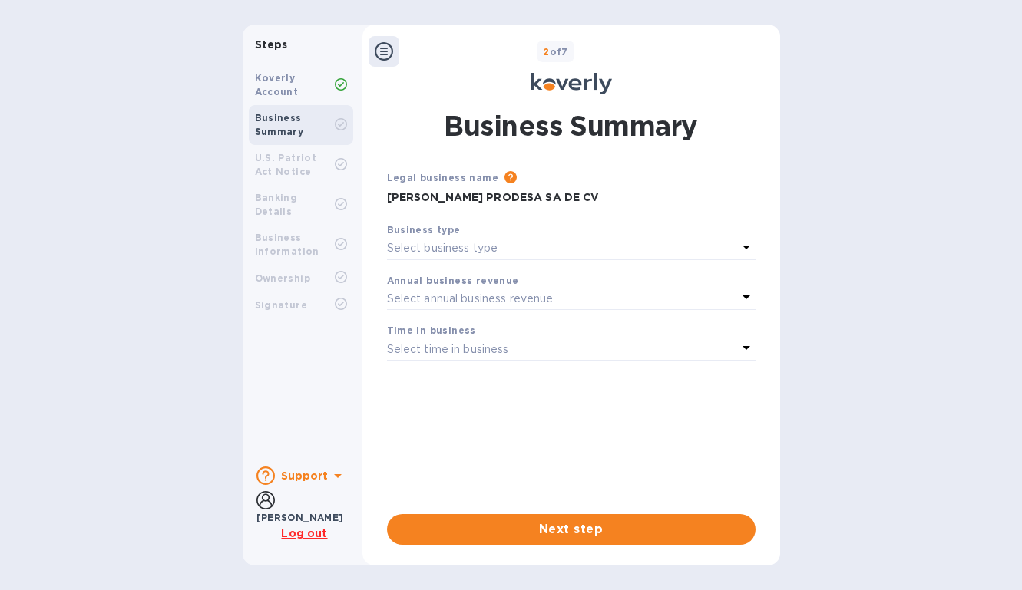
click at [528, 239] on div "Select business type" at bounding box center [562, 248] width 350 height 21
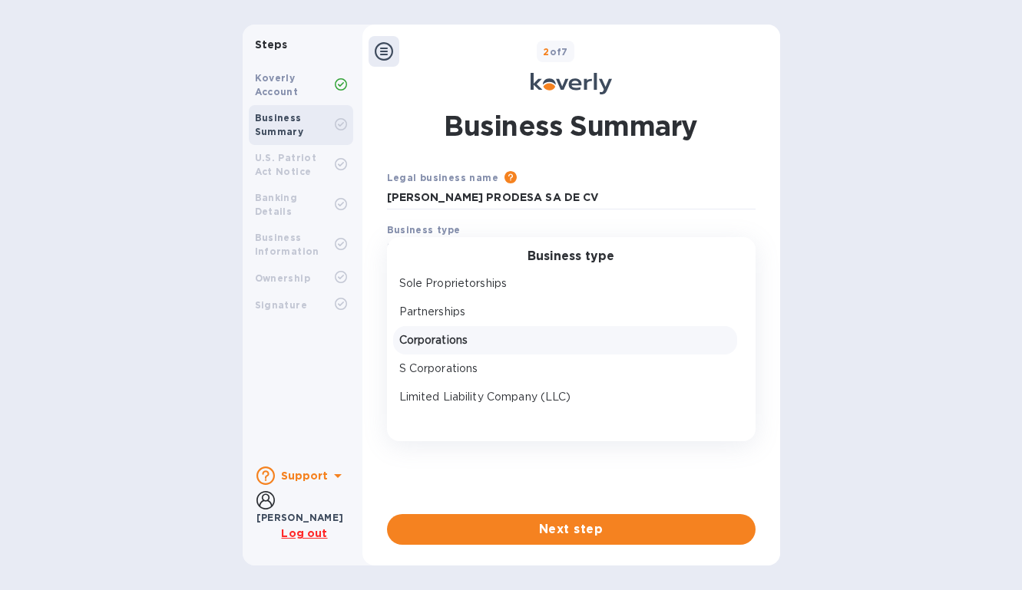
click at [498, 336] on p "Corporations" at bounding box center [565, 340] width 332 height 16
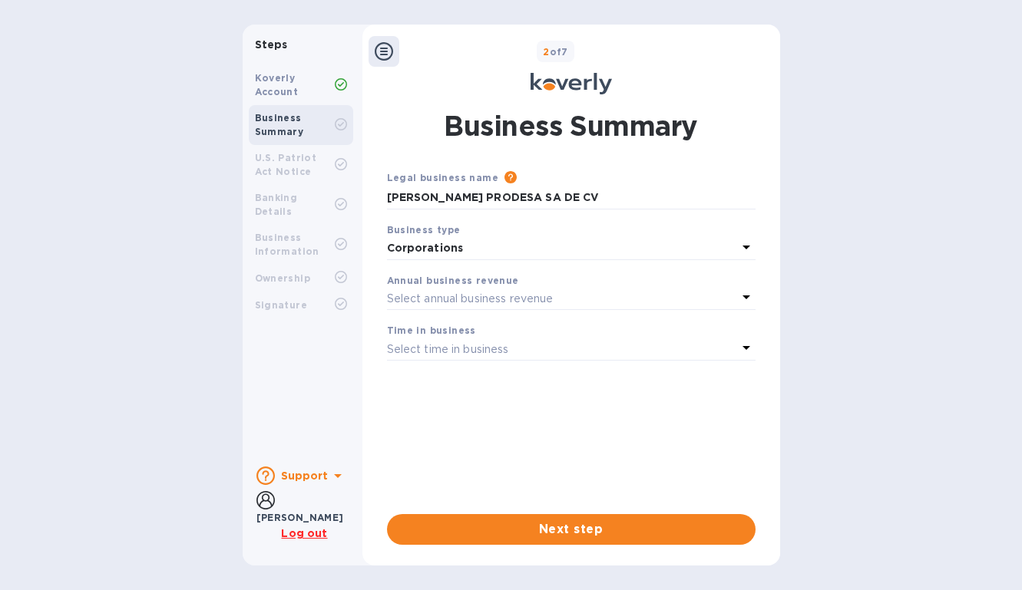
click at [489, 299] on p "Select annual business revenue" at bounding box center [470, 299] width 167 height 16
click at [787, 250] on div "Steps Koverly Account Business Summary U.S. Patriot Act Notice Banking Details …" at bounding box center [511, 295] width 1022 height 541
click at [484, 291] on p "Select annual business revenue" at bounding box center [470, 299] width 167 height 16
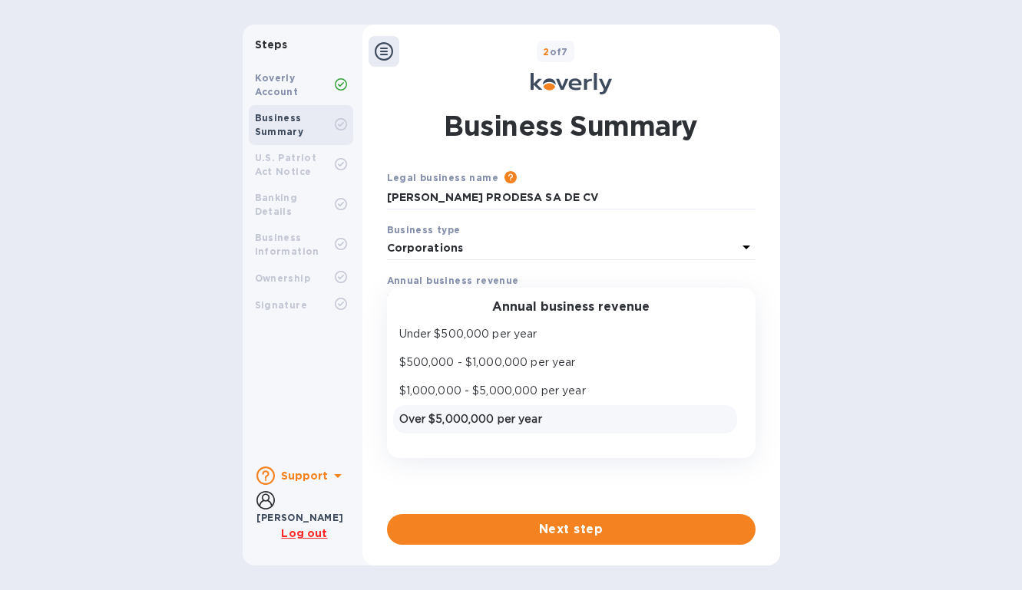
click at [461, 417] on p "Over $5,000,000 per year" at bounding box center [565, 420] width 332 height 16
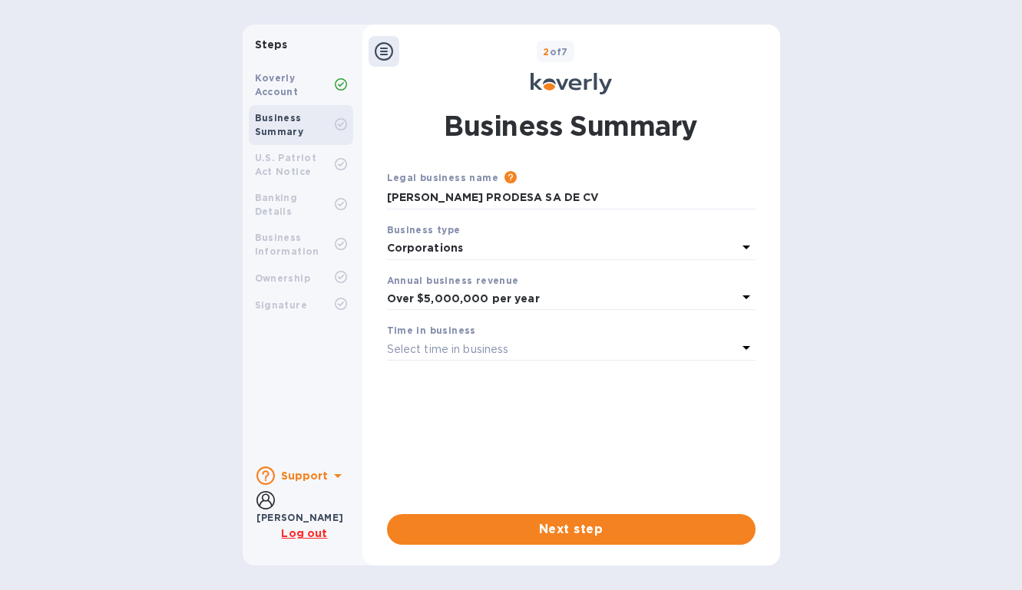
click at [515, 346] on div "Select time in business" at bounding box center [562, 349] width 350 height 21
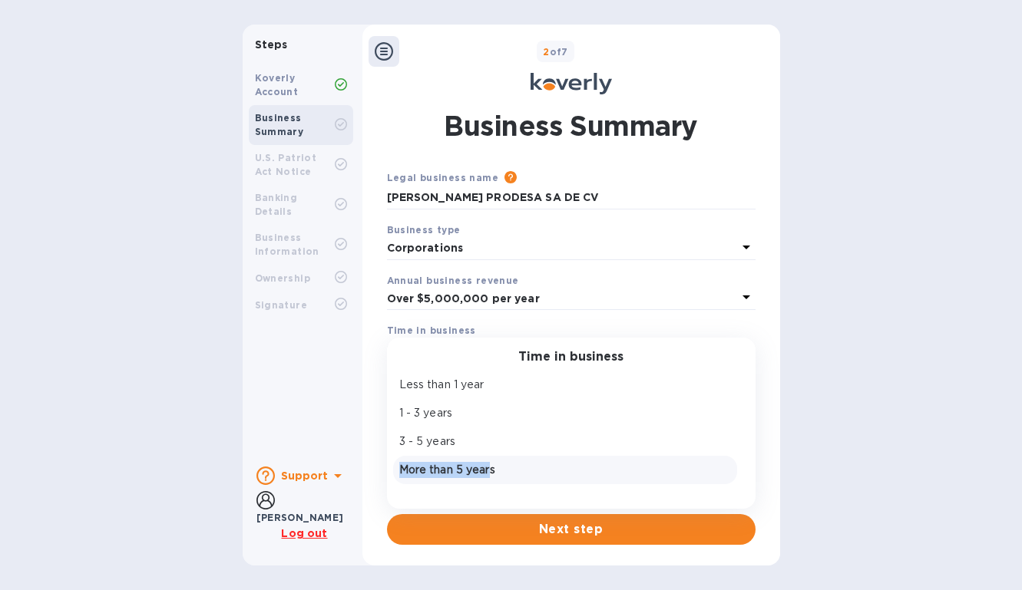
drag, startPoint x: 478, startPoint y: 440, endPoint x: 492, endPoint y: 474, distance: 36.8
click at [492, 474] on div "Less than 1 year 1 - 3 years 3 - 5 years More than 5 years" at bounding box center [565, 428] width 344 height 114
click at [481, 465] on p "More than 5 years" at bounding box center [565, 470] width 332 height 16
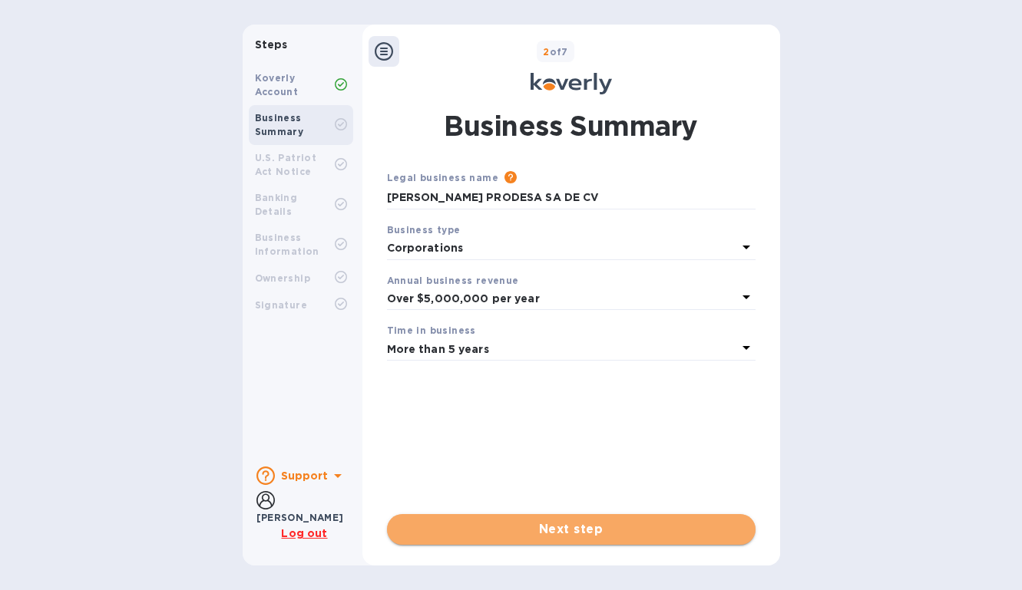
click at [478, 540] on button "Next step" at bounding box center [571, 529] width 369 height 31
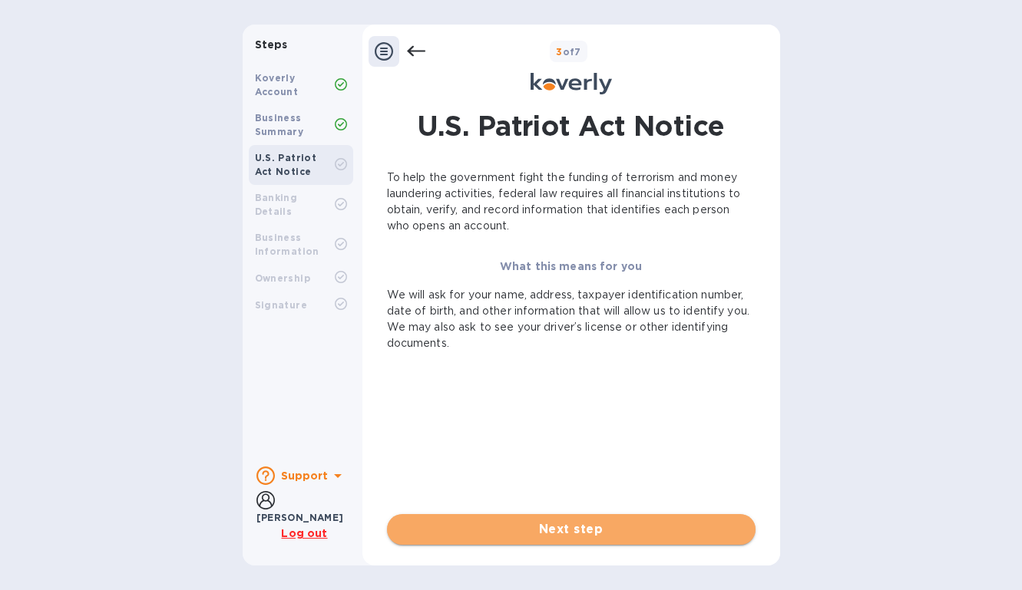
click at [551, 524] on span "Next step" at bounding box center [571, 530] width 344 height 18
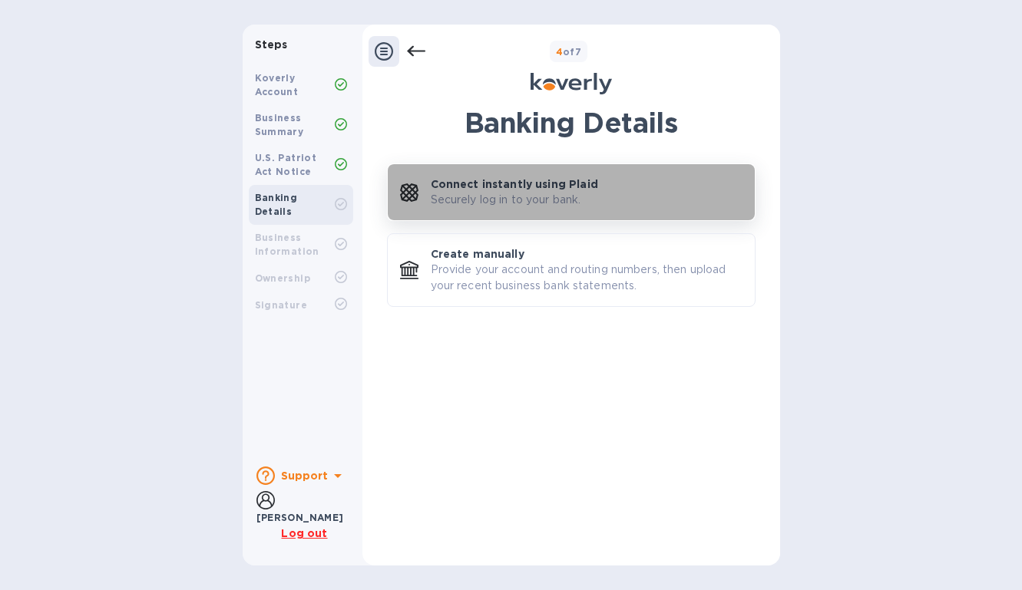
click at [508, 204] on p "Securely log in to your bank." at bounding box center [506, 200] width 150 height 16
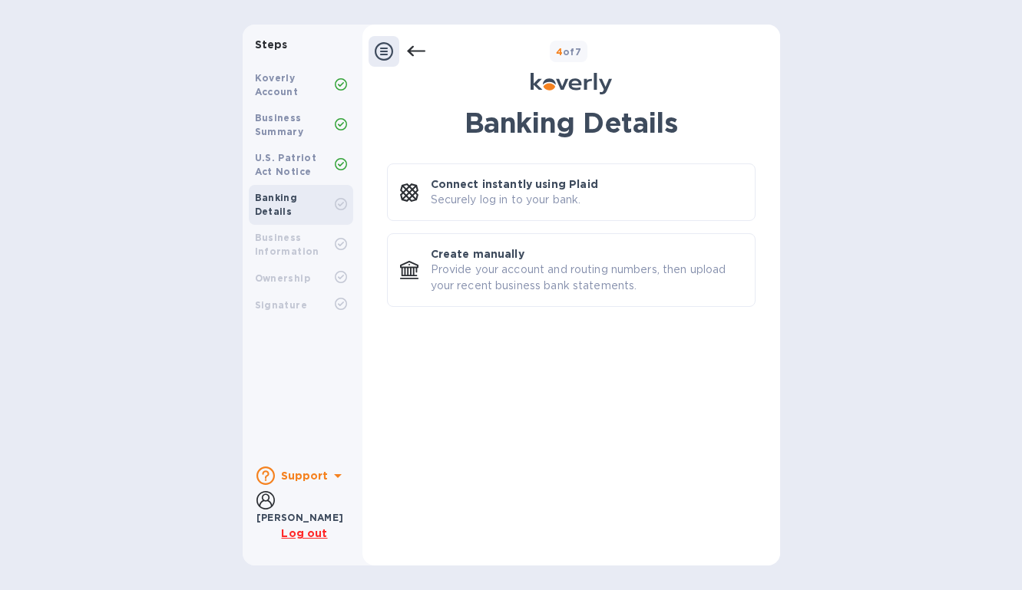
click at [307, 246] on div "Business Information" at bounding box center [301, 245] width 104 height 40
click at [304, 236] on b "Business Information" at bounding box center [287, 244] width 64 height 25
click at [304, 292] on div "Signature" at bounding box center [301, 305] width 104 height 27
click at [304, 299] on div "Signature" at bounding box center [295, 306] width 80 height 14
click at [393, 48] on div at bounding box center [384, 51] width 31 height 31
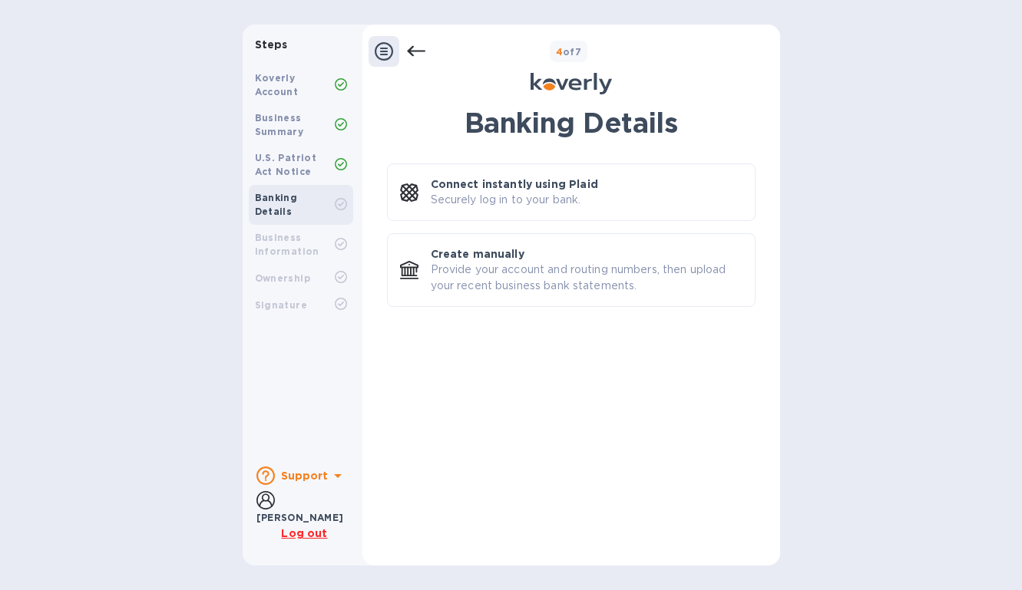
click at [380, 57] on icon at bounding box center [384, 51] width 18 height 18
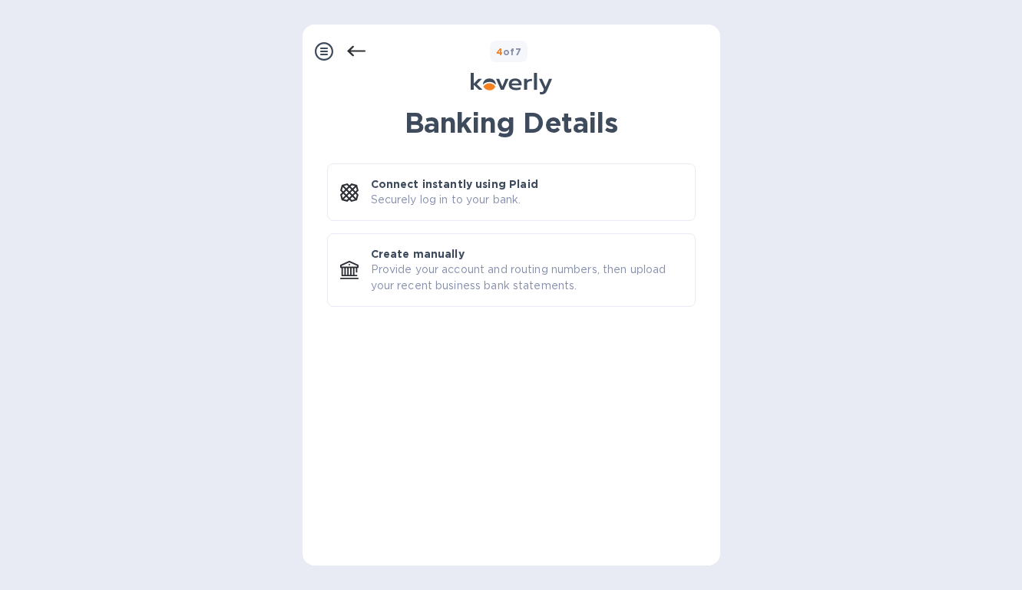
click at [328, 46] on icon at bounding box center [324, 51] width 18 height 18
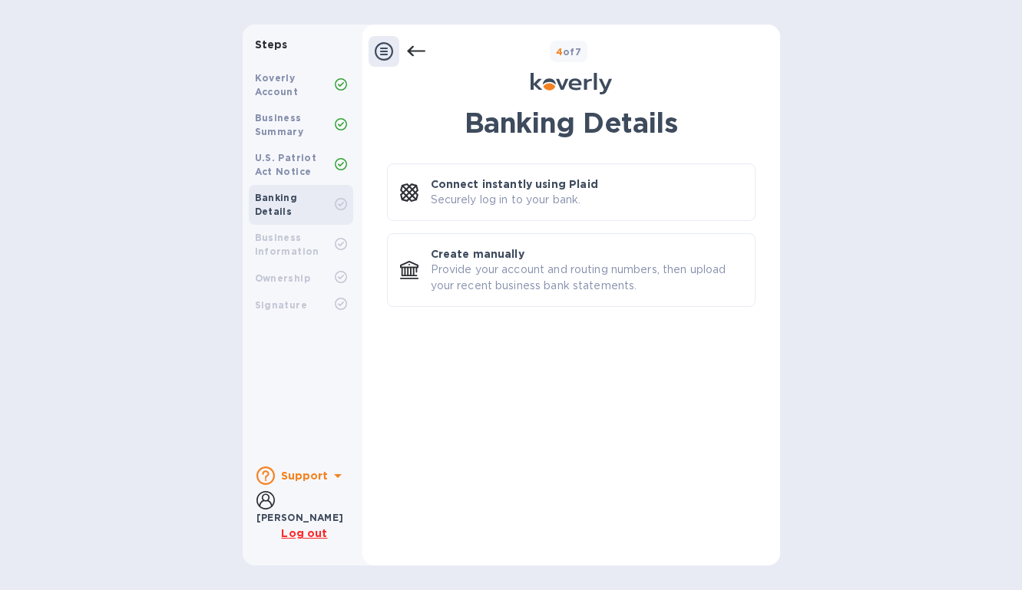
click at [299, 515] on b "cintya bimbela" at bounding box center [300, 518] width 88 height 12
click at [266, 510] on icon at bounding box center [265, 500] width 18 height 18
click at [327, 86] on div "Koverly Account" at bounding box center [295, 85] width 80 height 28
click at [260, 91] on b "Koverly Account" at bounding box center [277, 84] width 44 height 25
click at [270, 141] on div "Business Summary" at bounding box center [301, 125] width 104 height 40
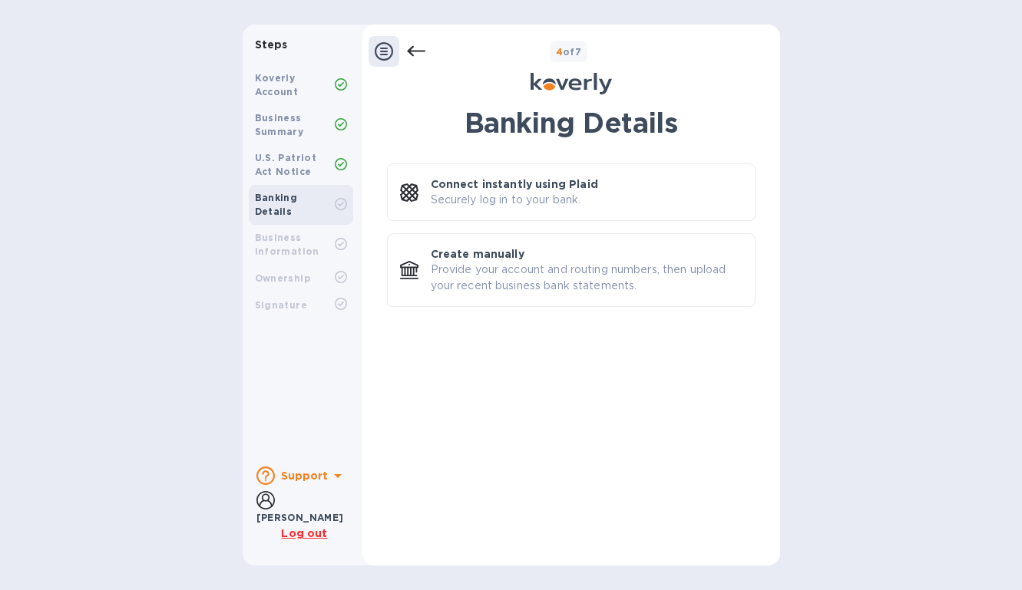
click at [275, 195] on b "Banking Details" at bounding box center [276, 204] width 43 height 25
click at [271, 265] on div "Ownership" at bounding box center [301, 278] width 104 height 27
click at [284, 313] on div "Koverly Account Business Summary U.S. Patriot Act Notice Banking Details Busine…" at bounding box center [301, 256] width 117 height 395
click at [281, 299] on b "Signature" at bounding box center [281, 305] width 53 height 12
click at [300, 481] on b "Support" at bounding box center [305, 476] width 48 height 12
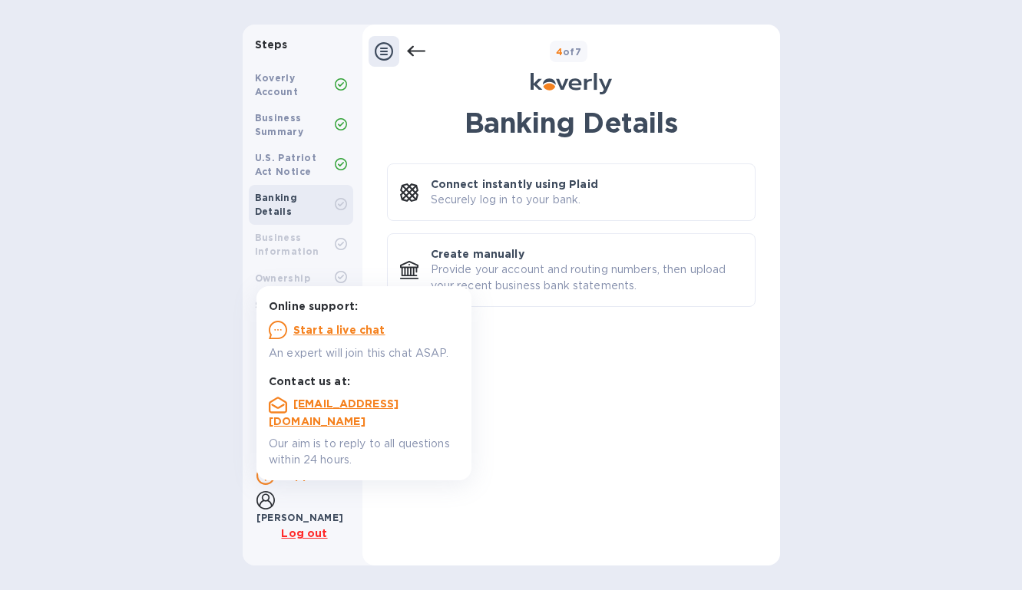
click at [375, 486] on div "Banking Details Connect instantly using Plaid Securely log in to your bank. Cre…" at bounding box center [571, 326] width 402 height 457
click at [296, 512] on b "cintya bimbela" at bounding box center [300, 518] width 88 height 12
click at [399, 64] on div at bounding box center [397, 51] width 57 height 31
click at [388, 51] on icon at bounding box center [384, 51] width 18 height 18
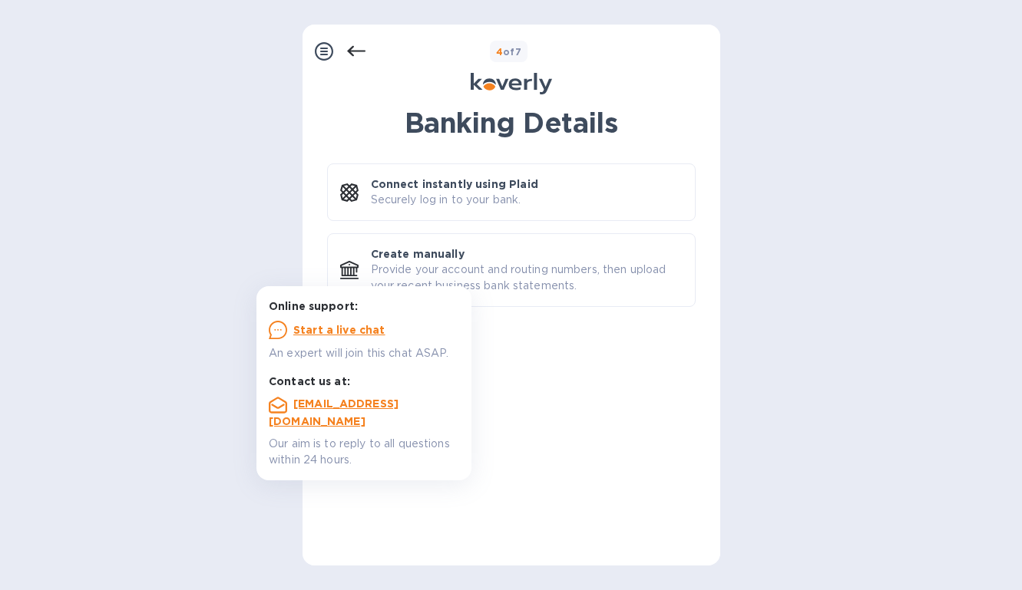
click at [365, 48] on div "4 of 7" at bounding box center [539, 52] width 349 height 22
click at [349, 49] on icon at bounding box center [355, 51] width 18 height 11
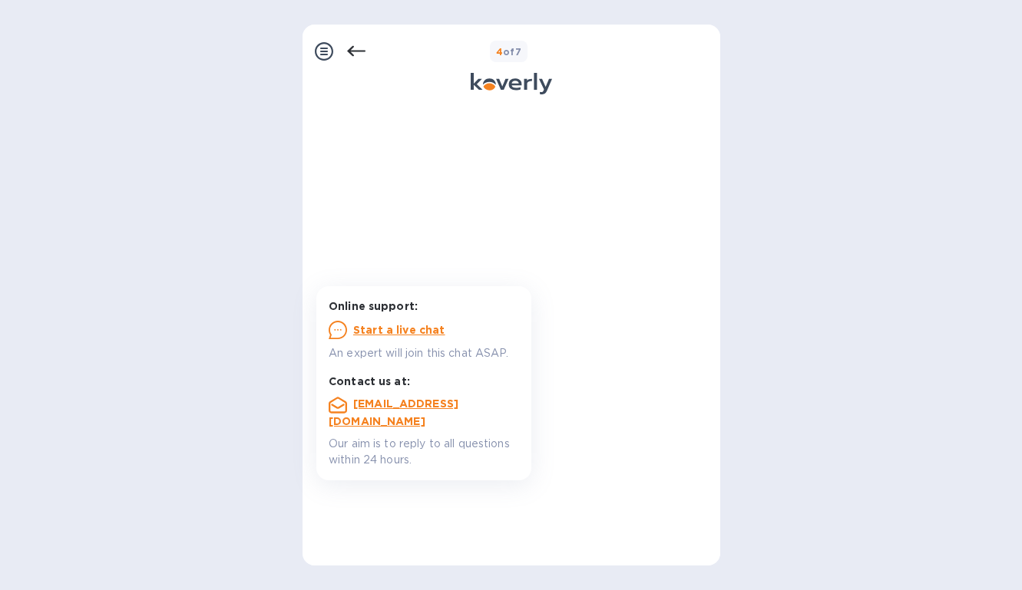
click at [329, 49] on icon at bounding box center [324, 51] width 18 height 18
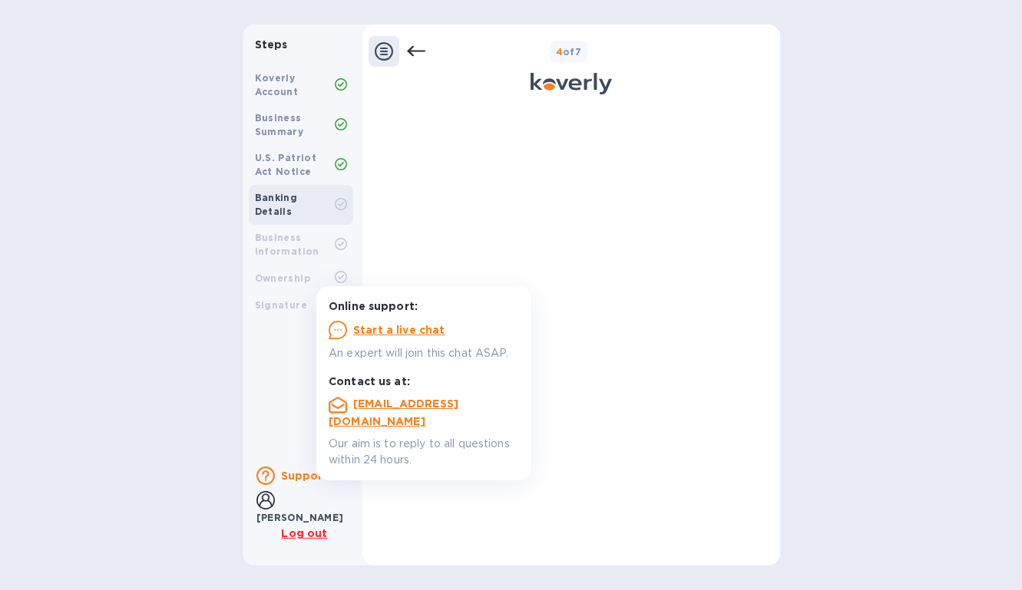
click at [285, 84] on div "Koverly Account" at bounding box center [295, 85] width 80 height 28
click at [269, 45] on b "Steps" at bounding box center [271, 44] width 33 height 12
